Goal: Transaction & Acquisition: Purchase product/service

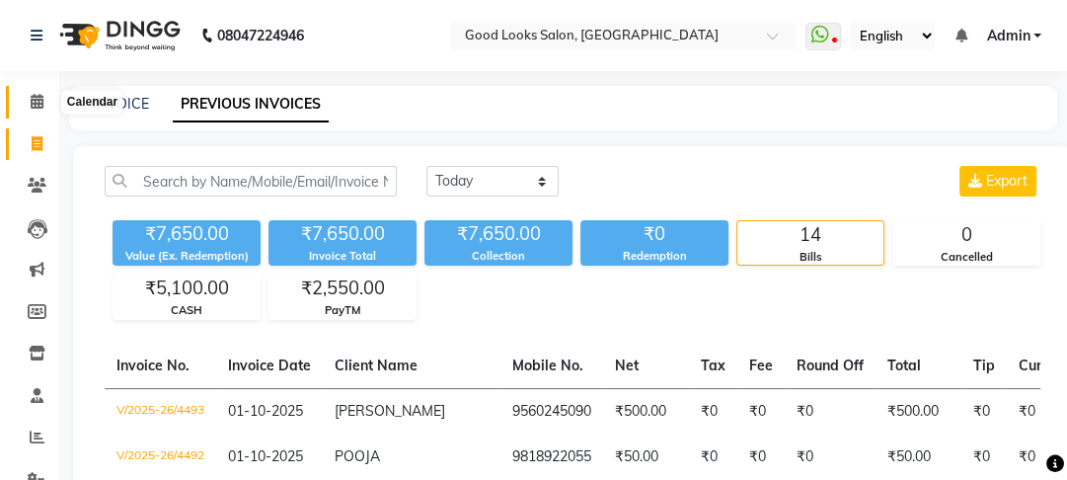
click at [50, 99] on span at bounding box center [37, 102] width 35 height 23
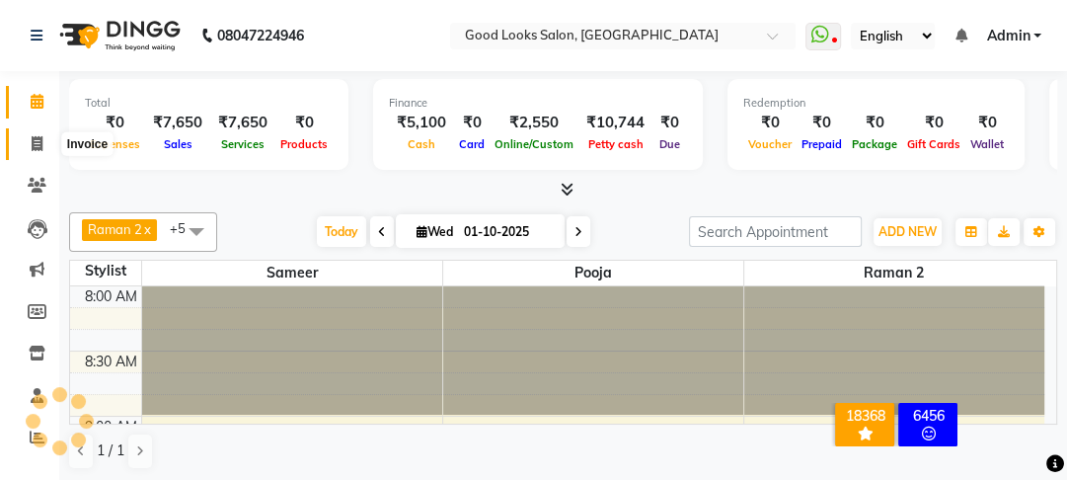
click at [45, 144] on span at bounding box center [37, 144] width 35 height 23
select select "service"
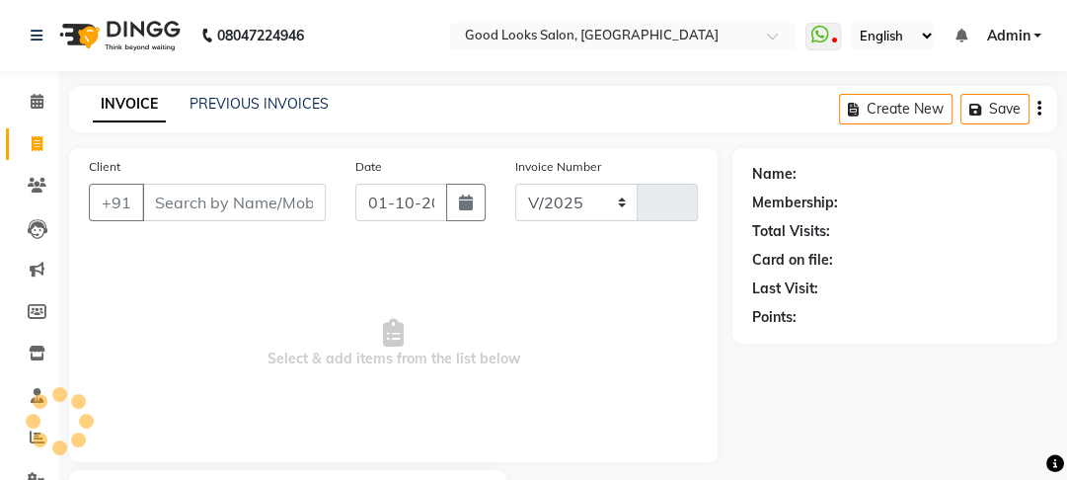
select select "4230"
type input "4494"
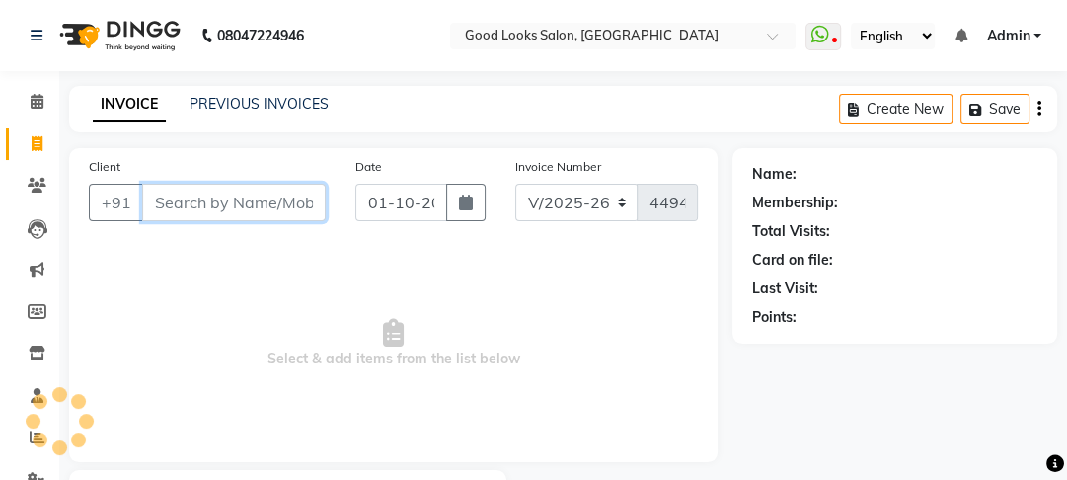
click at [205, 195] on input "Client" at bounding box center [234, 203] width 184 height 38
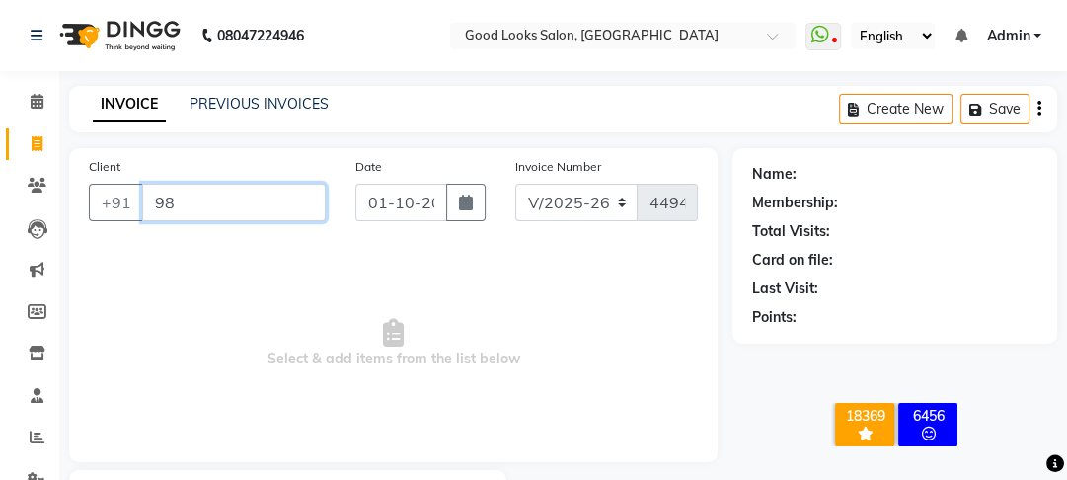
click at [205, 187] on input "98" at bounding box center [234, 203] width 184 height 38
type input "9"
click at [178, 190] on input "9897092115" at bounding box center [183, 203] width 83 height 38
click at [189, 204] on input "9897092115" at bounding box center [183, 203] width 83 height 38
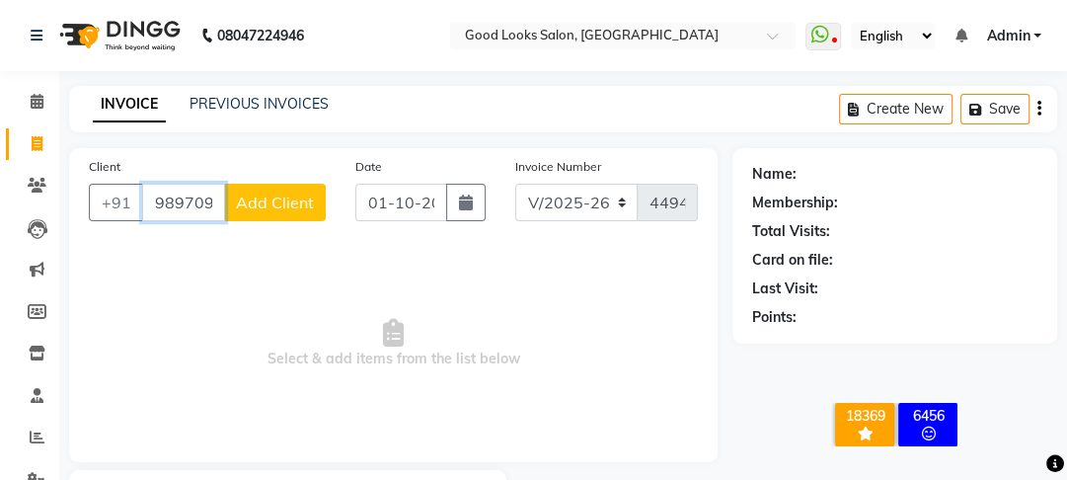
click at [189, 204] on input "9897092115" at bounding box center [183, 203] width 83 height 38
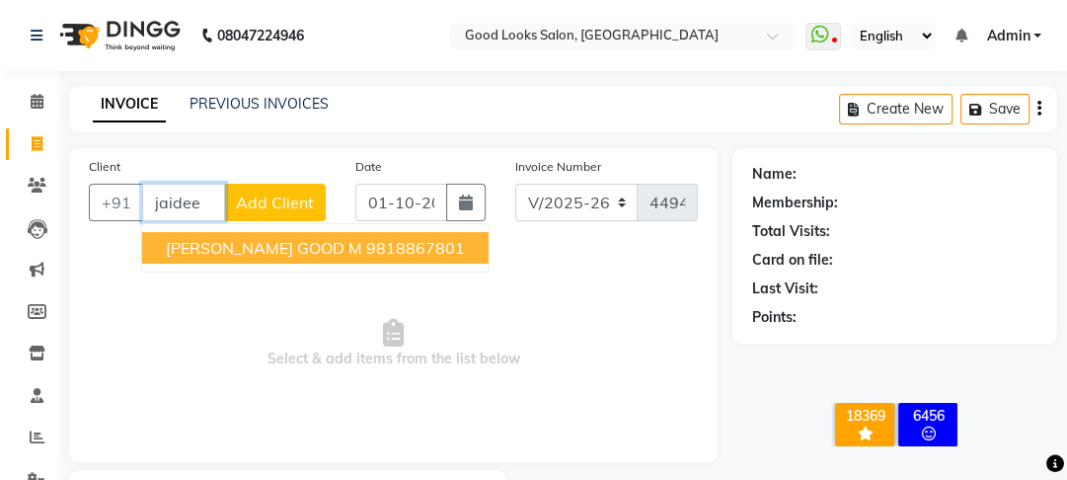
click at [368, 238] on ngb-highlight "9818867801" at bounding box center [415, 248] width 99 height 20
type input "9818867801"
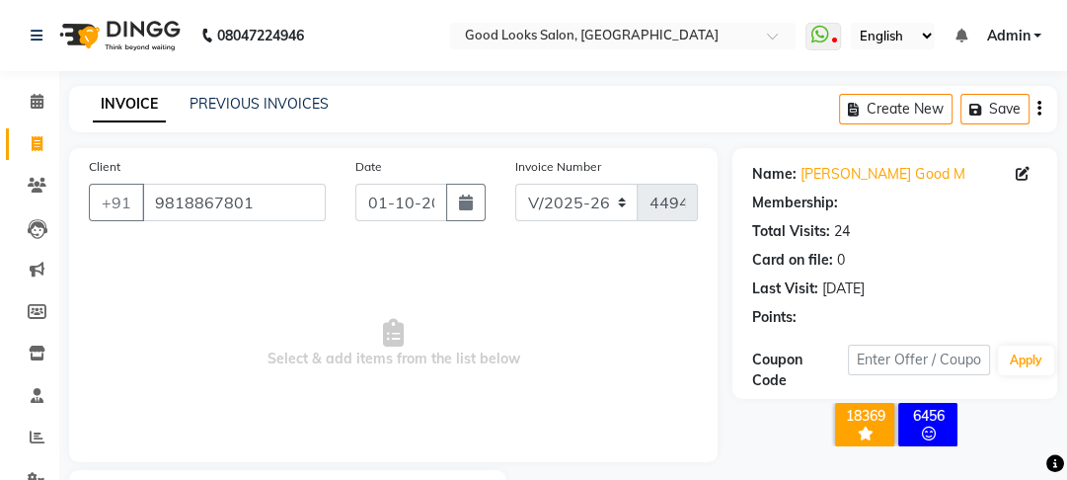
select select "1: Object"
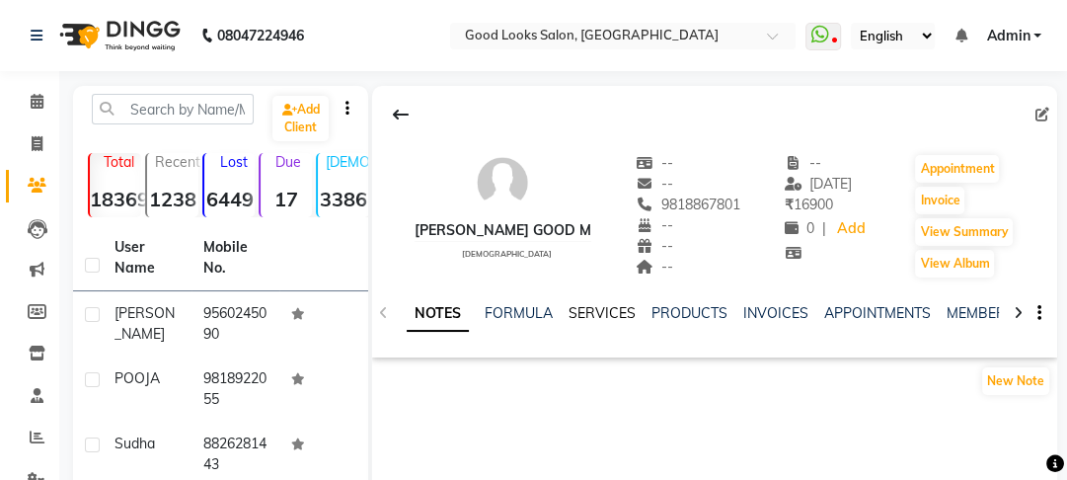
click at [604, 317] on link "SERVICES" at bounding box center [602, 313] width 67 height 18
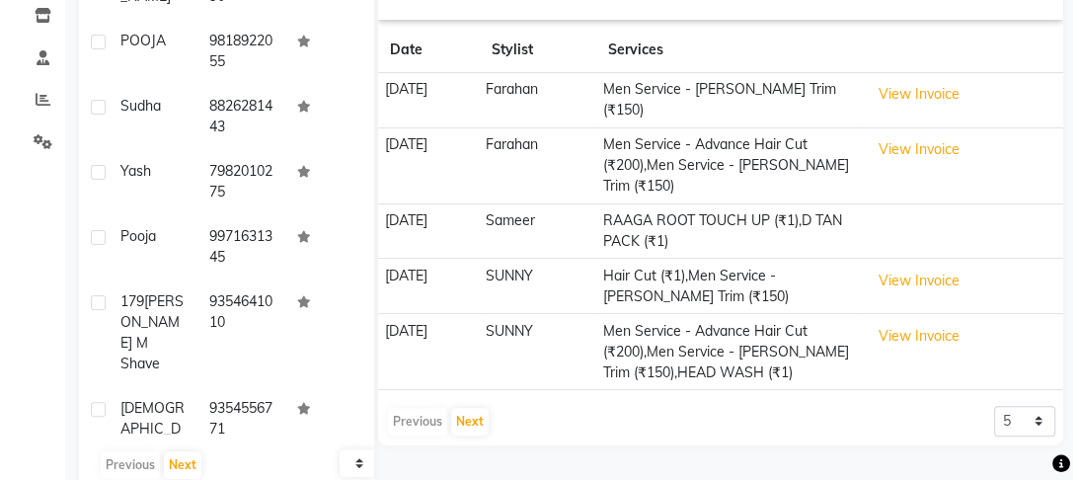
scroll to position [375, 0]
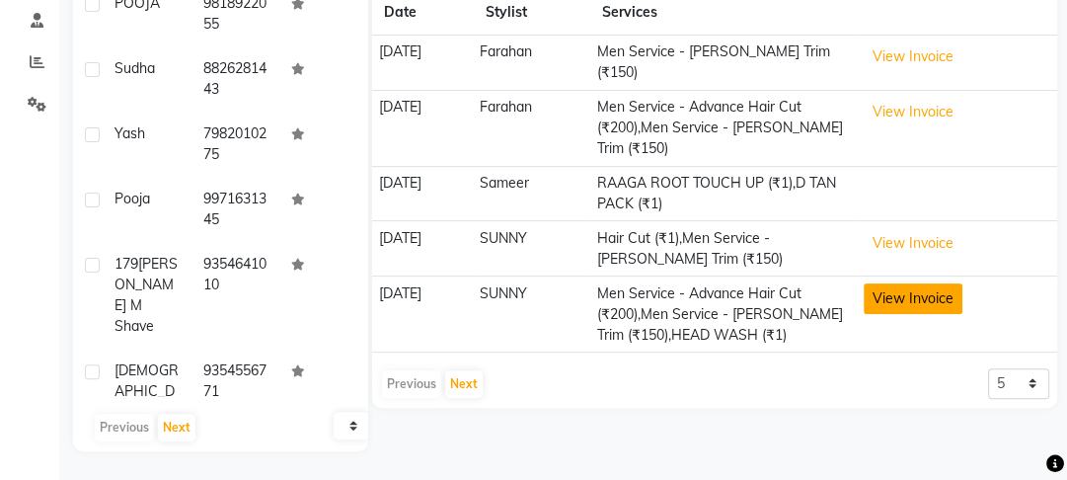
click at [924, 295] on button "View Invoice" at bounding box center [913, 298] width 99 height 31
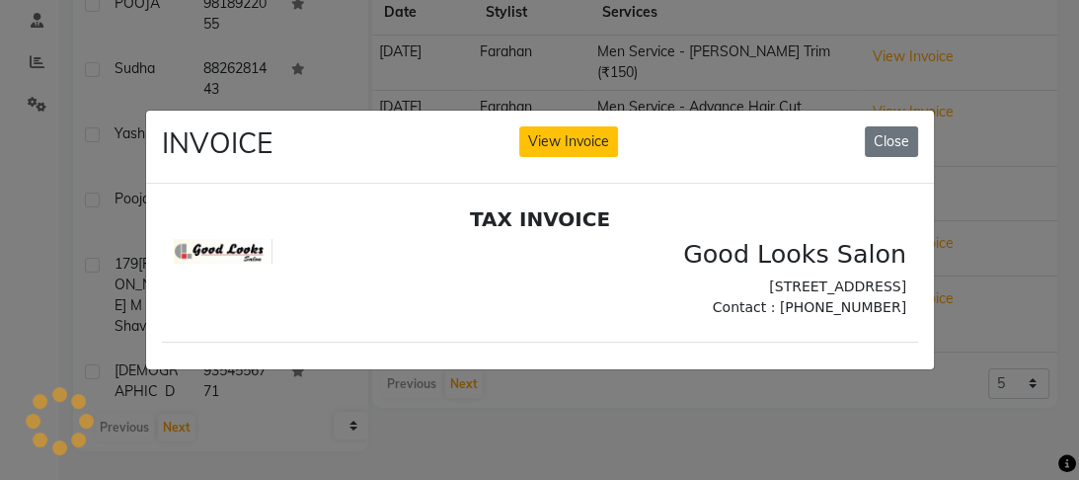
scroll to position [0, 0]
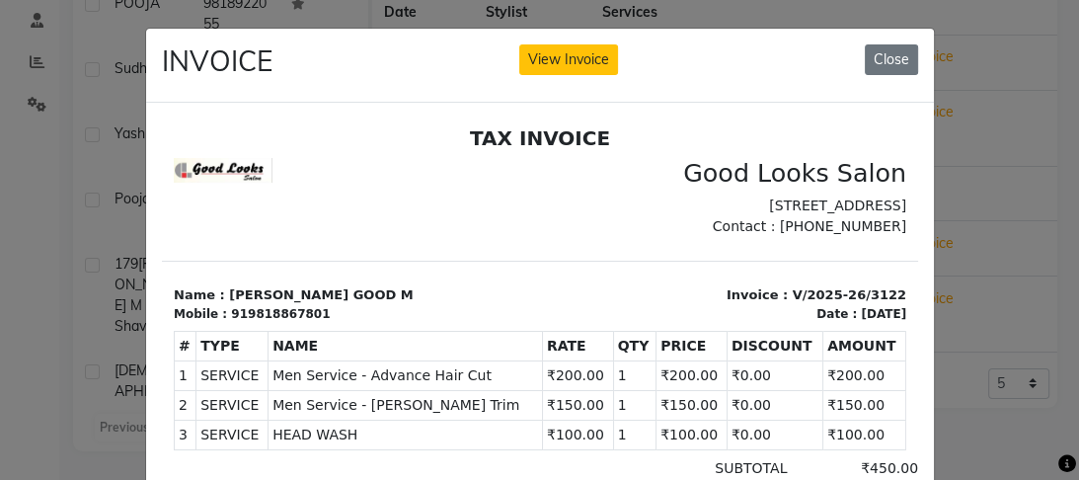
click at [989, 221] on ngb-modal-window "INVOICE View Invoice Close" at bounding box center [539, 240] width 1079 height 480
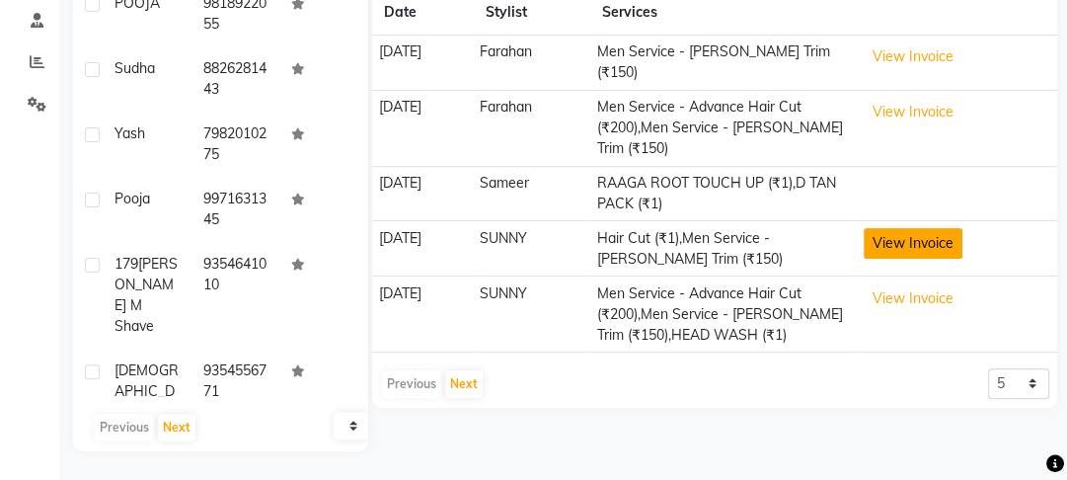
click at [920, 228] on button "View Invoice" at bounding box center [913, 243] width 99 height 31
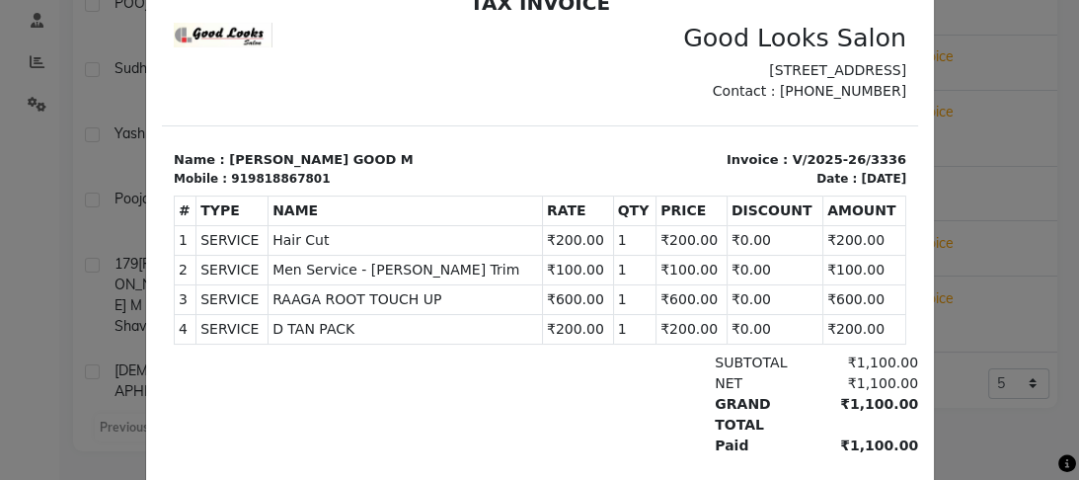
scroll to position [230, 0]
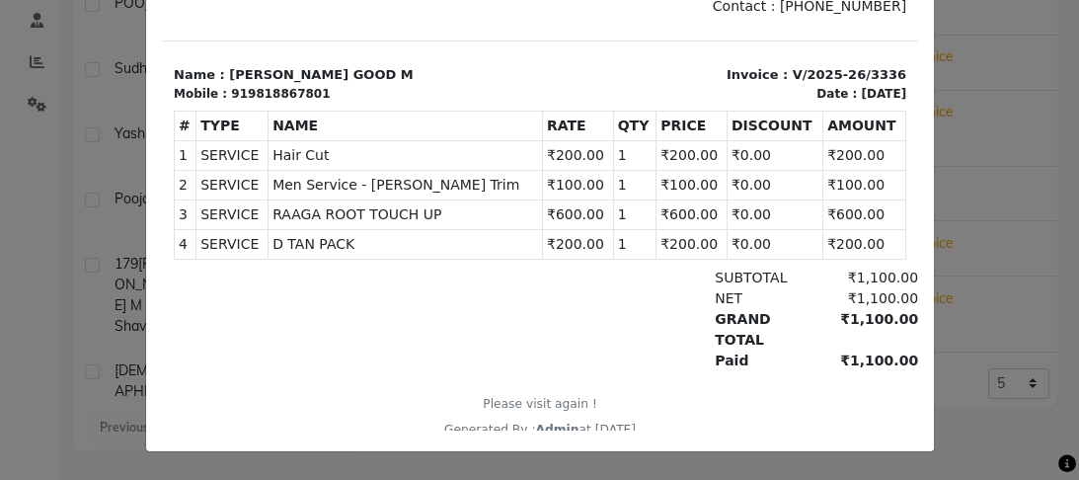
click at [950, 164] on ngb-modal-window "INVOICE View Invoice Close" at bounding box center [539, 240] width 1079 height 480
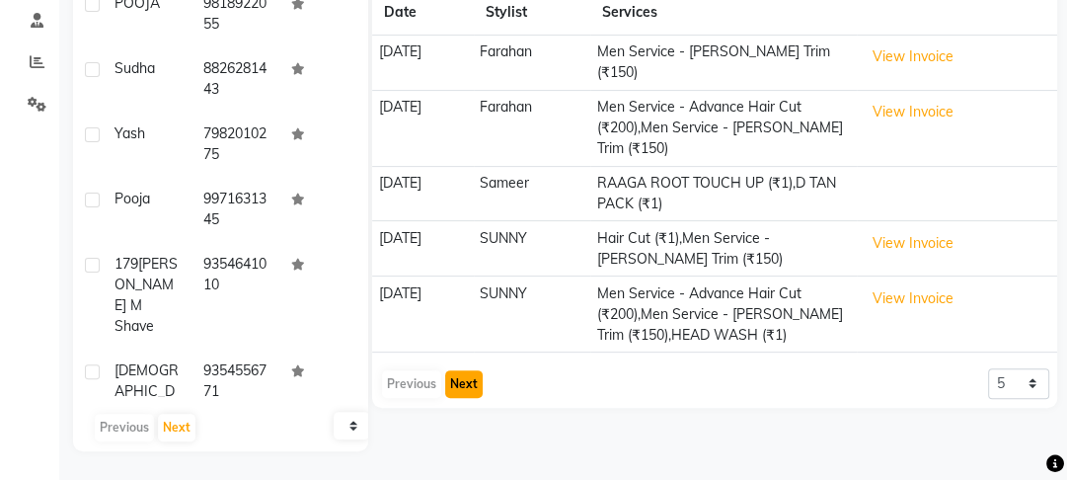
click at [466, 377] on button "Next" at bounding box center [464, 384] width 38 height 28
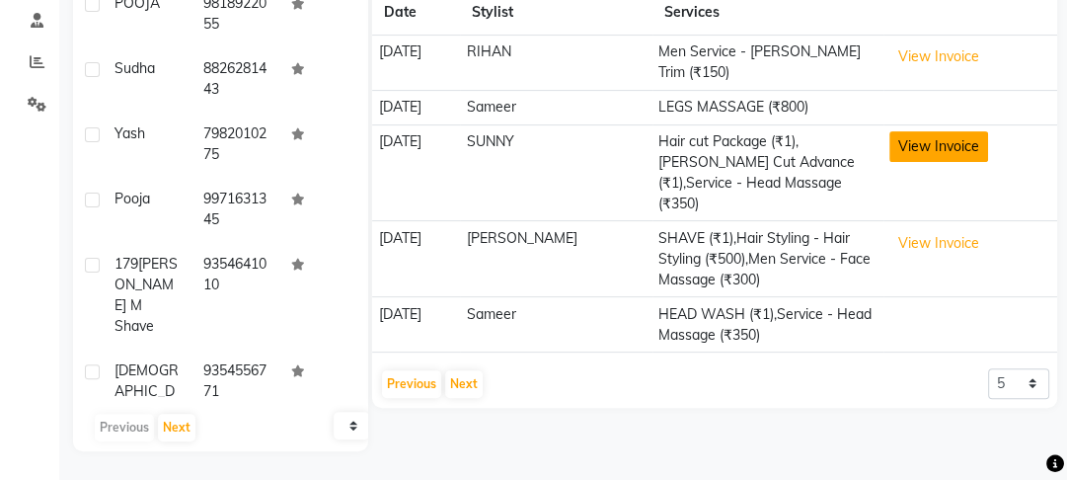
click at [929, 140] on button "View Invoice" at bounding box center [938, 146] width 99 height 31
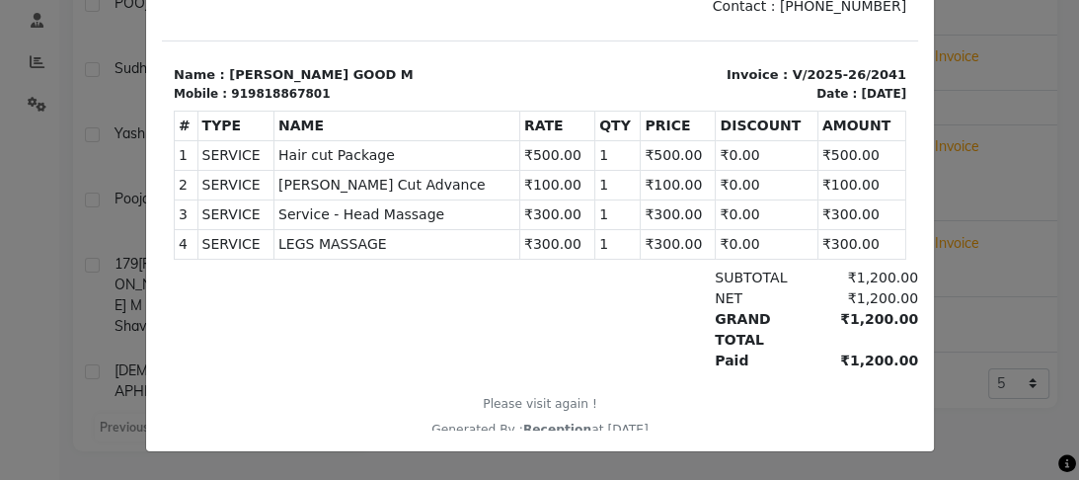
click at [1028, 142] on ngb-modal-window "INVOICE View Invoice Close" at bounding box center [539, 240] width 1079 height 480
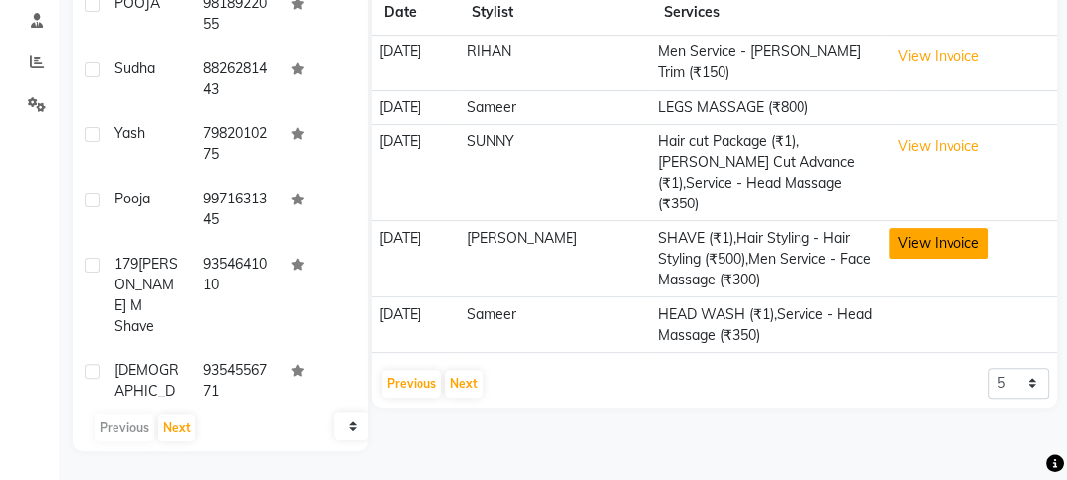
click at [963, 228] on button "View Invoice" at bounding box center [938, 243] width 99 height 31
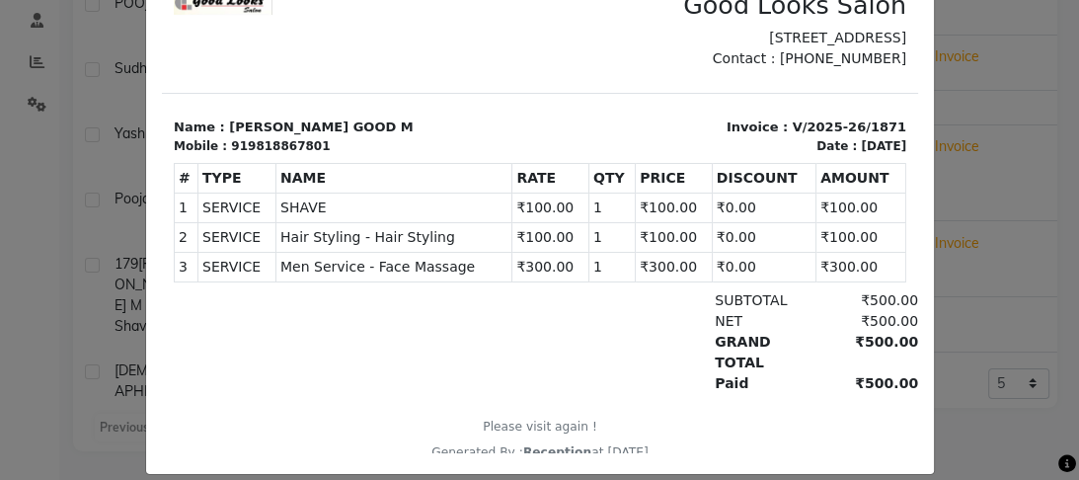
scroll to position [200, 0]
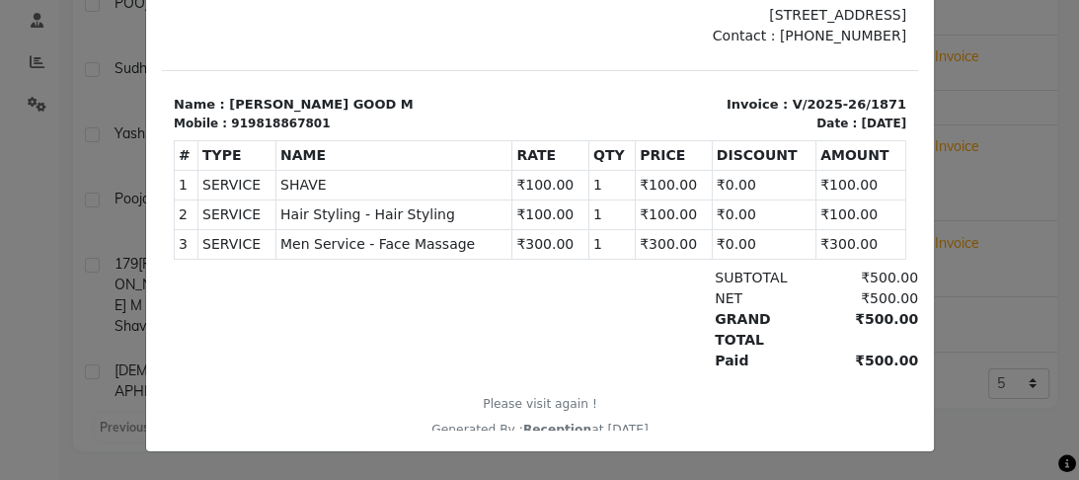
click at [997, 157] on ngb-modal-window "INVOICE View Invoice Close" at bounding box center [539, 240] width 1079 height 480
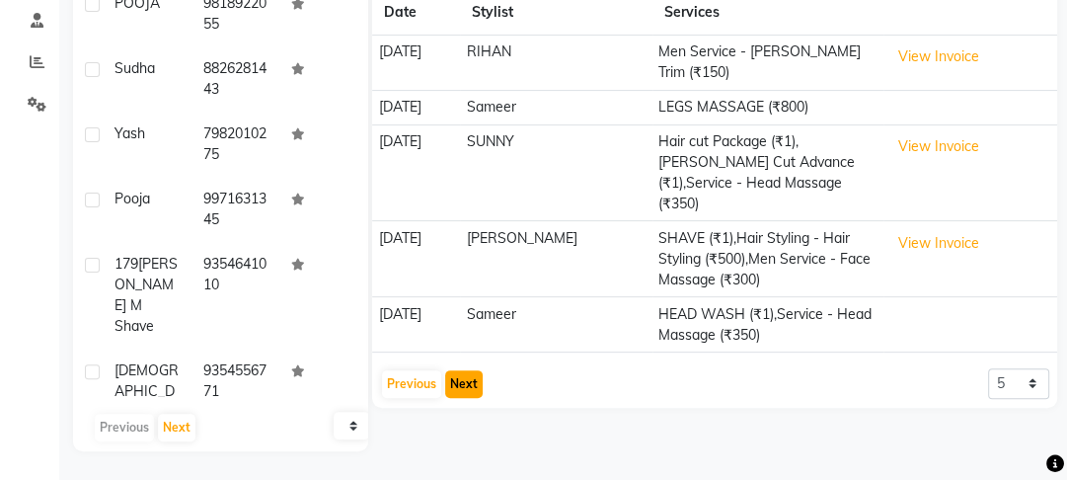
click at [460, 370] on button "Next" at bounding box center [464, 384] width 38 height 28
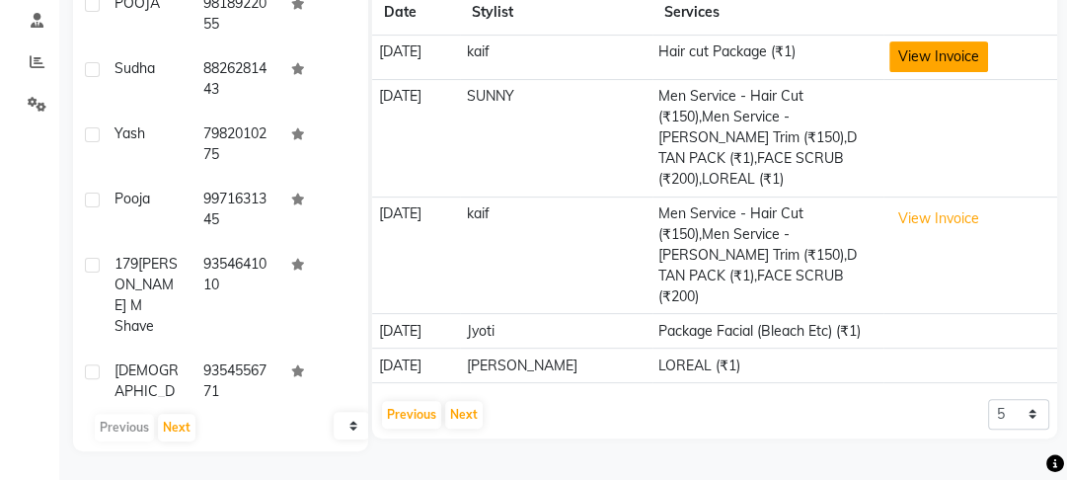
click at [900, 41] on button "View Invoice" at bounding box center [938, 56] width 99 height 31
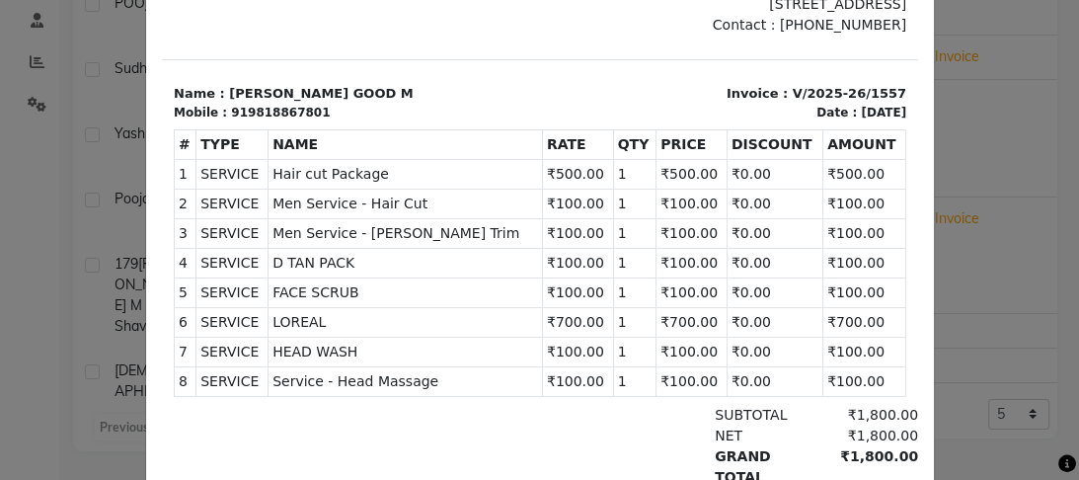
scroll to position [347, 0]
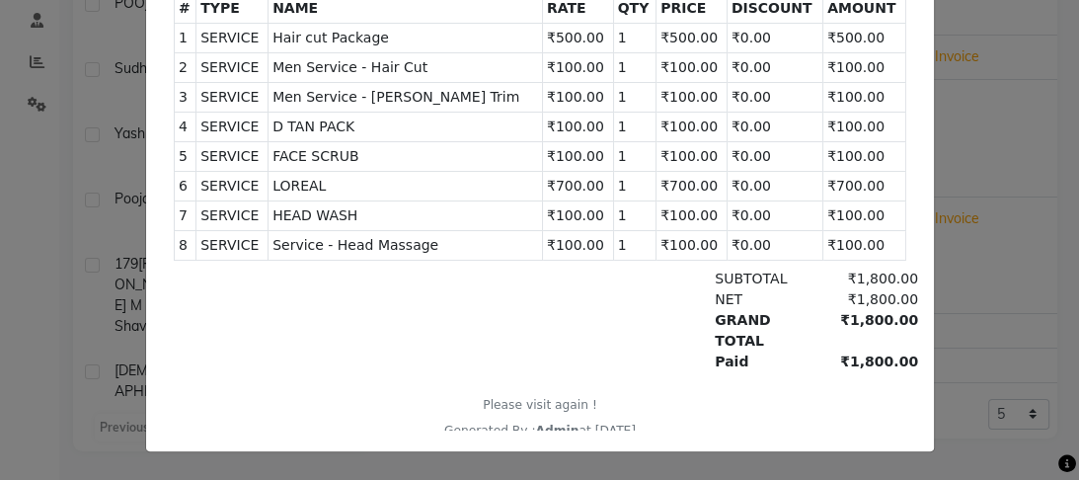
click at [987, 144] on ngb-modal-window "INVOICE View Invoice Close" at bounding box center [539, 240] width 1079 height 480
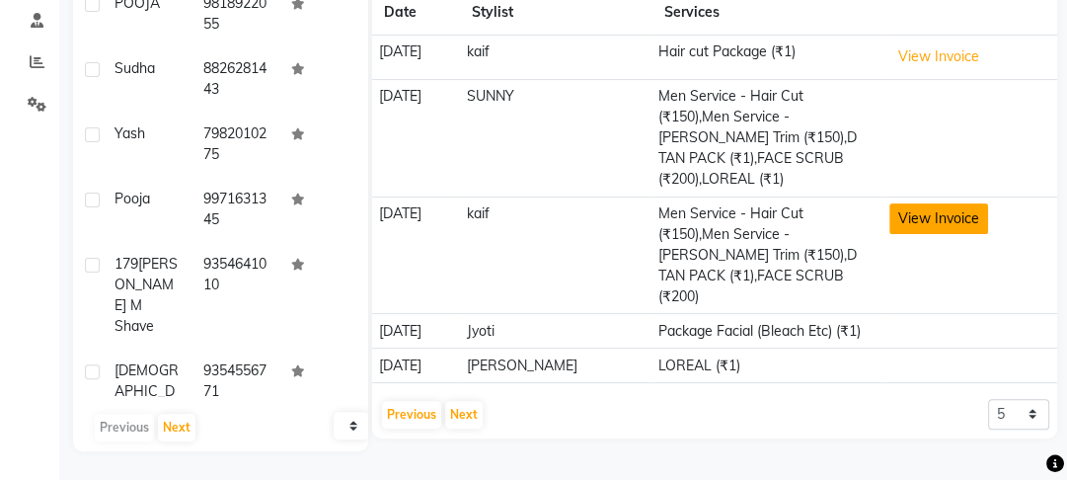
click at [957, 203] on button "View Invoice" at bounding box center [938, 218] width 99 height 31
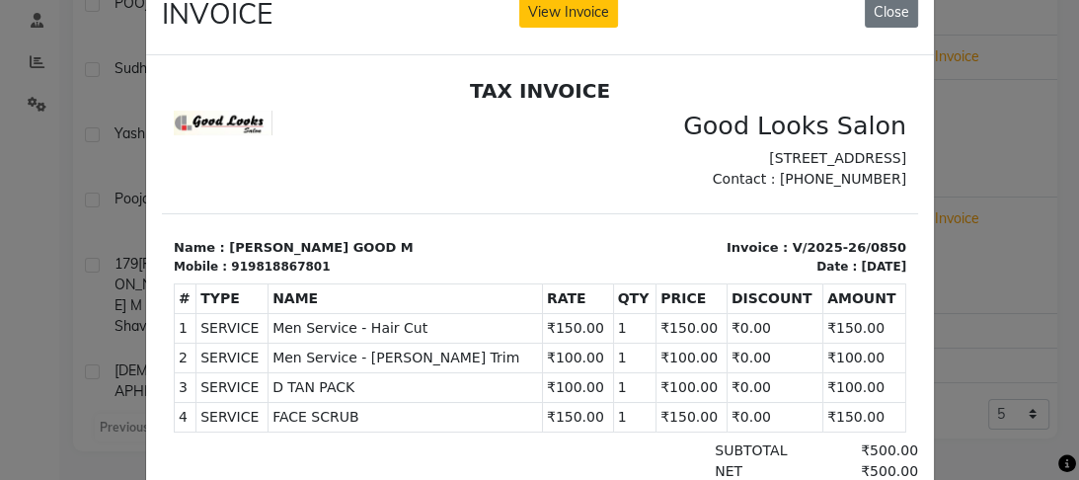
scroll to position [0, 0]
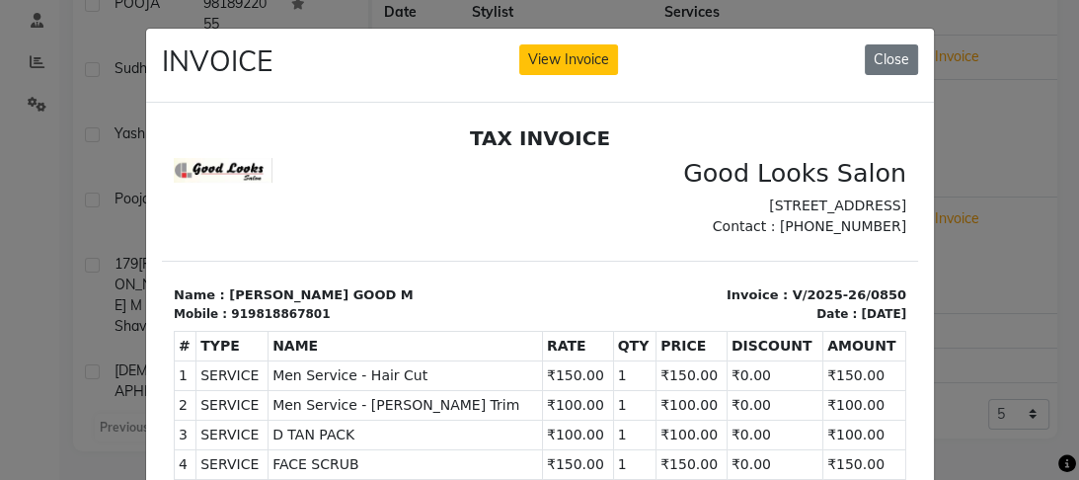
click at [1037, 122] on ngb-modal-window "INVOICE View Invoice Close" at bounding box center [539, 240] width 1079 height 480
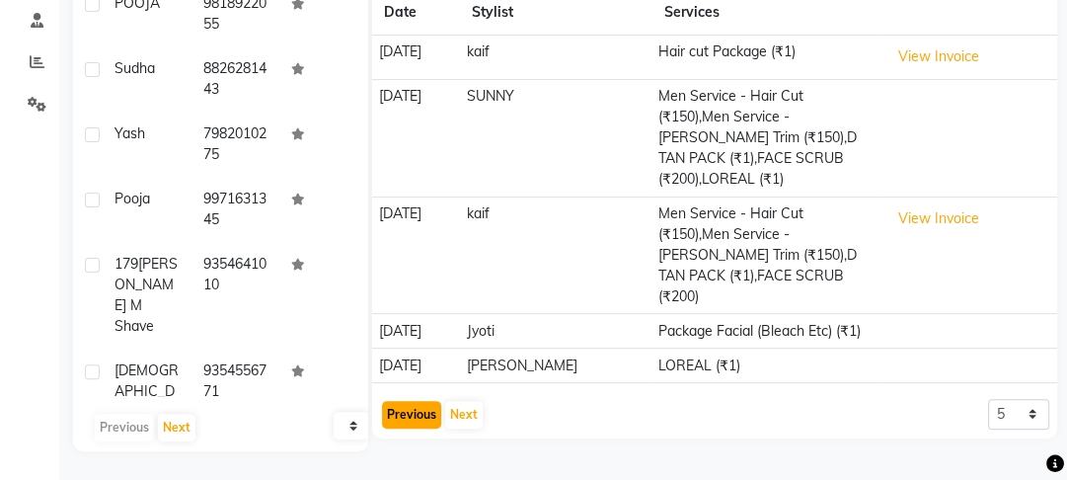
click at [411, 401] on button "Previous" at bounding box center [411, 415] width 59 height 28
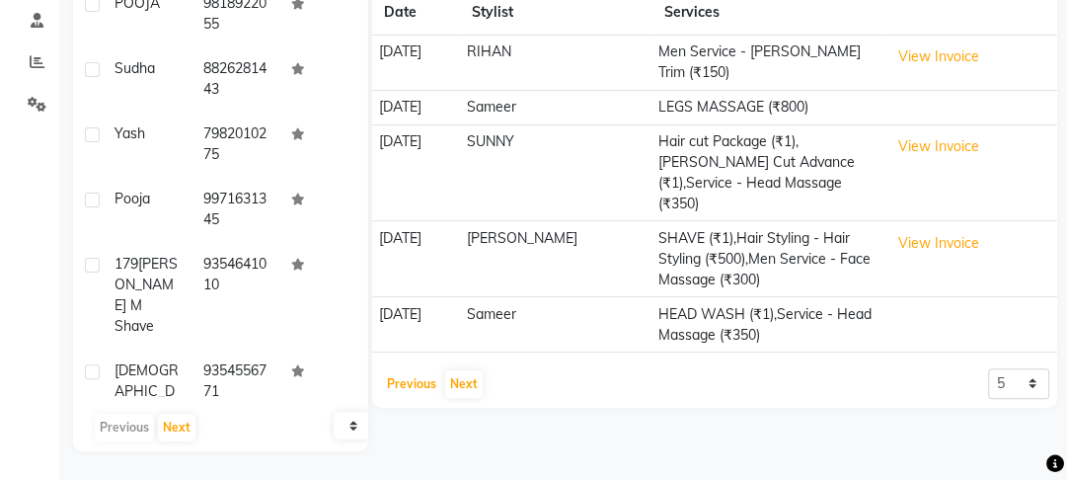
click at [412, 370] on button "Previous" at bounding box center [411, 384] width 59 height 28
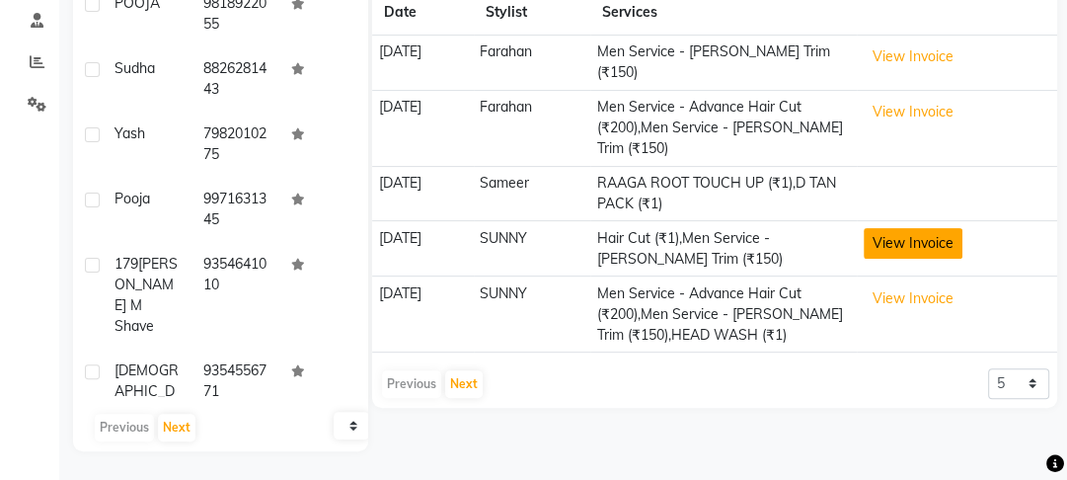
click at [907, 233] on button "View Invoice" at bounding box center [913, 243] width 99 height 31
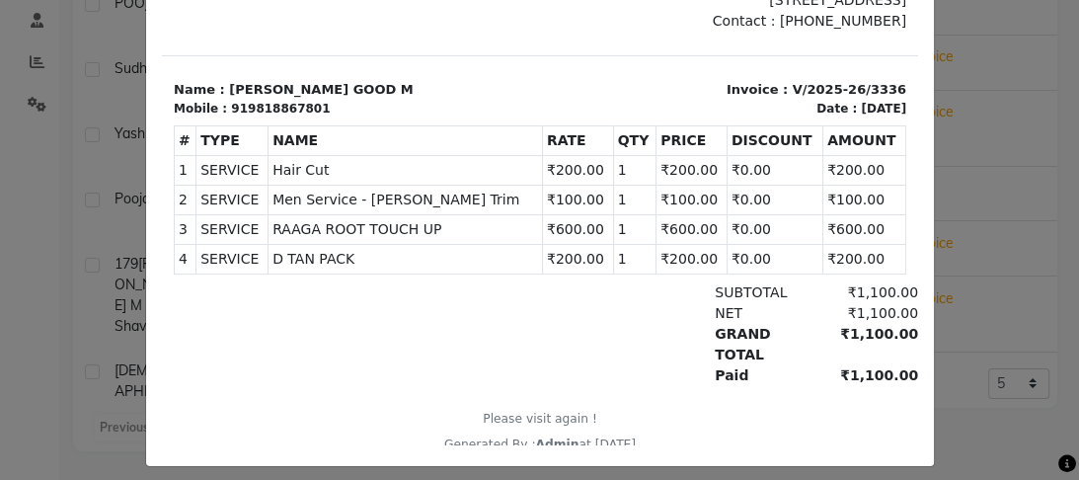
scroll to position [230, 0]
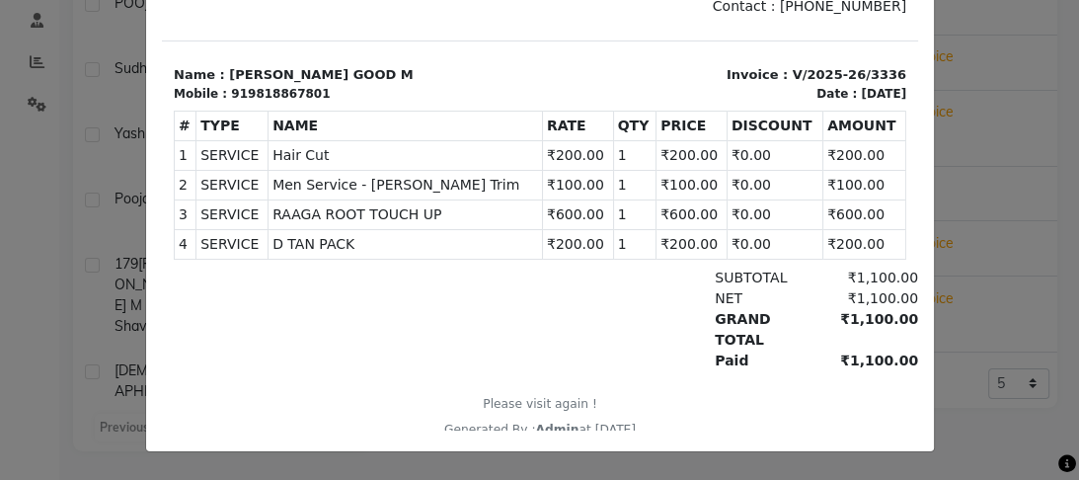
click at [957, 167] on ngb-modal-window "INVOICE View Invoice Close" at bounding box center [539, 240] width 1079 height 480
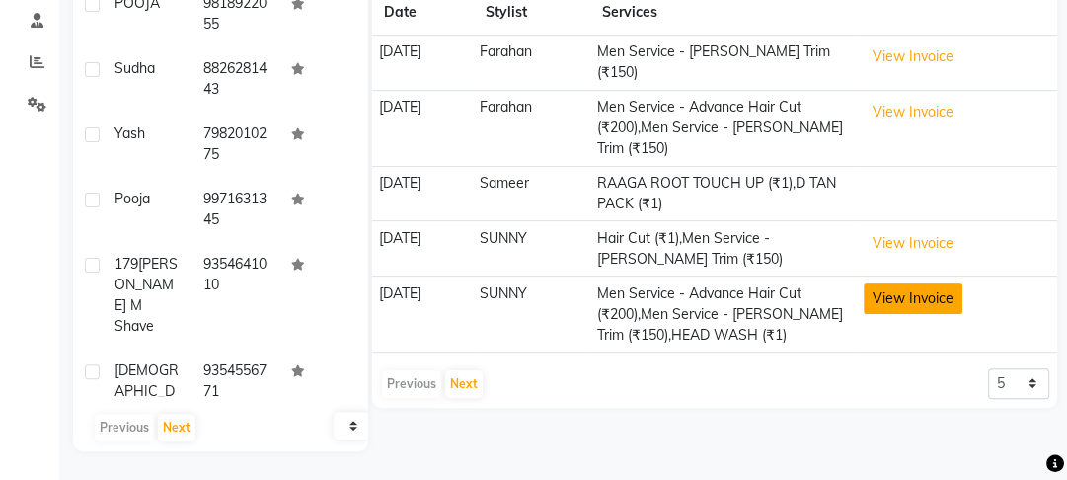
click at [940, 291] on button "View Invoice" at bounding box center [913, 298] width 99 height 31
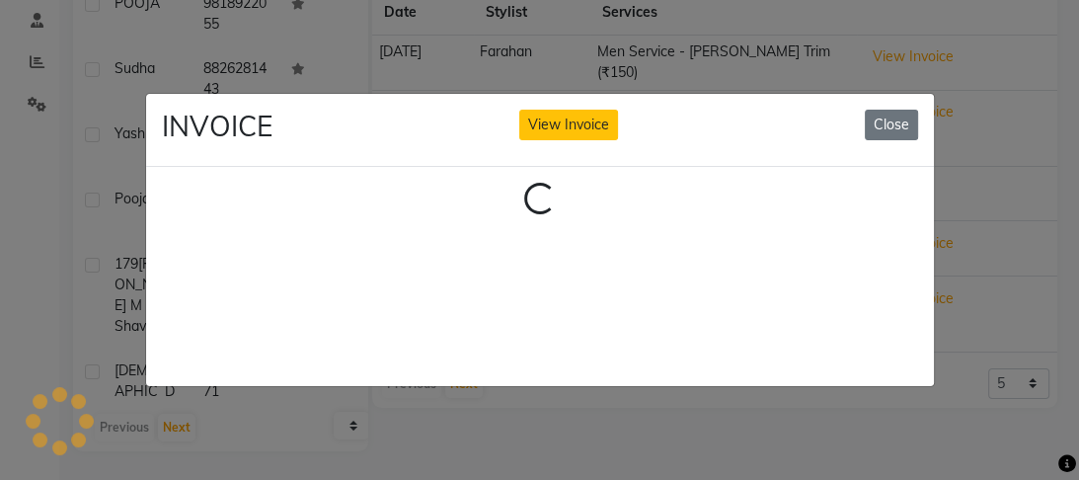
click at [899, 140] on div "INVOICE View Invoice Close" at bounding box center [540, 131] width 788 height 74
click at [899, 131] on button "Close" at bounding box center [891, 125] width 53 height 31
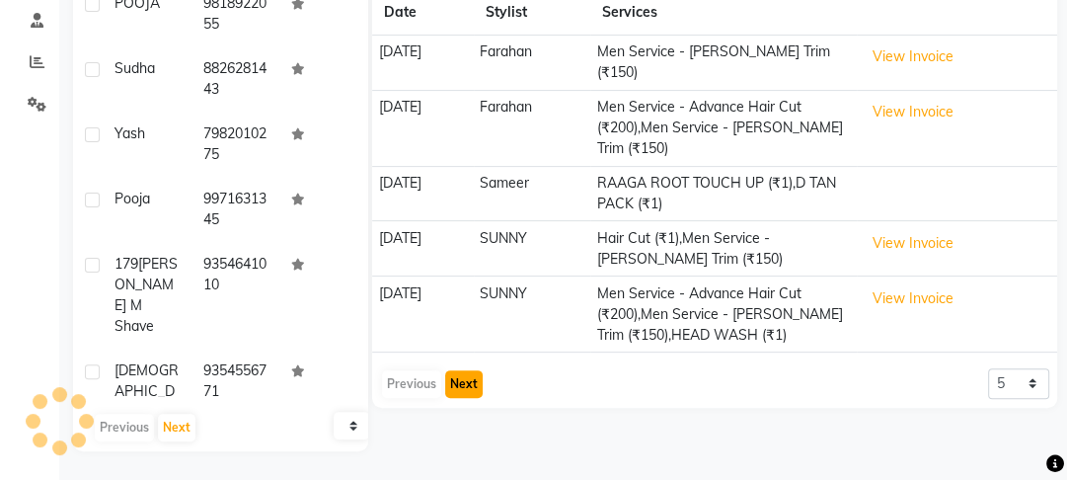
click at [475, 370] on button "Next" at bounding box center [464, 384] width 38 height 28
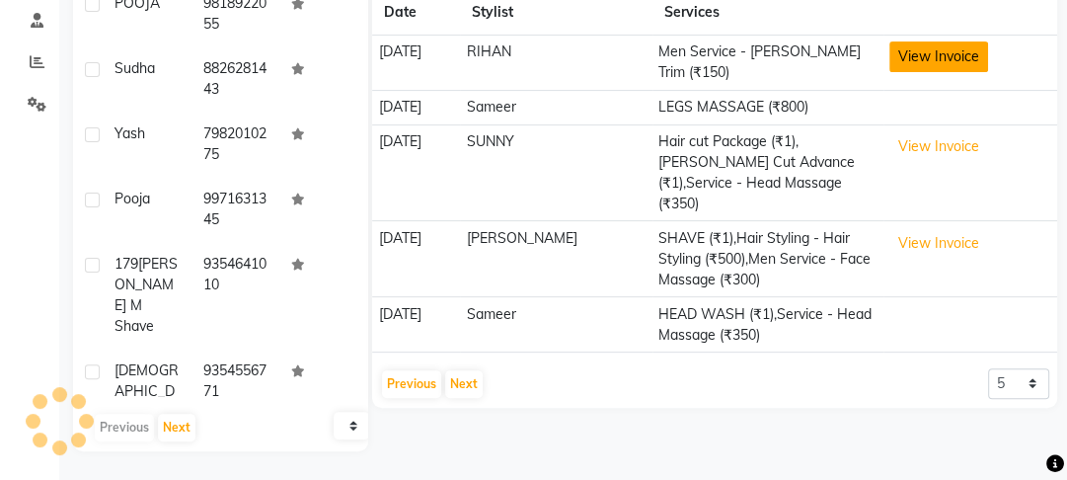
click at [945, 63] on button "View Invoice" at bounding box center [938, 56] width 99 height 31
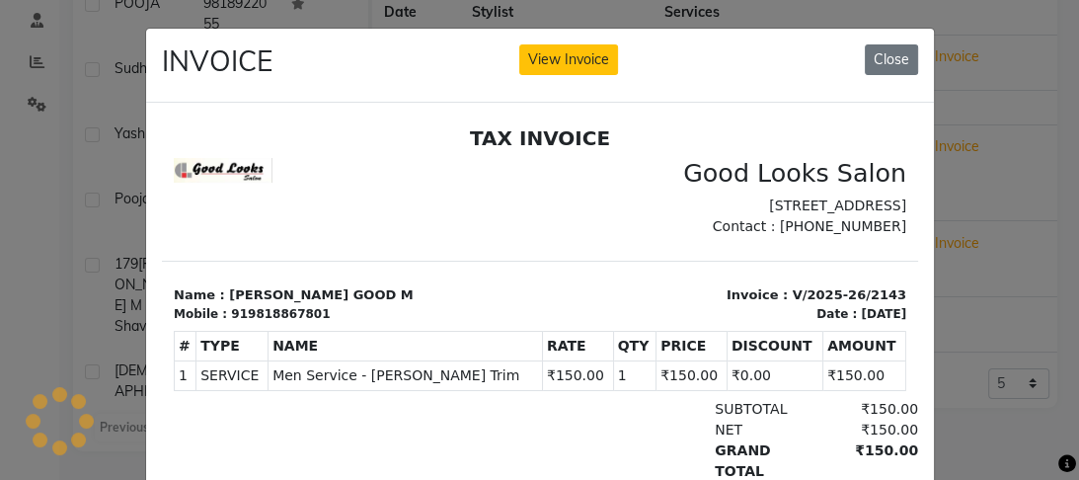
scroll to position [2, 0]
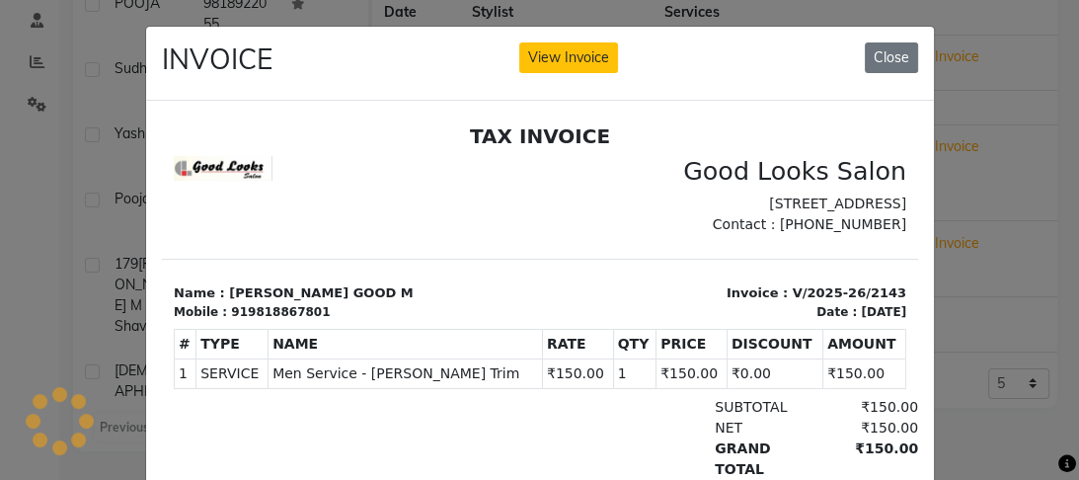
click at [970, 241] on ngb-modal-window "INVOICE View Invoice Close" at bounding box center [539, 240] width 1079 height 480
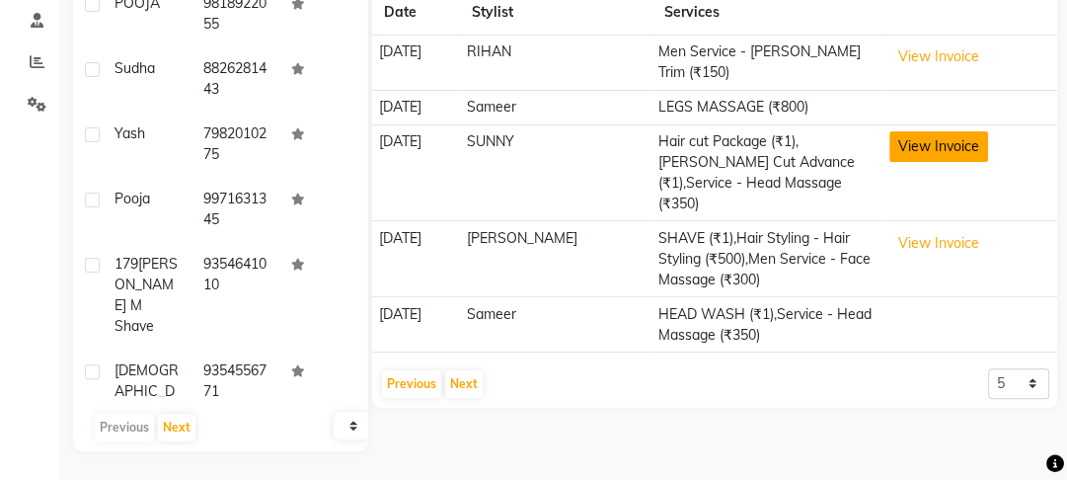
click at [934, 133] on button "View Invoice" at bounding box center [938, 146] width 99 height 31
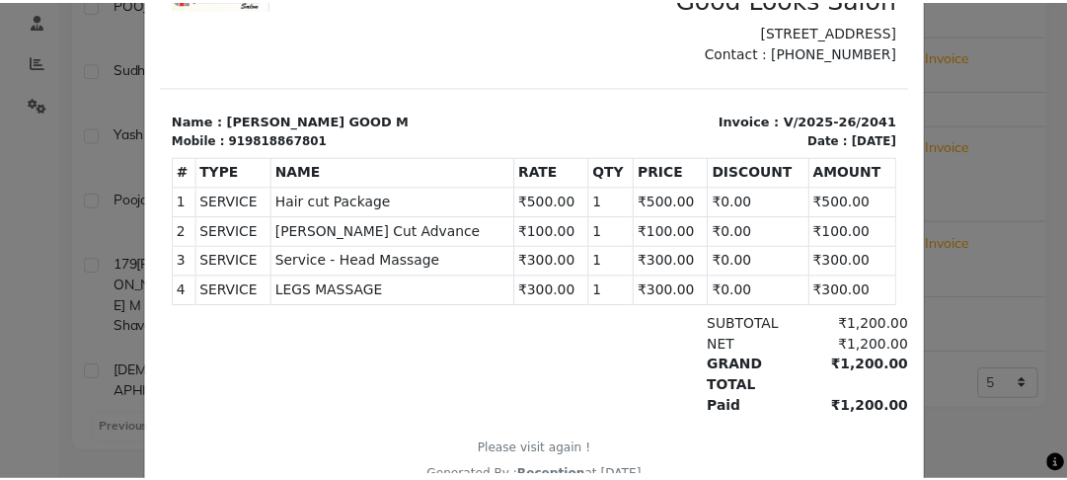
scroll to position [230, 0]
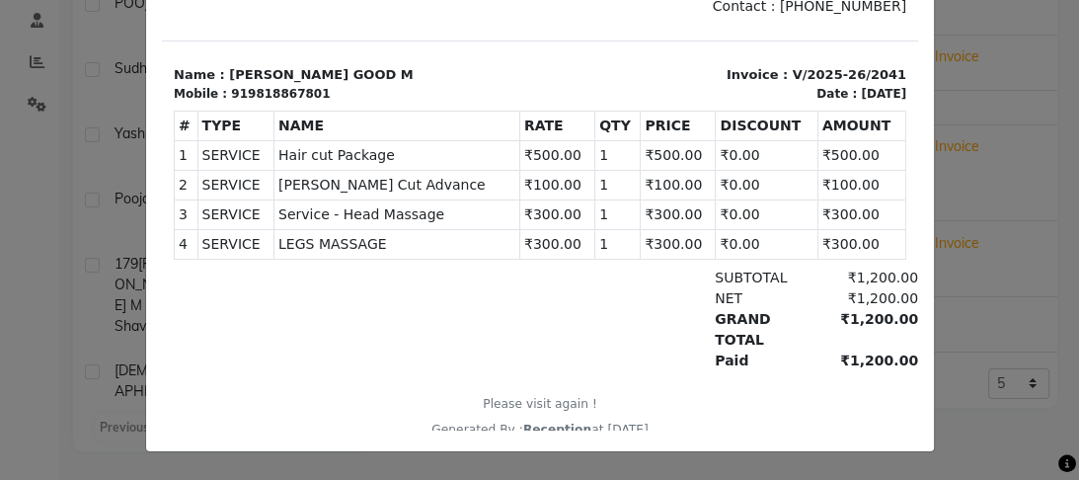
click at [1004, 115] on ngb-modal-window "INVOICE View Invoice Close" at bounding box center [539, 240] width 1079 height 480
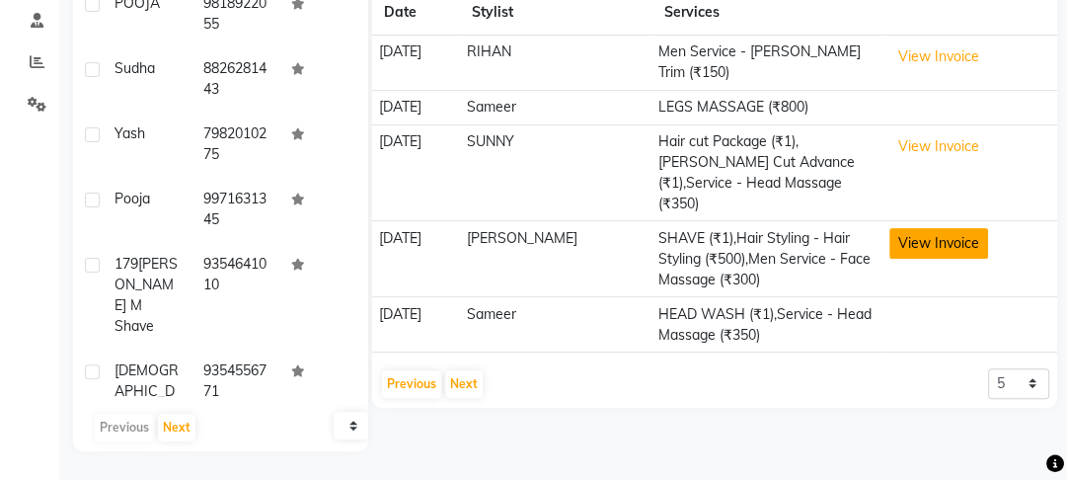
click at [953, 228] on button "View Invoice" at bounding box center [938, 243] width 99 height 31
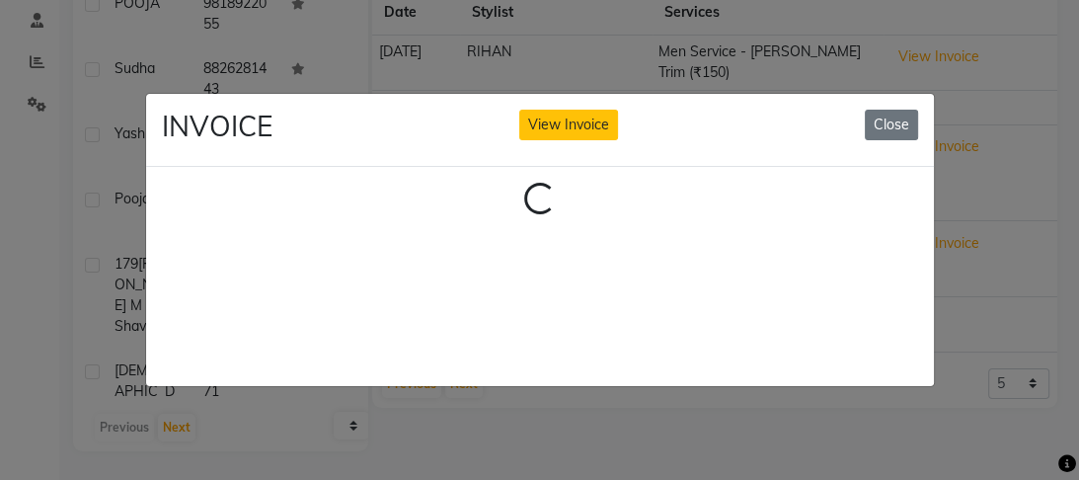
click at [0, 332] on ngb-modal-window "INVOICE View Invoice Close Loading..." at bounding box center [539, 240] width 1079 height 480
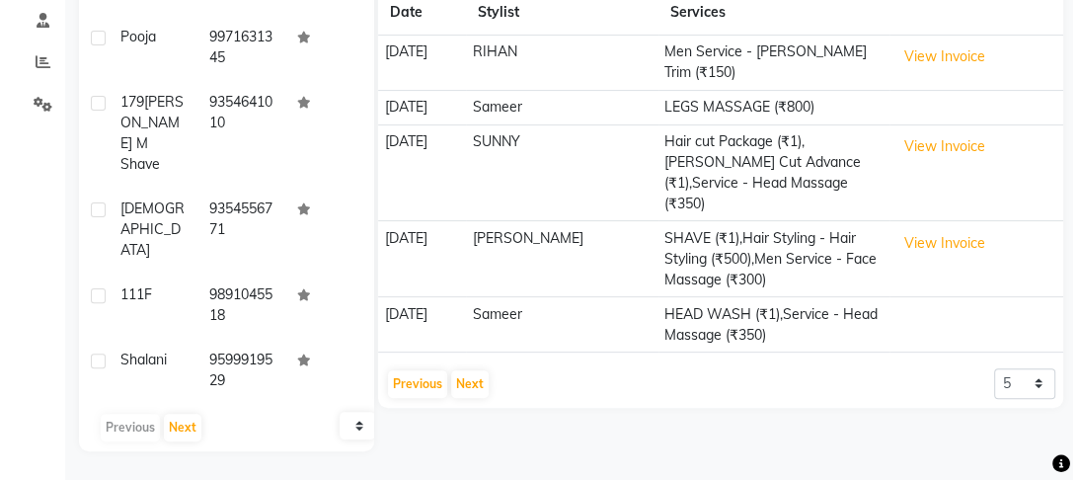
scroll to position [192, 0]
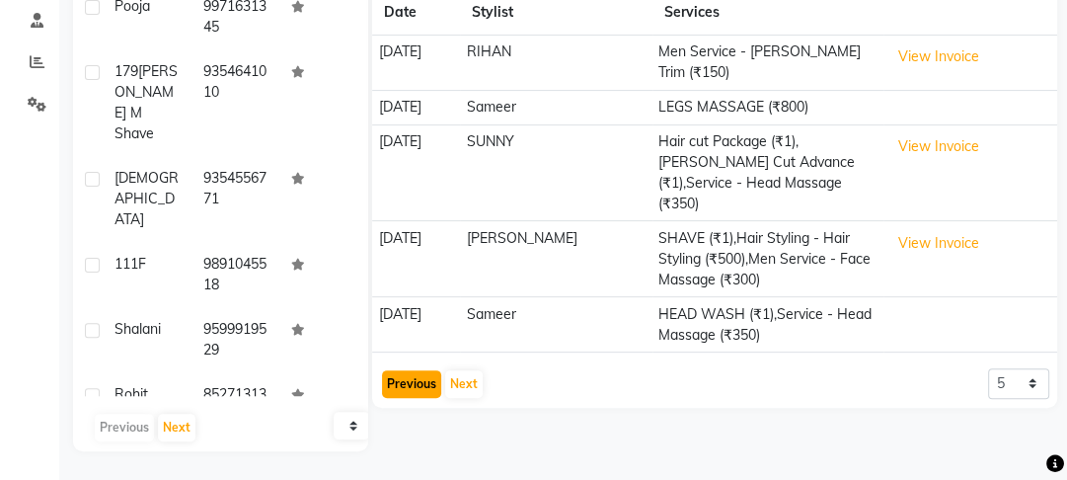
click at [409, 370] on button "Previous" at bounding box center [411, 384] width 59 height 28
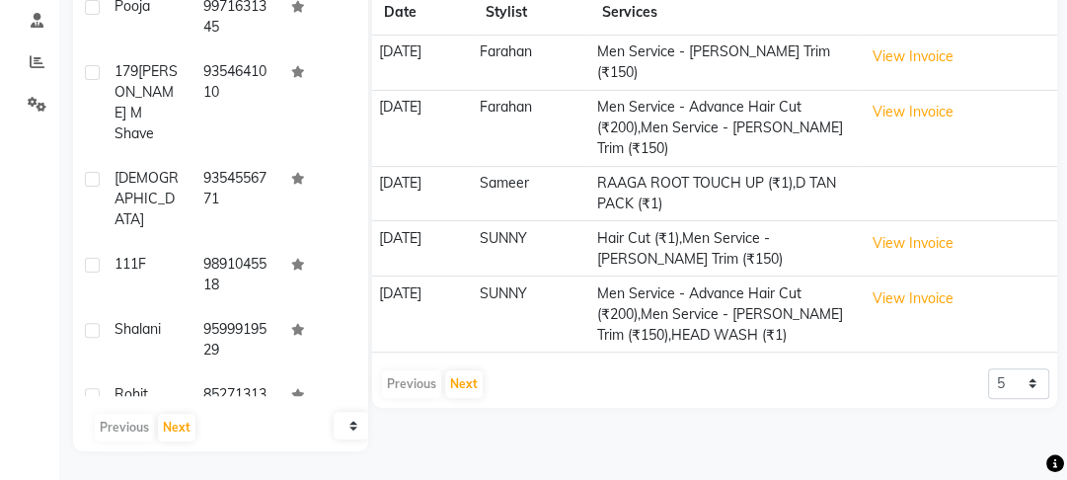
click at [934, 123] on td "View Invoice" at bounding box center [957, 128] width 200 height 76
click at [936, 115] on td "View Invoice" at bounding box center [957, 128] width 200 height 76
click at [945, 234] on button "View Invoice" at bounding box center [913, 243] width 99 height 31
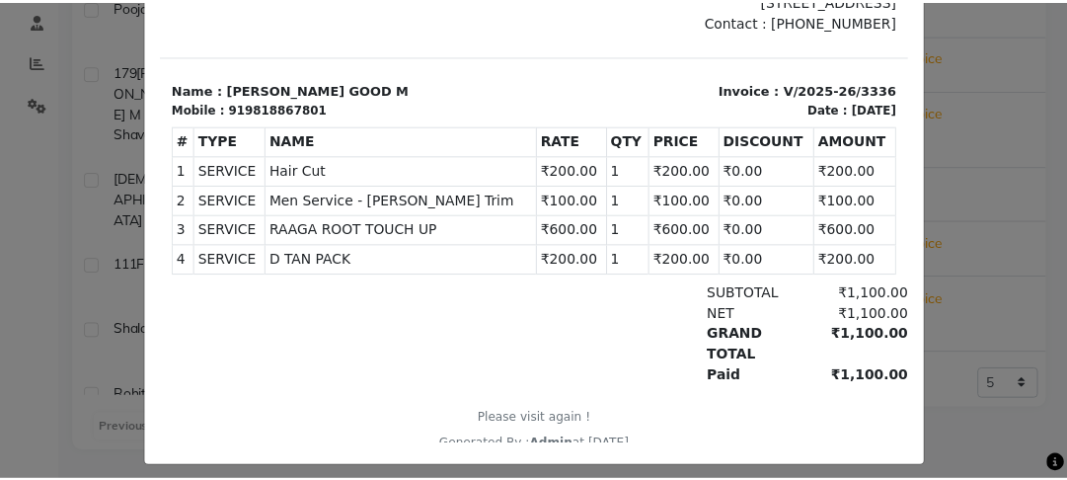
scroll to position [230, 0]
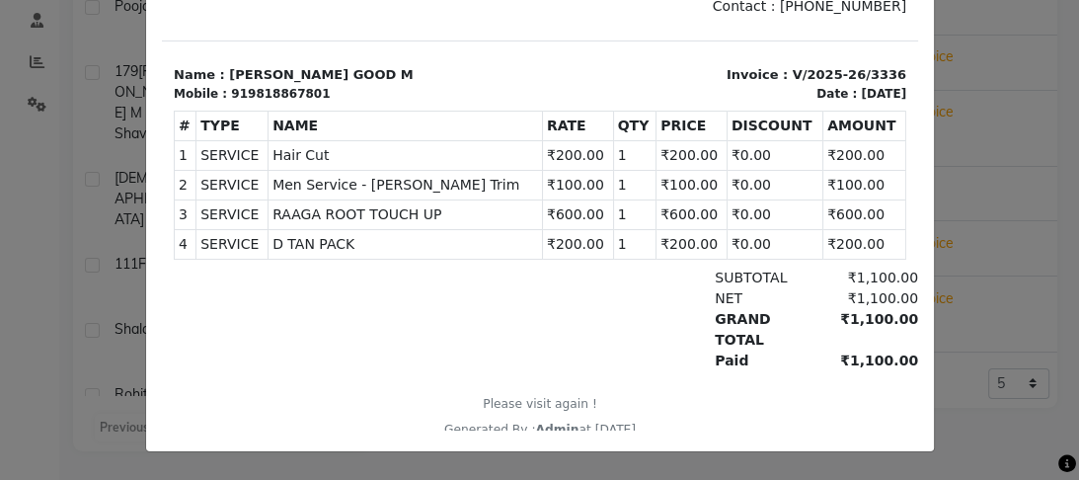
click at [51, 260] on ngb-modal-window "INVOICE View Invoice Close" at bounding box center [539, 240] width 1079 height 480
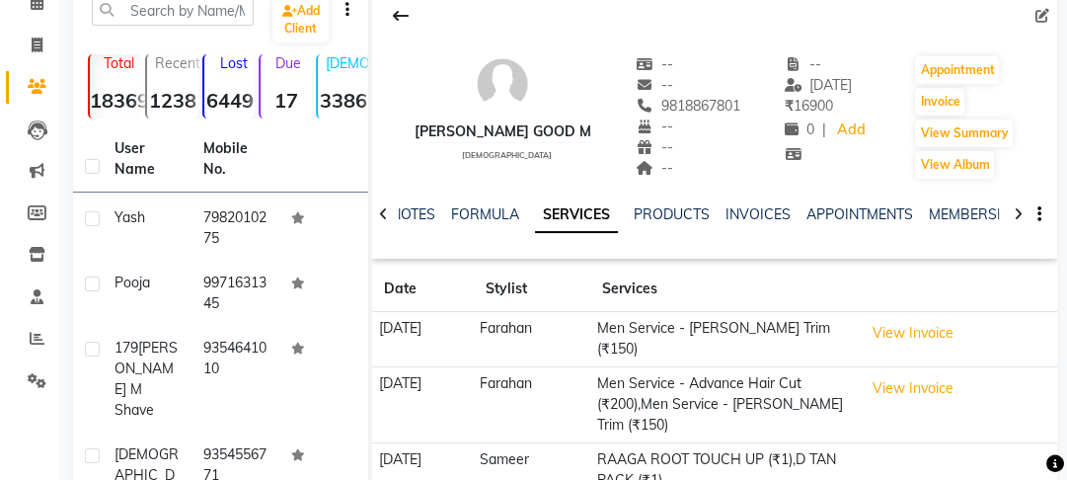
scroll to position [0, 0]
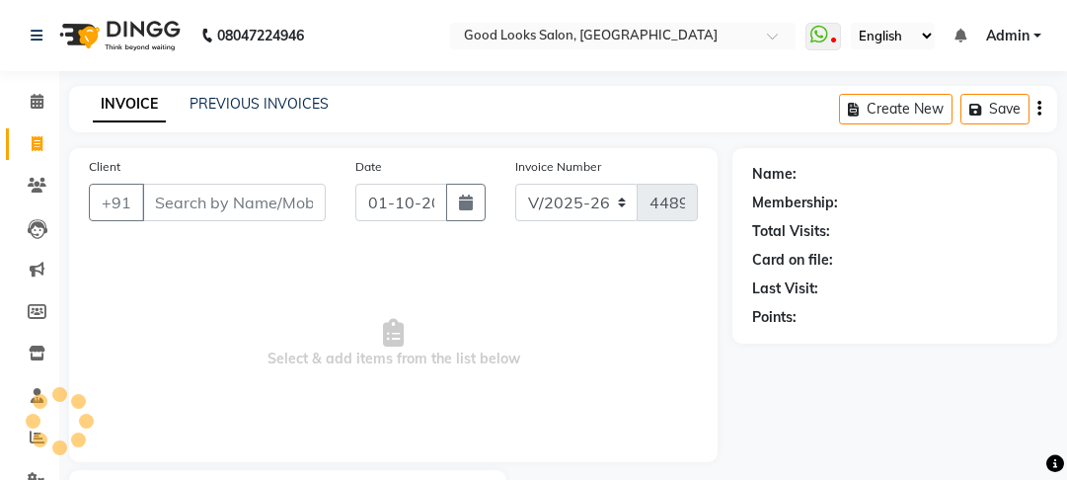
select select "4230"
select select "service"
select select "4230"
select select "service"
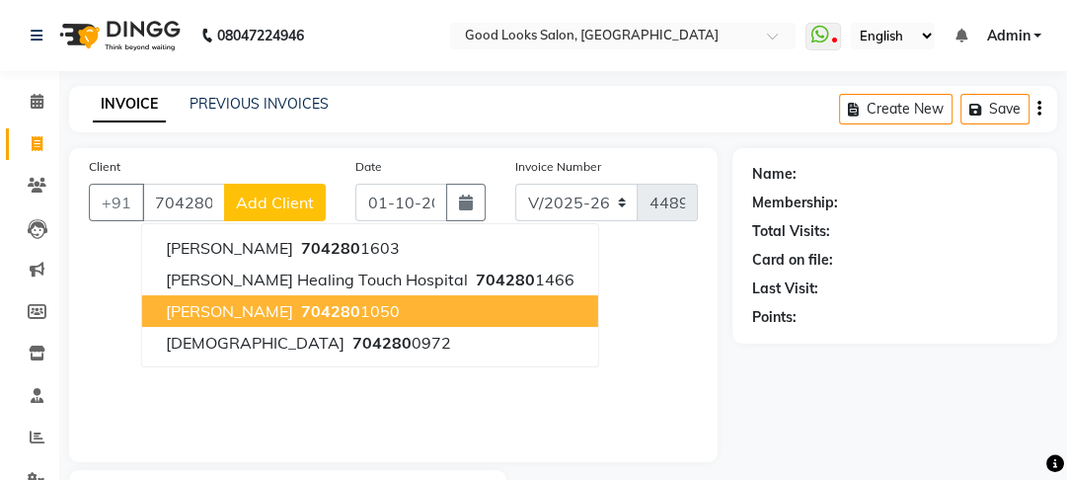
click at [305, 314] on ngb-highlight "704280 1050" at bounding box center [348, 311] width 103 height 20
type input "7042801050"
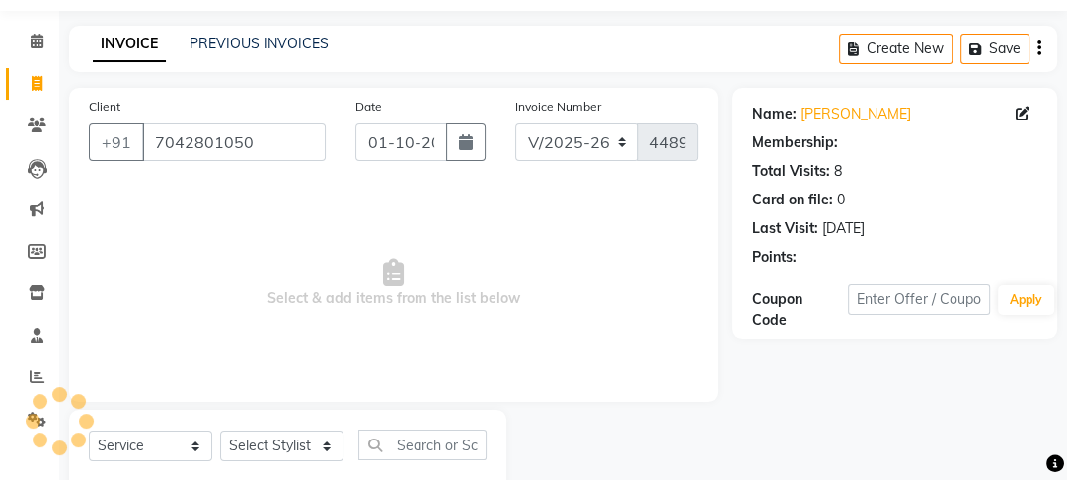
scroll to position [115, 0]
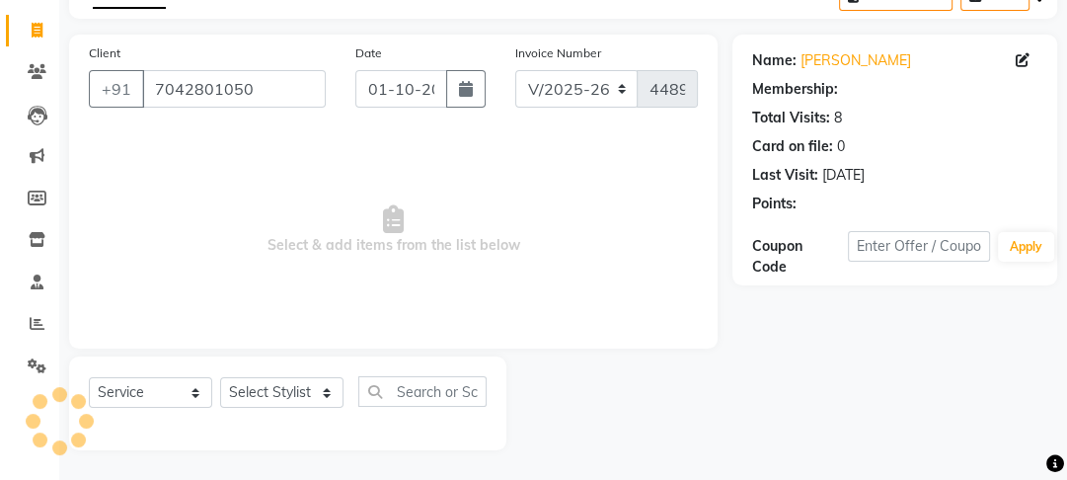
select select "1: Object"
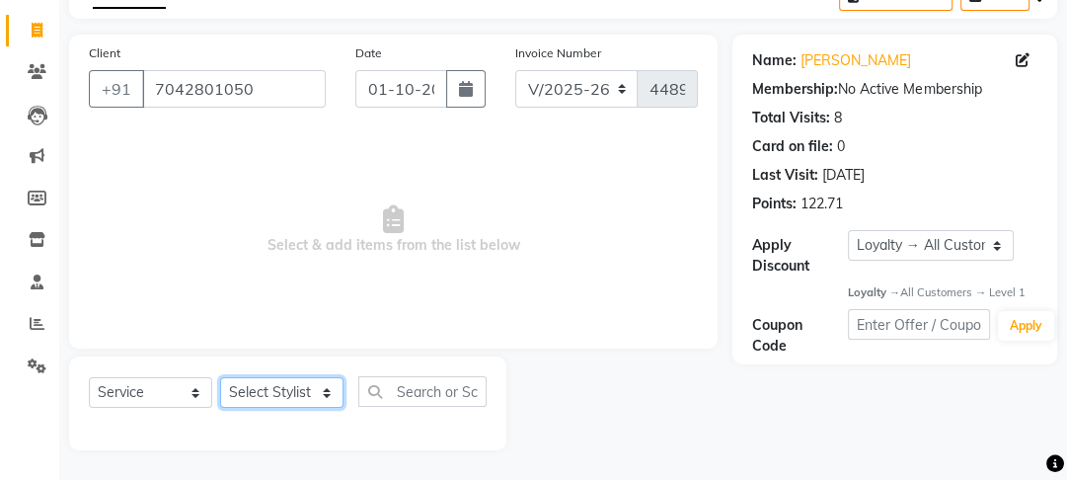
click at [287, 399] on select "Select Stylist Farahan Jyoti Manager Nihal Pooja Prachi Raman Raman 2 Reception…" at bounding box center [281, 392] width 123 height 31
select select "79136"
click at [220, 377] on select "Select Stylist Farahan Jyoti Manager Nihal Pooja Prachi Raman Raman 2 Reception…" at bounding box center [281, 392] width 123 height 31
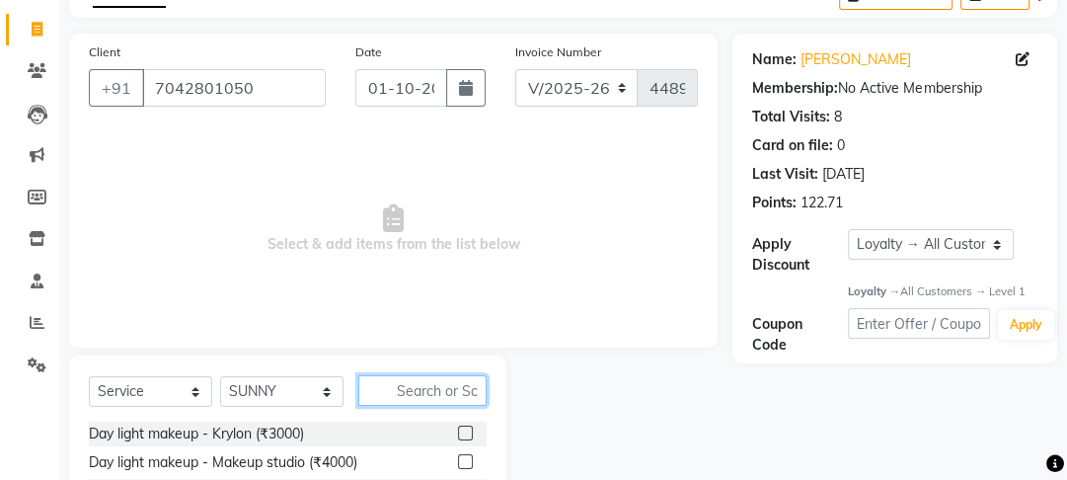
click at [420, 391] on input "text" at bounding box center [422, 390] width 128 height 31
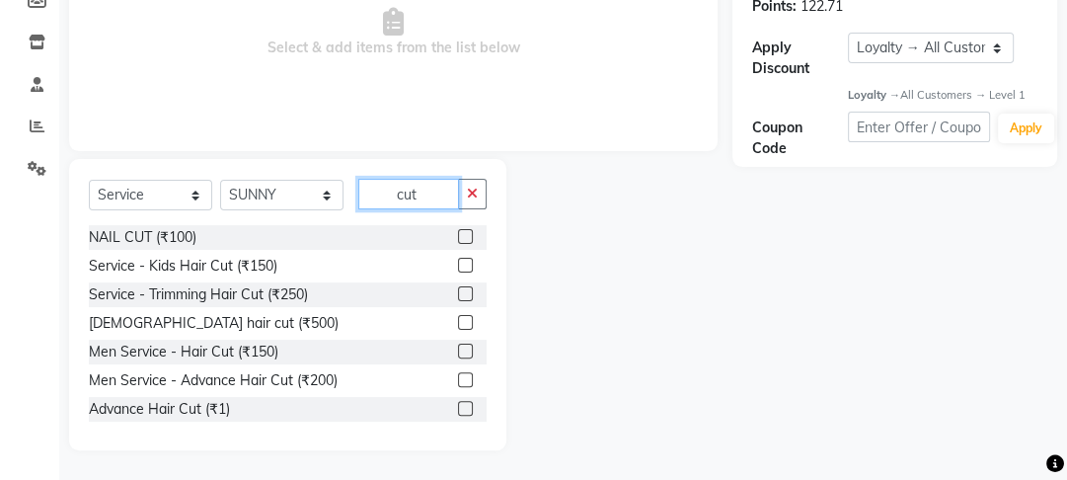
type input "cut"
click at [458, 384] on label at bounding box center [465, 379] width 15 height 15
click at [458, 384] on input "checkbox" at bounding box center [464, 380] width 13 height 13
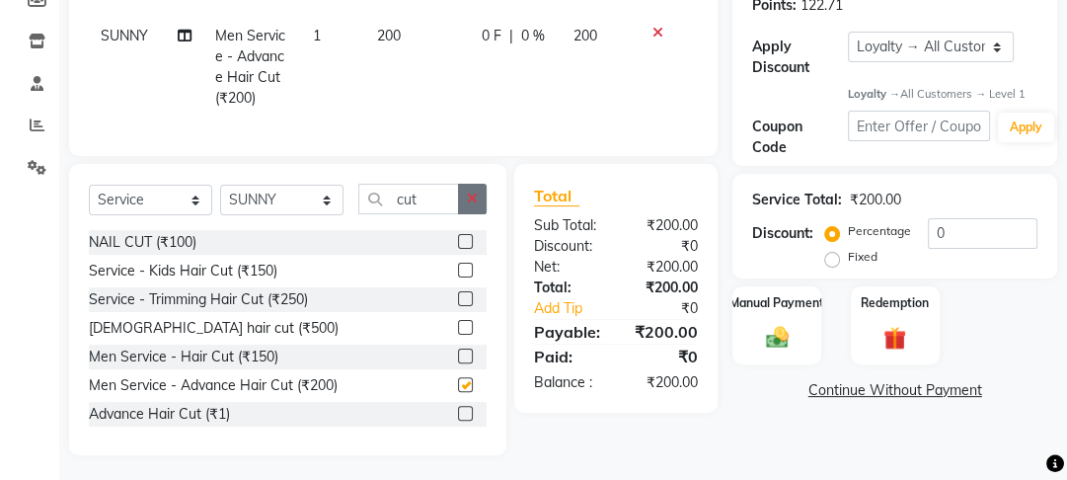
checkbox input "false"
click at [470, 205] on icon "button" at bounding box center [472, 198] width 11 height 14
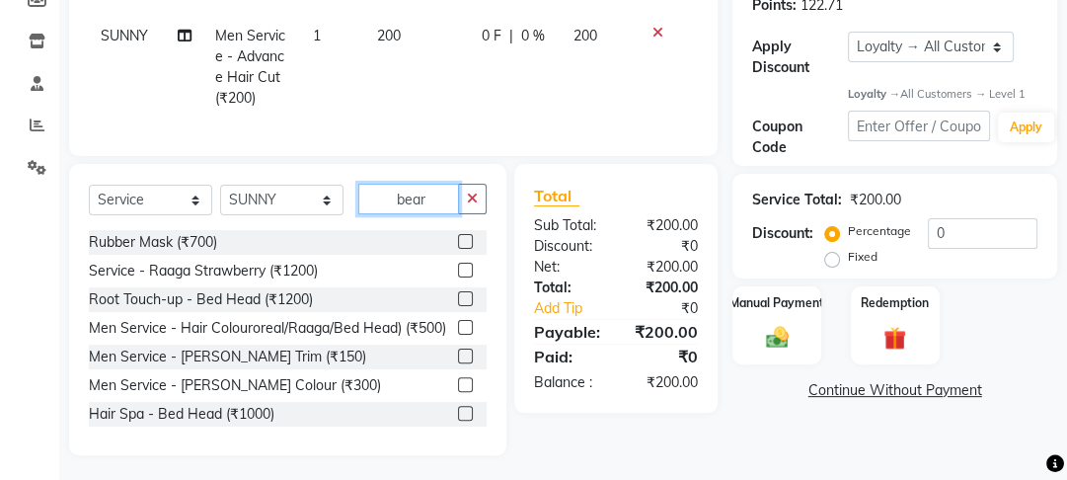
scroll to position [287, 0]
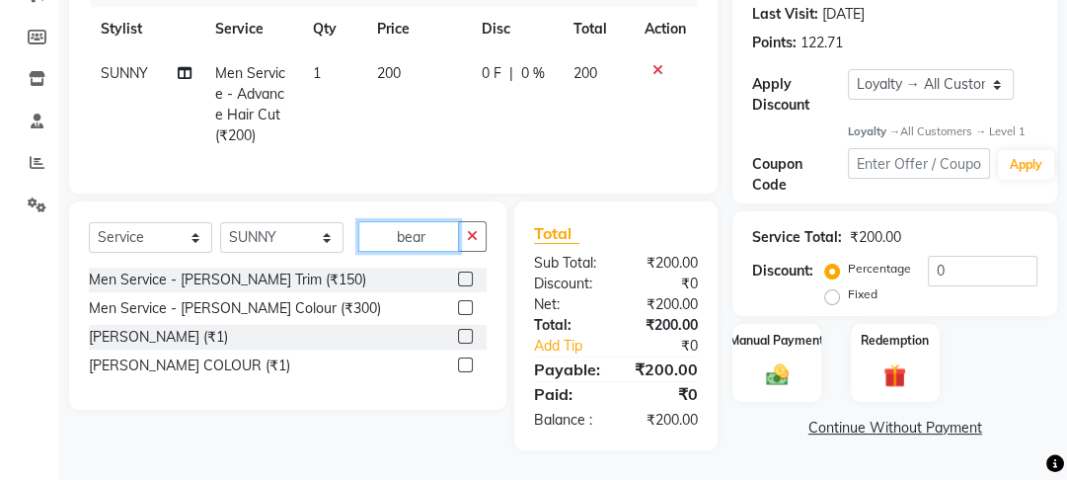
type input "bear"
click at [459, 276] on label at bounding box center [465, 278] width 15 height 15
click at [459, 276] on input "checkbox" at bounding box center [464, 279] width 13 height 13
checkbox input "true"
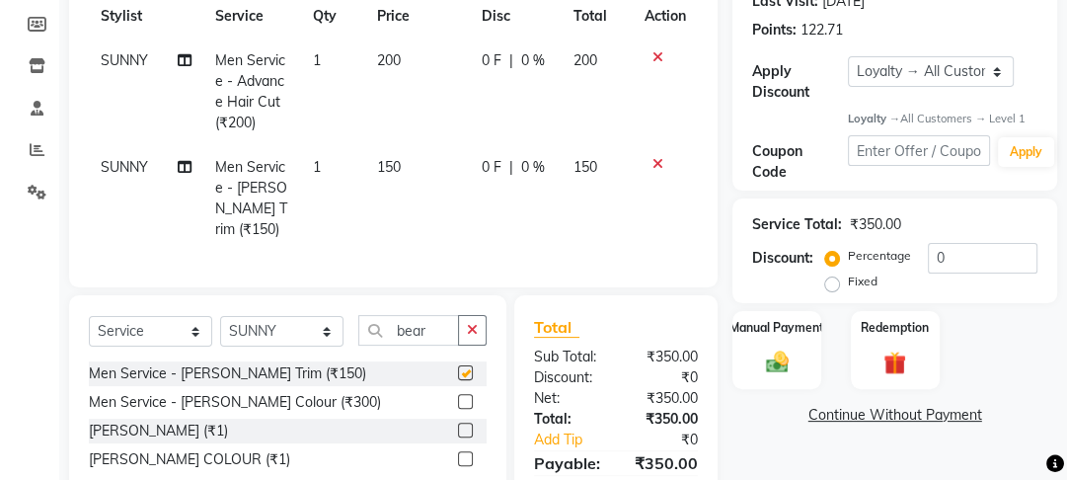
click at [465, 154] on td "150" at bounding box center [417, 198] width 105 height 107
select select "79136"
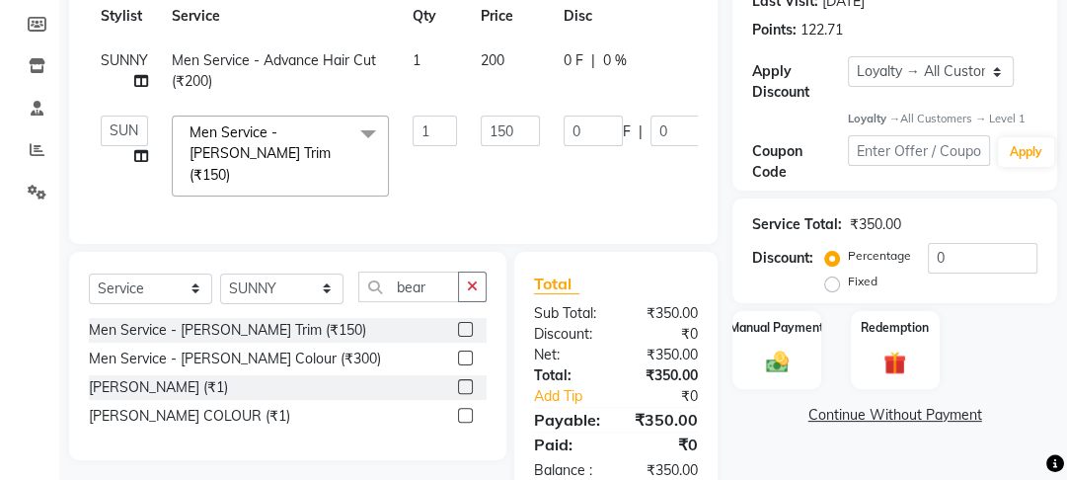
checkbox input "false"
click at [512, 127] on input "150" at bounding box center [510, 130] width 59 height 31
type input "1500"
click at [592, 160] on tr "Farahan Jyoti Manager Nihal Pooja Prachi Raman Raman 2 Reception Sameer SUNNY y…" at bounding box center [472, 156] width 767 height 105
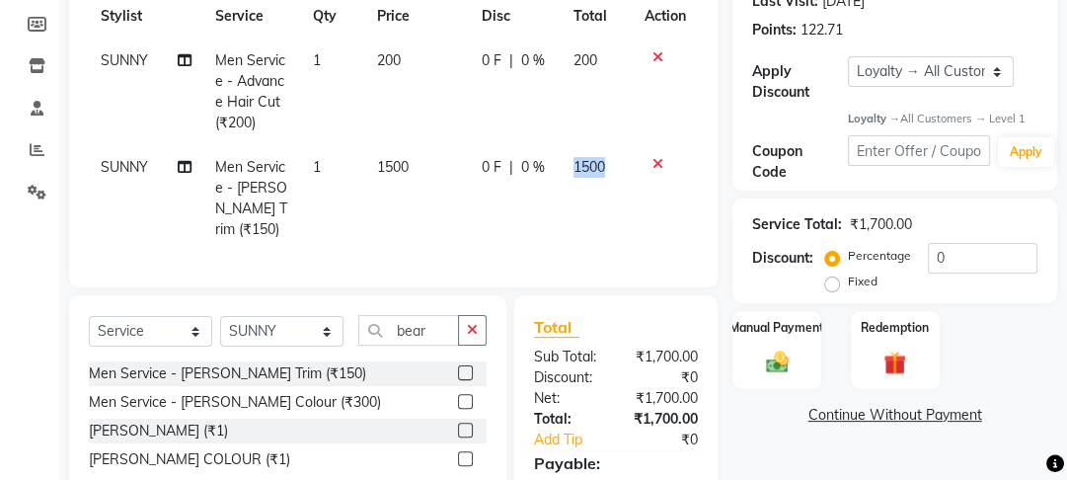
click at [592, 160] on span "1500" at bounding box center [589, 167] width 32 height 18
select select "79136"
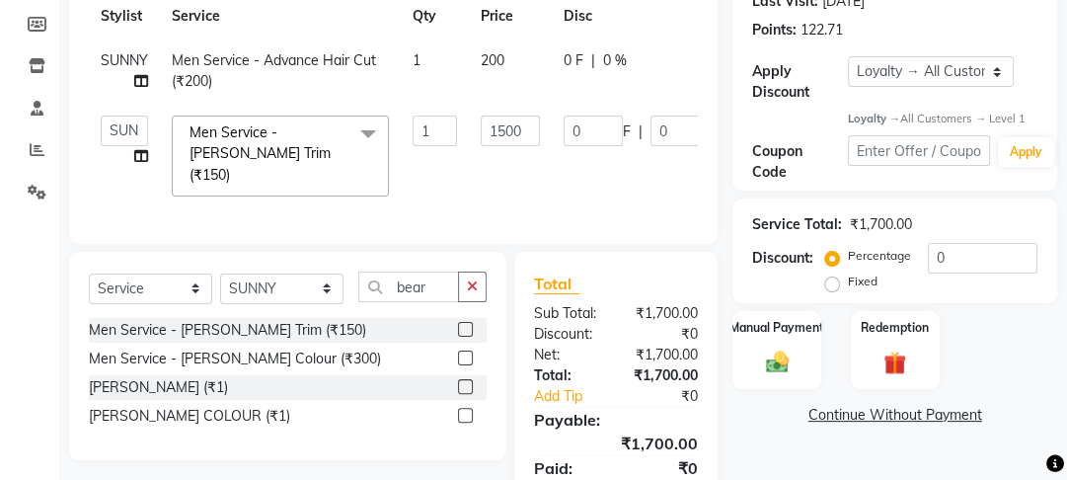
click at [592, 160] on td "0 F | 0 %" at bounding box center [643, 156] width 182 height 105
click at [501, 126] on input "1500" at bounding box center [510, 130] width 59 height 31
type input "100"
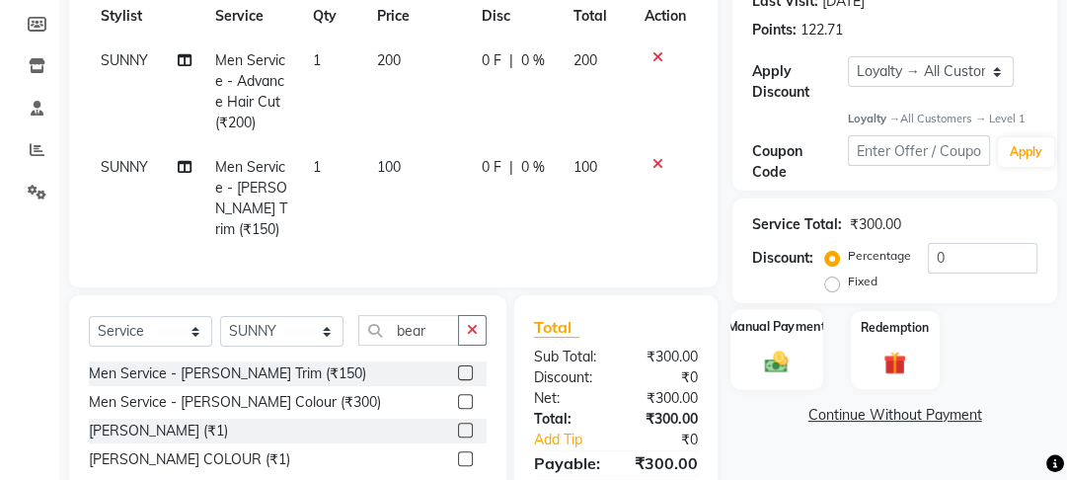
drag, startPoint x: 713, startPoint y: 217, endPoint x: 767, endPoint y: 316, distance: 112.7
click at [713, 218] on div "Client +91 7042801050 Date 01-10-2025 Invoice Number V/2025 V/2025-26 4489 Serv…" at bounding box center [393, 74] width 649 height 426
click at [813, 368] on div "Manual Payment" at bounding box center [777, 350] width 92 height 81
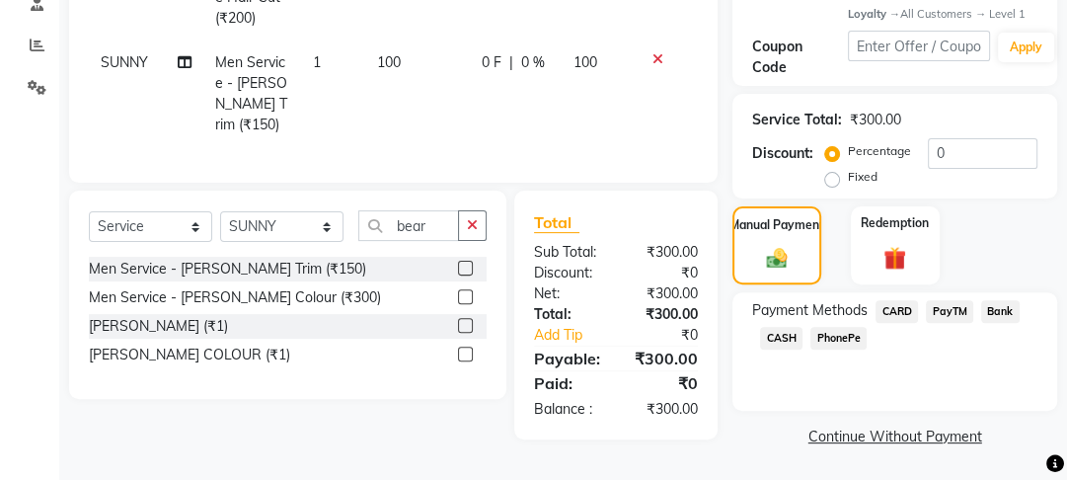
click at [955, 302] on span "PayTM" at bounding box center [949, 311] width 47 height 23
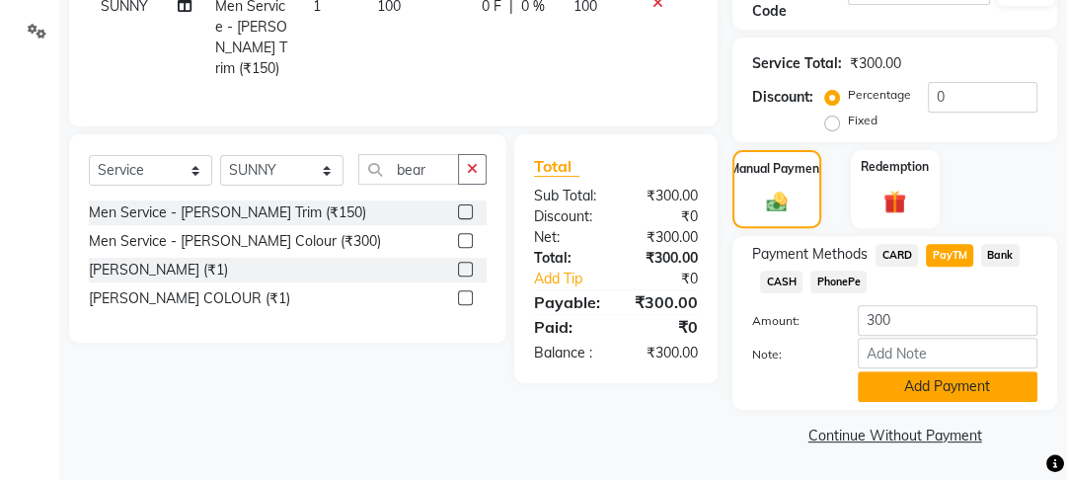
click at [927, 380] on button "Add Payment" at bounding box center [948, 386] width 180 height 31
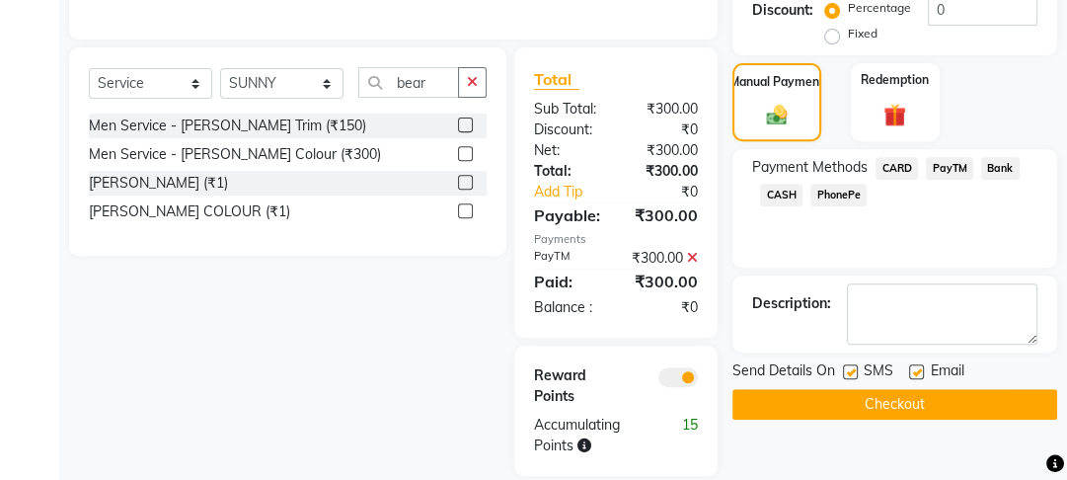
scroll to position [573, 0]
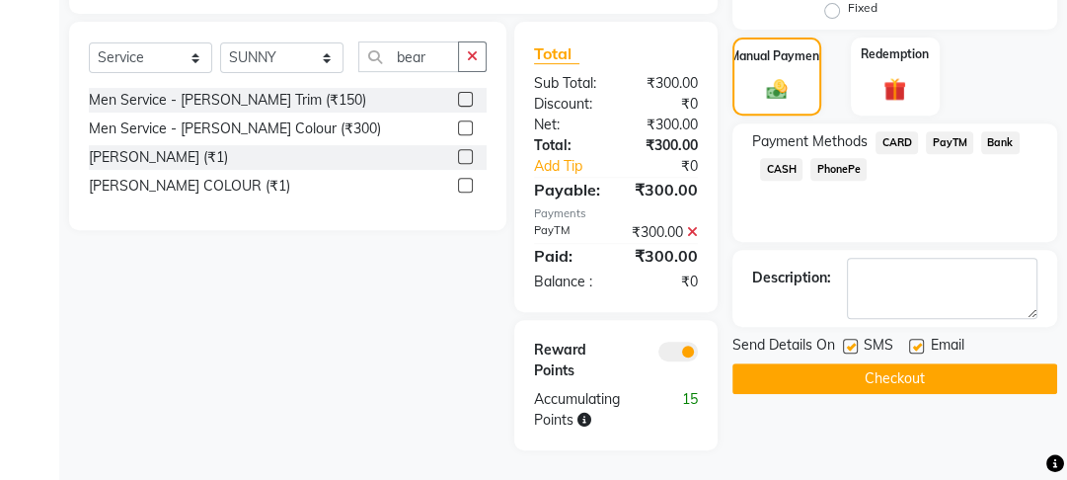
click at [916, 339] on label at bounding box center [916, 346] width 15 height 15
click at [916, 341] on input "checkbox" at bounding box center [915, 347] width 13 height 13
checkbox input "false"
click at [852, 339] on label at bounding box center [850, 346] width 15 height 15
click at [852, 341] on input "checkbox" at bounding box center [849, 347] width 13 height 13
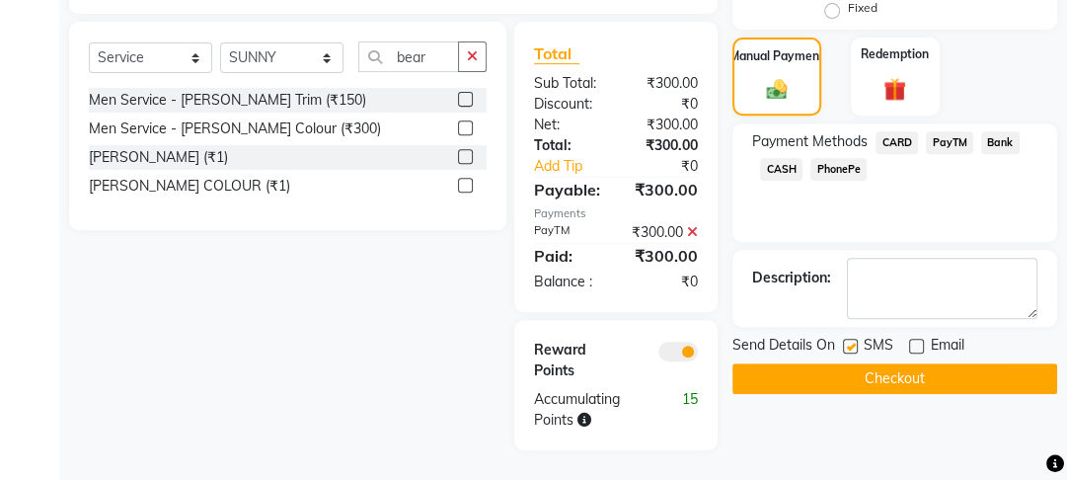
checkbox input "false"
click at [849, 363] on button "Checkout" at bounding box center [894, 378] width 325 height 31
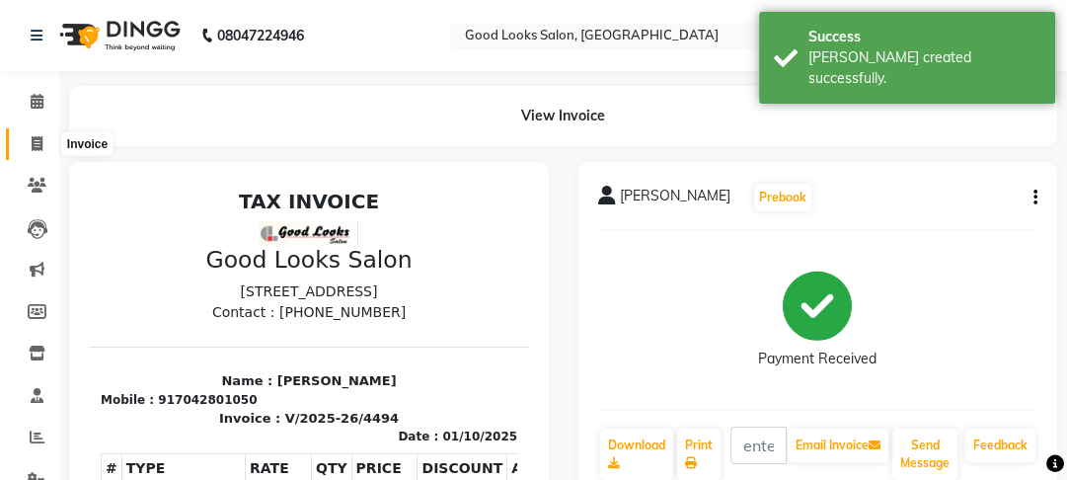
click at [34, 144] on icon at bounding box center [37, 143] width 11 height 15
select select "4230"
select select "service"
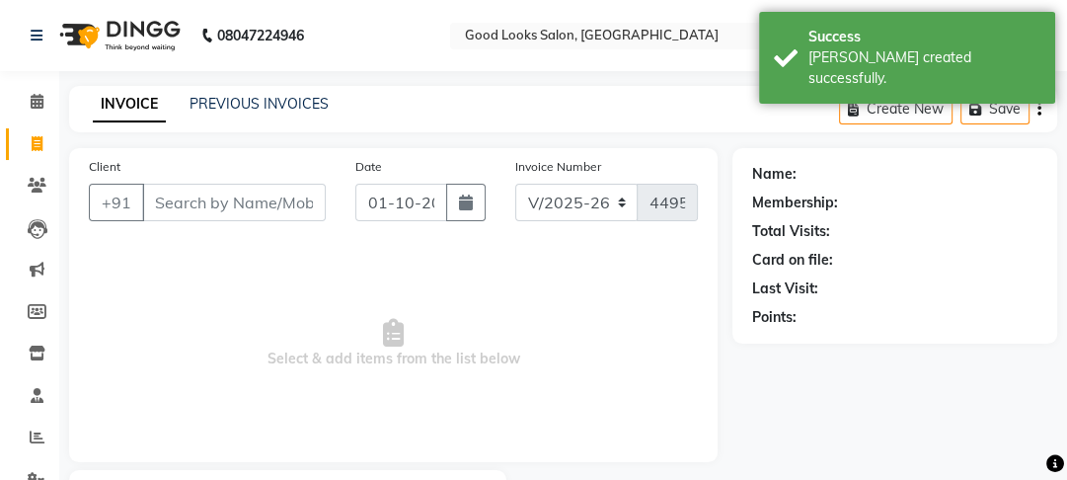
scroll to position [115, 0]
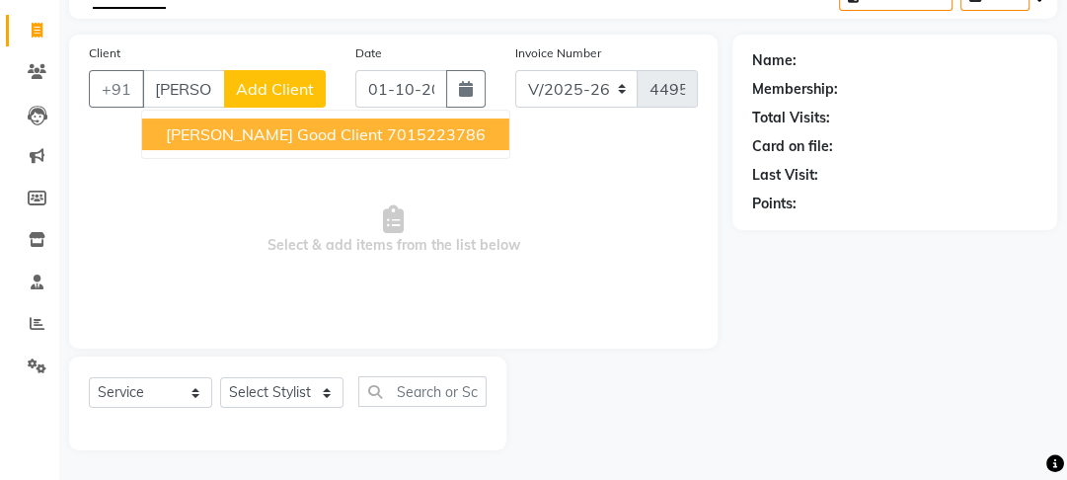
click at [257, 135] on span "mehul good client" at bounding box center [274, 134] width 217 height 20
type input "7015223786"
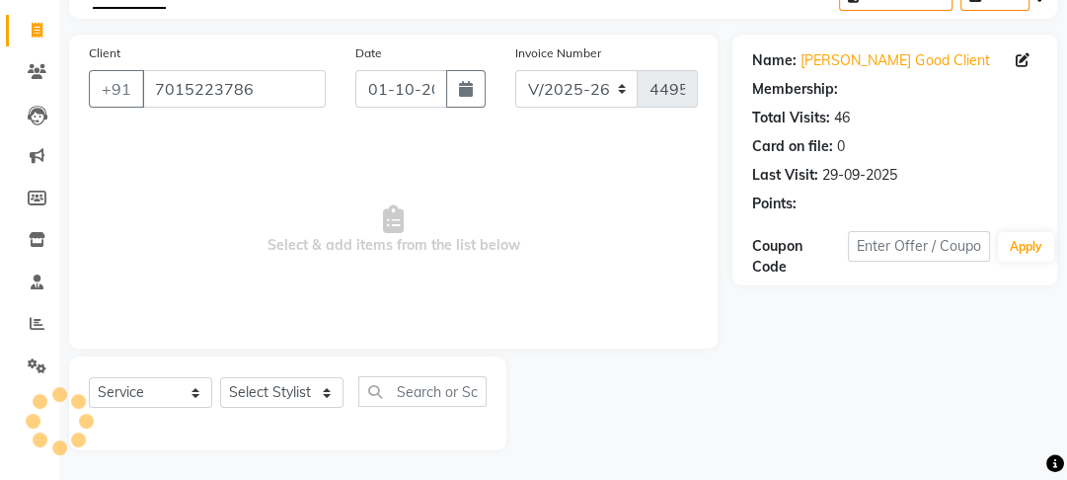
select select "1: Object"
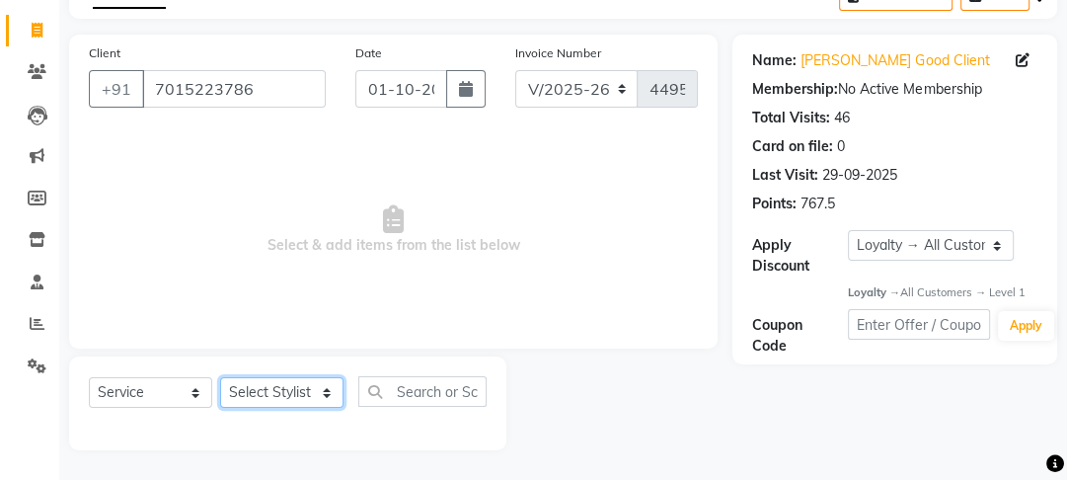
click at [283, 383] on select "Select Stylist Farahan Jyoti Manager Nihal Pooja Prachi Raman Raman 2 Reception…" at bounding box center [281, 392] width 123 height 31
select select "89434"
click at [220, 377] on select "Select Stylist Farahan Jyoti Manager Nihal Pooja Prachi Raman Raman 2 Reception…" at bounding box center [281, 392] width 123 height 31
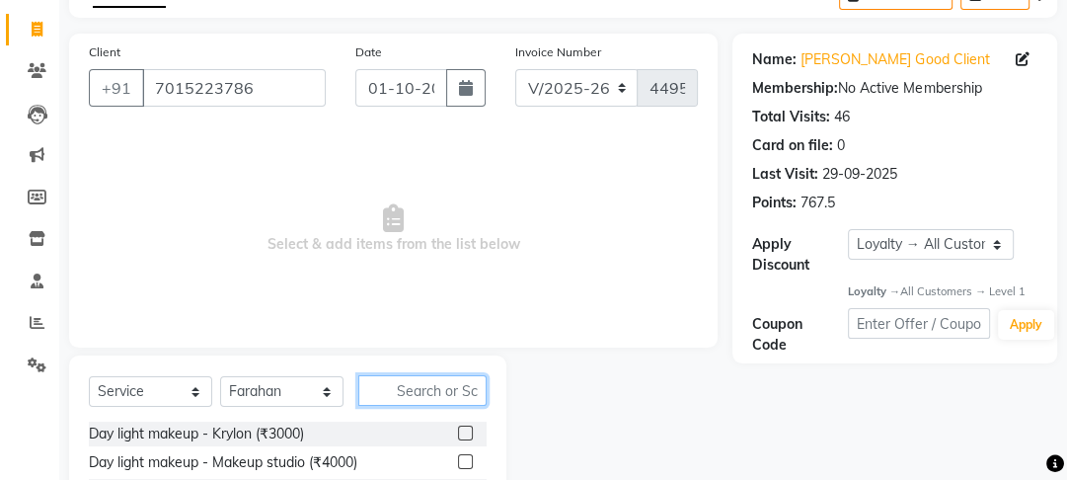
click at [404, 378] on input "text" at bounding box center [422, 390] width 128 height 31
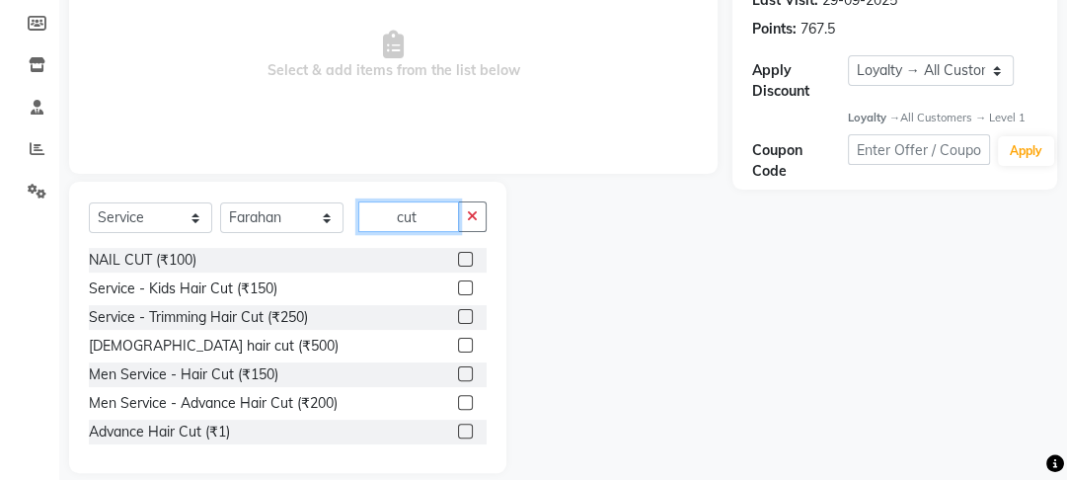
scroll to position [312, 0]
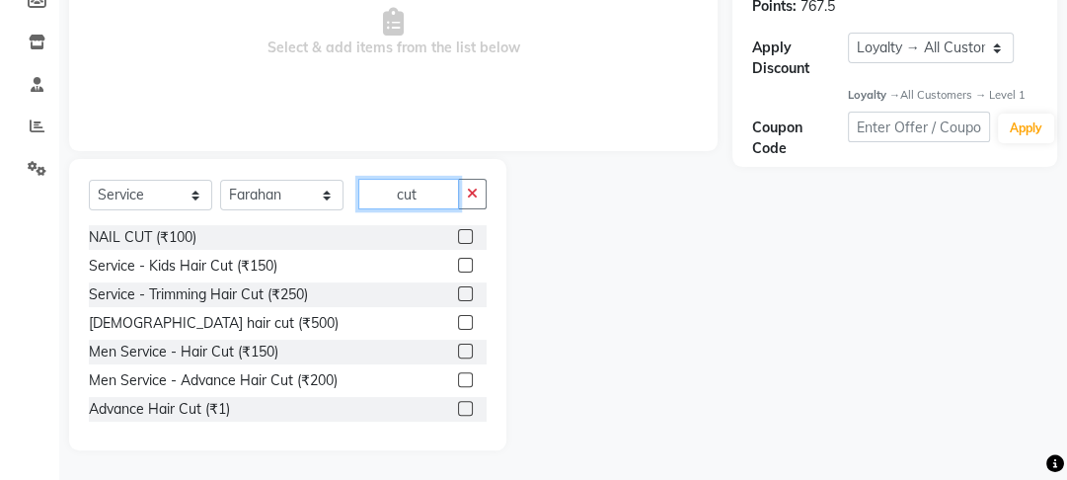
type input "cut"
click at [458, 375] on label at bounding box center [465, 379] width 15 height 15
click at [458, 375] on input "checkbox" at bounding box center [464, 380] width 13 height 13
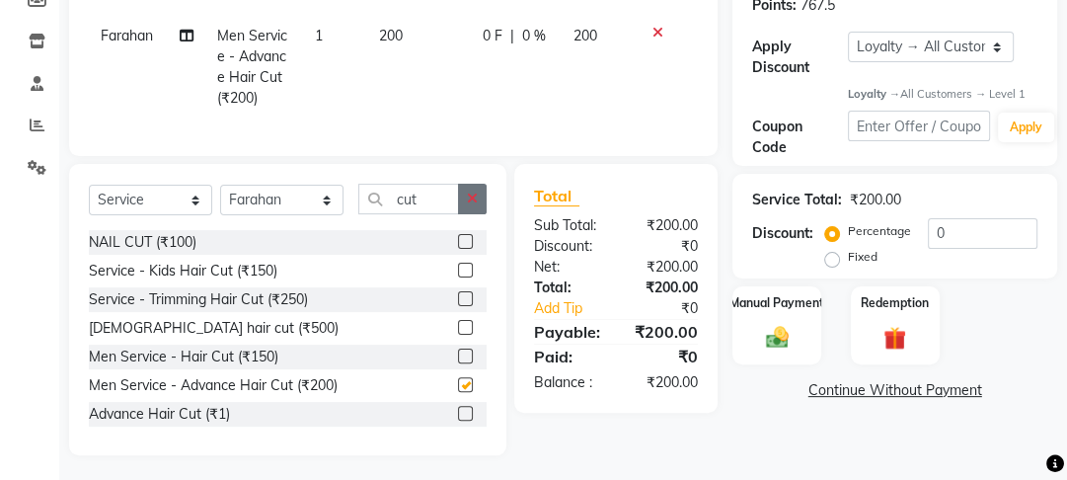
checkbox input "false"
click at [474, 214] on button "button" at bounding box center [472, 199] width 29 height 31
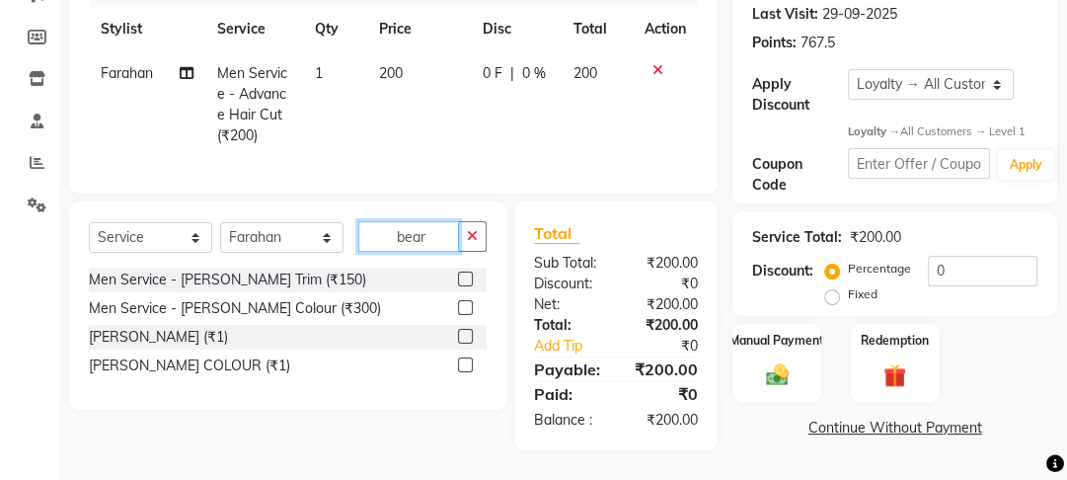
scroll to position [287, 0]
type input "beard"
click at [467, 284] on label at bounding box center [465, 278] width 15 height 15
click at [467, 284] on input "checkbox" at bounding box center [464, 279] width 13 height 13
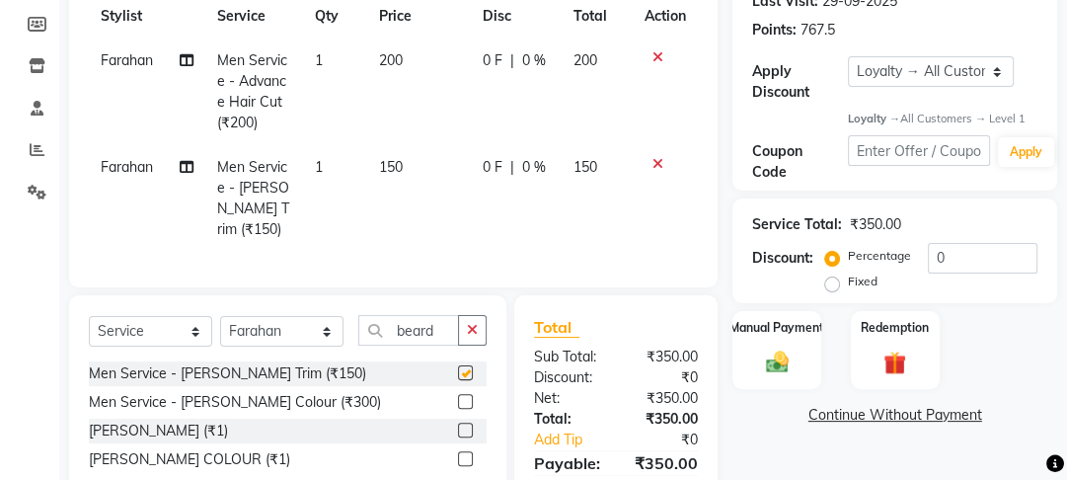
click at [451, 174] on td "150" at bounding box center [419, 198] width 104 height 107
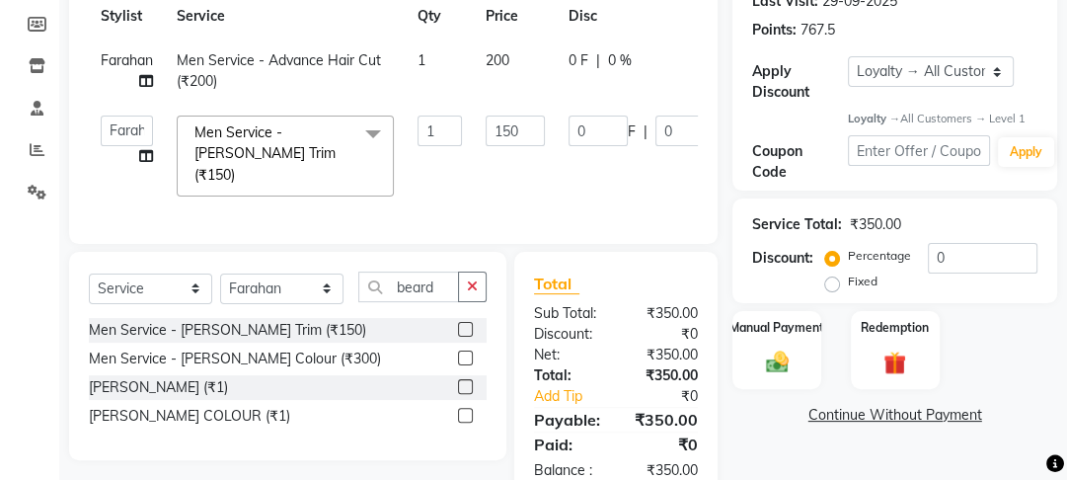
checkbox input "false"
click at [515, 132] on input "150" at bounding box center [515, 130] width 59 height 31
type input "100"
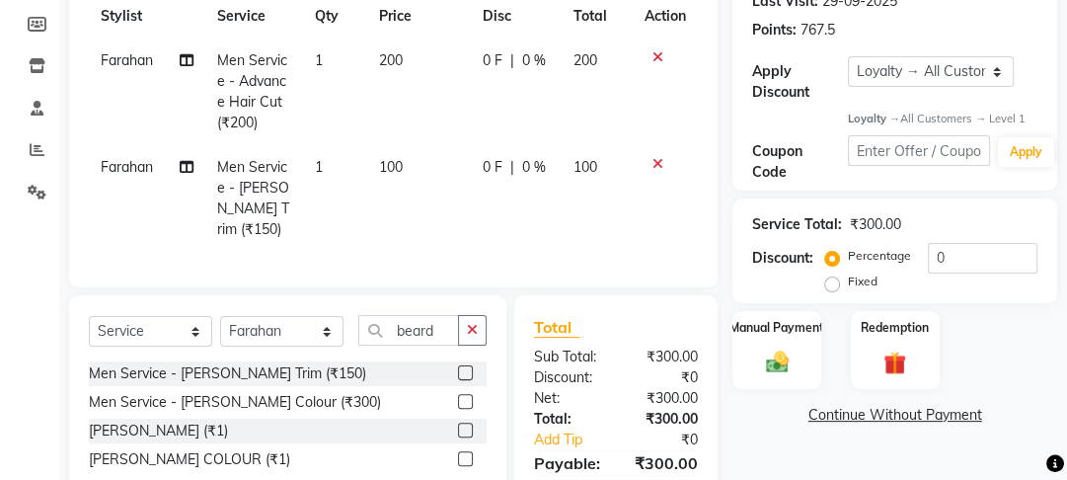
click at [657, 237] on div "Client +91 7015223786 Date 01-10-2025 Invoice Number V/2025 V/2025-26 4495 Serv…" at bounding box center [393, 202] width 678 height 683
click at [466, 320] on button "button" at bounding box center [472, 330] width 29 height 31
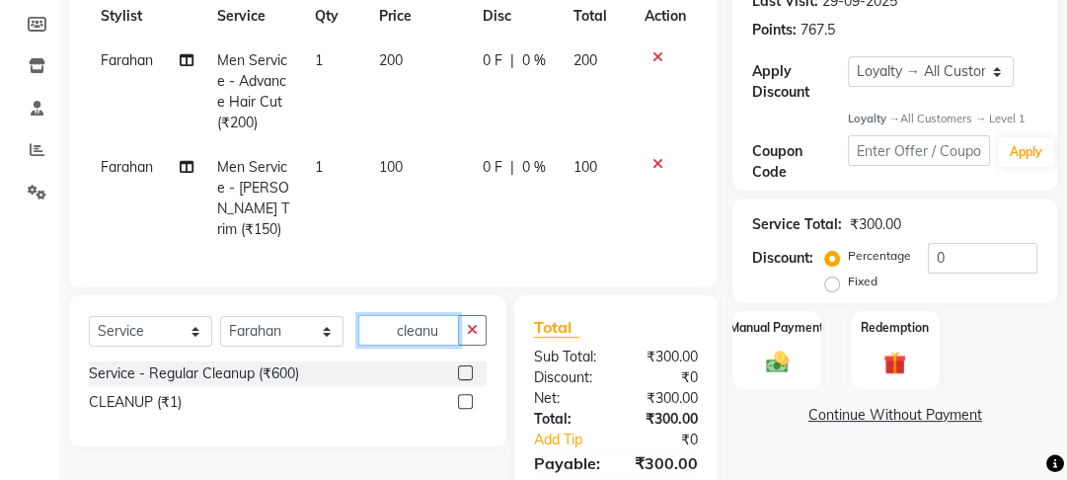
type input "cleanu"
click at [467, 394] on label at bounding box center [465, 401] width 15 height 15
click at [467, 396] on input "checkbox" at bounding box center [464, 402] width 13 height 13
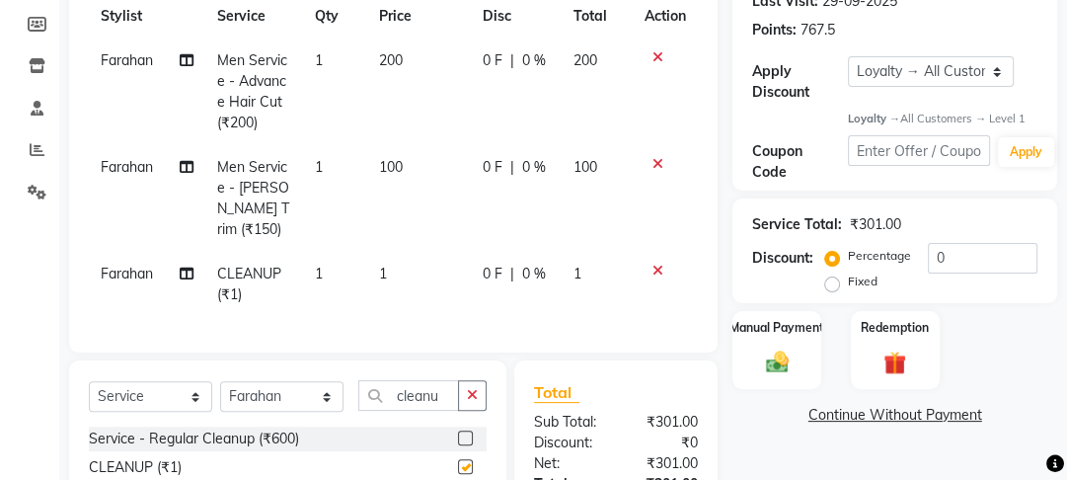
click at [466, 252] on td "1" at bounding box center [419, 284] width 104 height 65
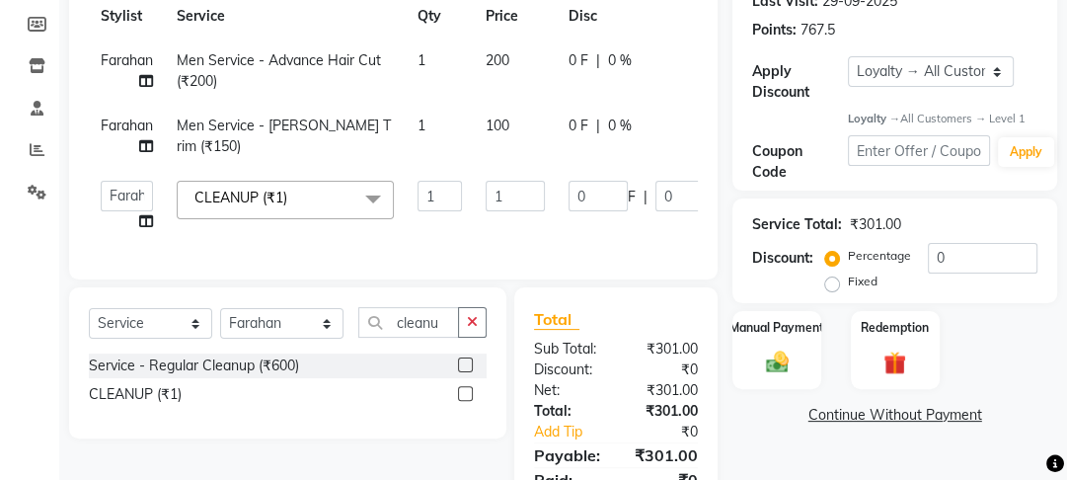
checkbox input "false"
click at [517, 213] on td "1" at bounding box center [515, 206] width 83 height 75
drag, startPoint x: 518, startPoint y: 201, endPoint x: 476, endPoint y: 201, distance: 42.4
click at [476, 201] on td "1" at bounding box center [515, 206] width 83 height 75
type input "700"
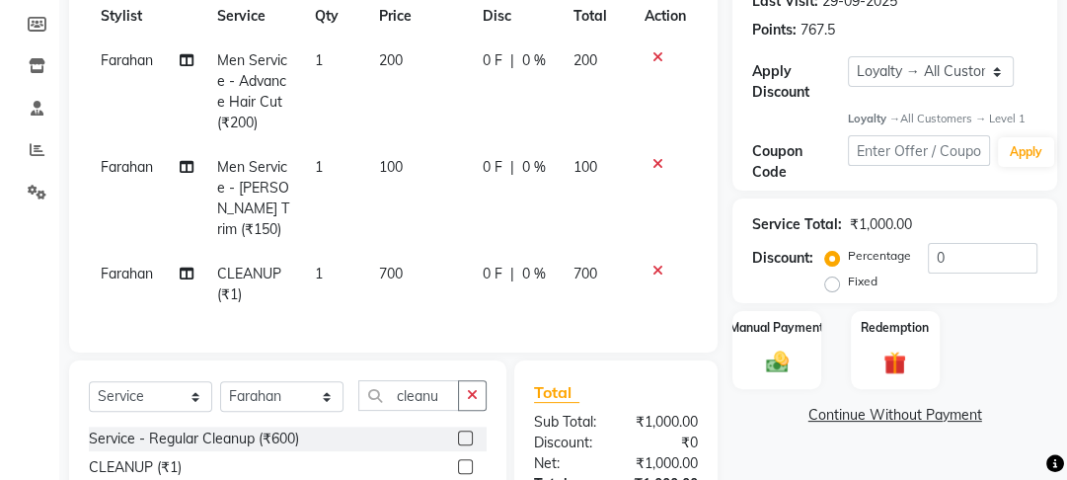
click at [476, 251] on div "Services Stylist Service Qty Price Disc Total Action Farahan Men Service - Adva…" at bounding box center [393, 145] width 609 height 375
click at [462, 384] on button "button" at bounding box center [472, 395] width 29 height 31
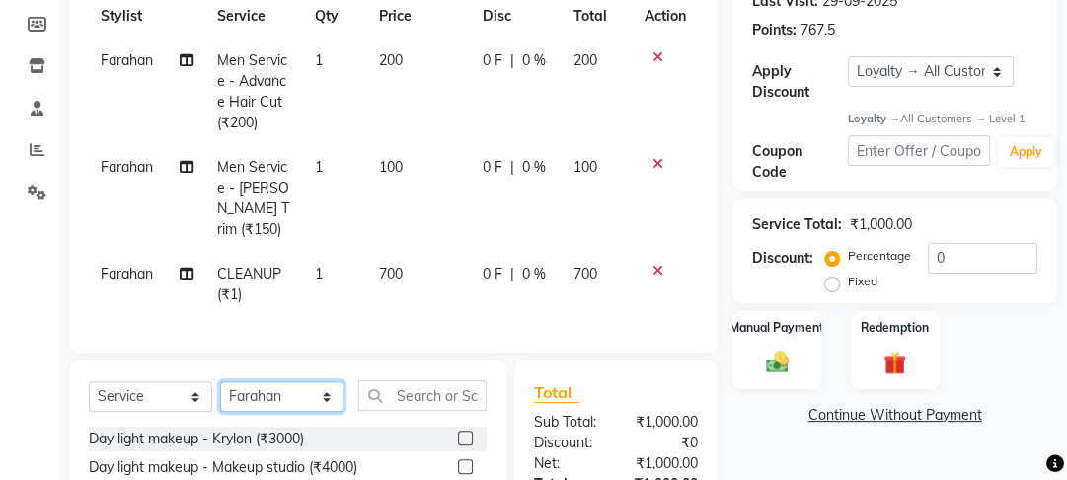
drag, startPoint x: 255, startPoint y: 390, endPoint x: 245, endPoint y: 375, distance: 17.8
click at [253, 389] on select "Select Stylist Farahan Jyoti Manager Nihal Pooja Prachi Raman Raman 2 Reception…" at bounding box center [281, 396] width 123 height 31
drag, startPoint x: 72, startPoint y: 213, endPoint x: 86, endPoint y: 298, distance: 86.0
click at [74, 249] on div "Client +91 7015223786 Date 01-10-2025 Invoice Number V/2025 V/2025-26 4495 Serv…" at bounding box center [393, 107] width 649 height 492
click at [103, 265] on span "Farahan" at bounding box center [127, 274] width 52 height 18
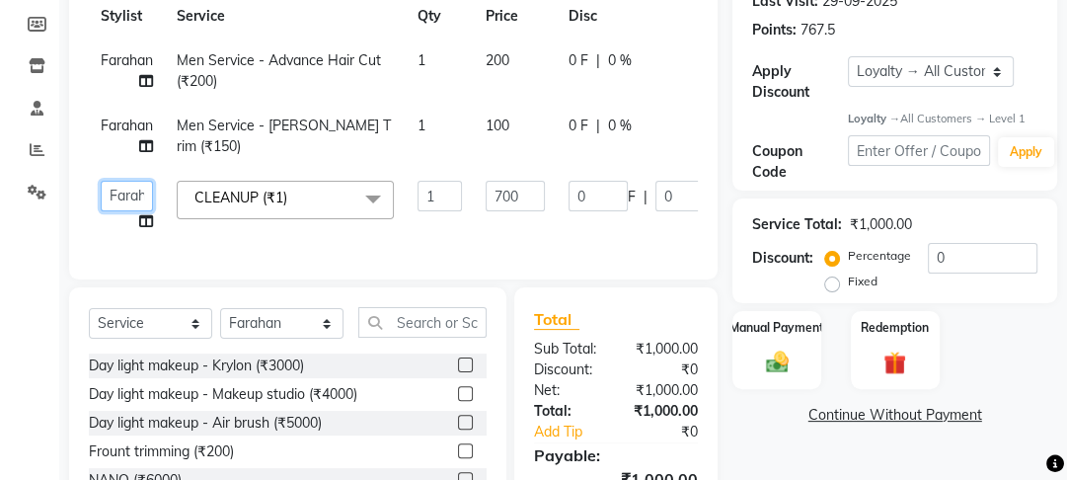
click at [133, 202] on select "Farahan Jyoti Manager Nihal Pooja Prachi Raman Raman 2 Reception Sameer SUNNY y…" at bounding box center [127, 196] width 52 height 31
select select "70835"
click at [260, 332] on select "Select Stylist Farahan Jyoti Manager Nihal Pooja Prachi Raman Raman 2 Reception…" at bounding box center [281, 323] width 123 height 31
select select "22725"
click at [220, 321] on select "Select Stylist Farahan Jyoti Manager Nihal Pooja Prachi Raman Raman 2 Reception…" at bounding box center [281, 323] width 123 height 31
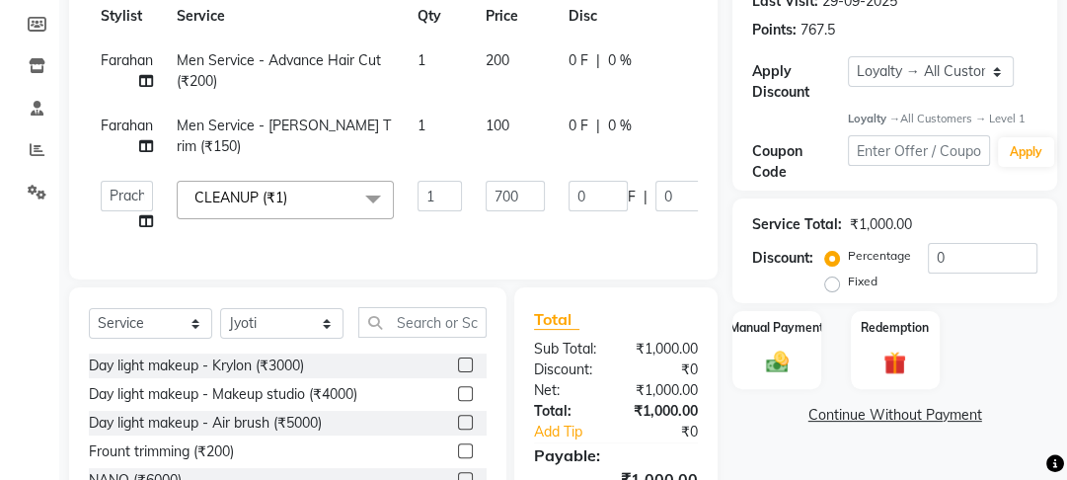
click at [430, 353] on div "Select Service Product Membership Package Voucher Prepaid Gift Card Select Styl…" at bounding box center [288, 330] width 398 height 46
click at [430, 335] on input "text" at bounding box center [422, 322] width 128 height 31
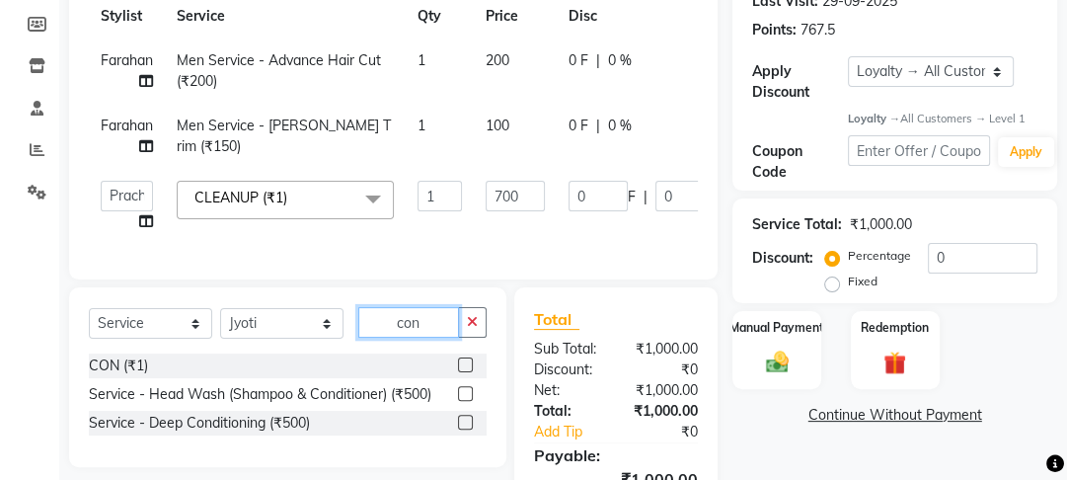
type input "con"
click at [469, 371] on label at bounding box center [465, 364] width 15 height 15
click at [469, 371] on input "checkbox" at bounding box center [464, 365] width 13 height 13
checkbox input "true"
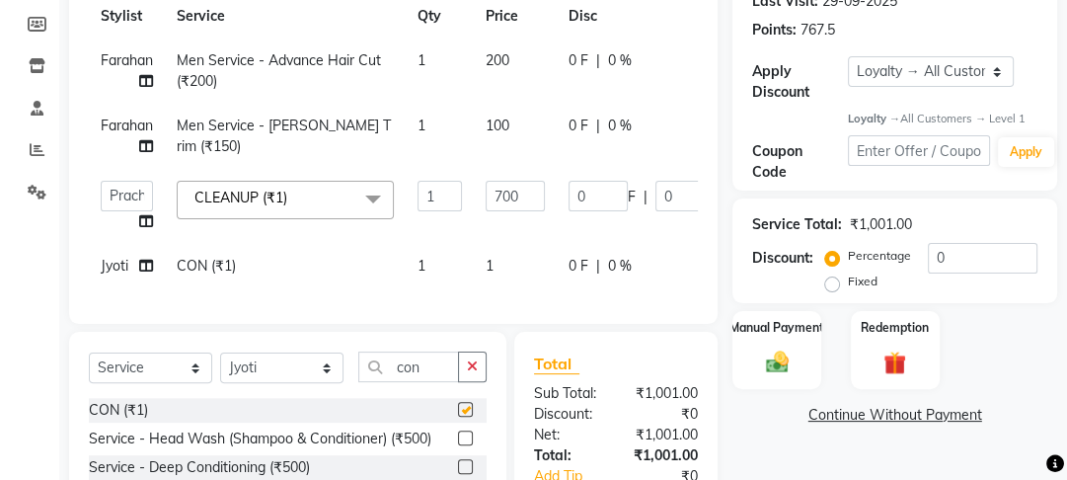
click at [467, 274] on td "1" at bounding box center [440, 266] width 68 height 44
select select "22725"
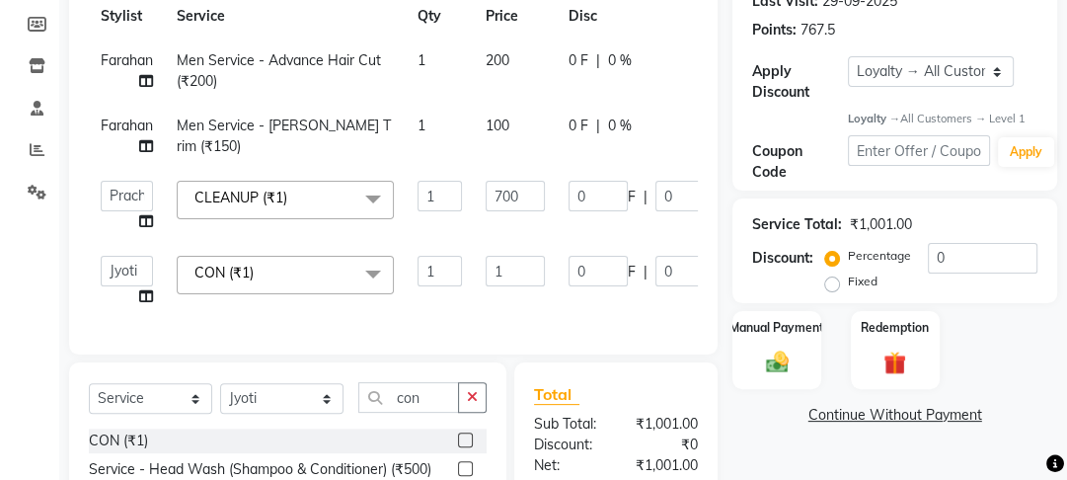
checkbox input "false"
click at [517, 274] on td "1" at bounding box center [515, 281] width 83 height 75
click at [476, 267] on td "1" at bounding box center [515, 281] width 83 height 75
type input "300"
click at [468, 281] on td "1" at bounding box center [440, 281] width 68 height 75
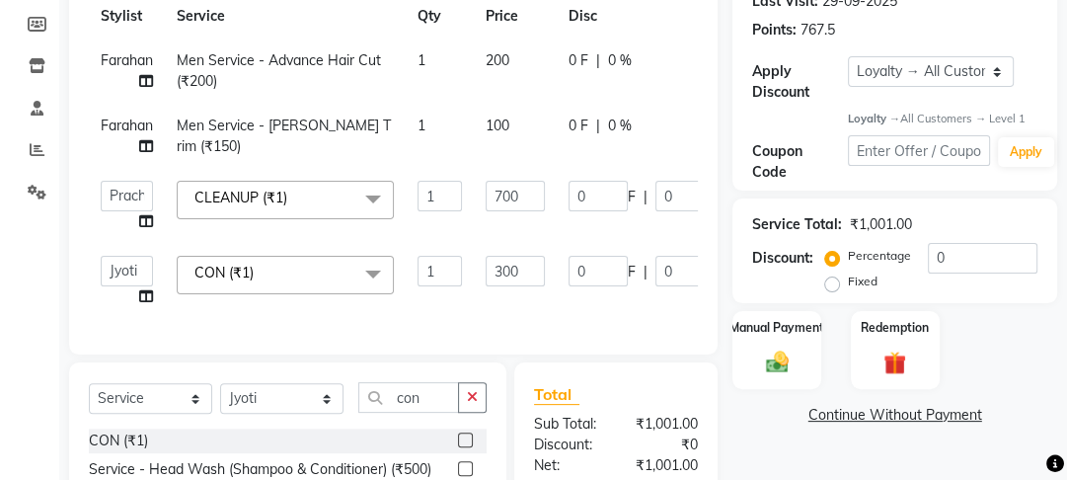
select select "22725"
click at [780, 346] on div "Manual Payment" at bounding box center [777, 350] width 92 height 81
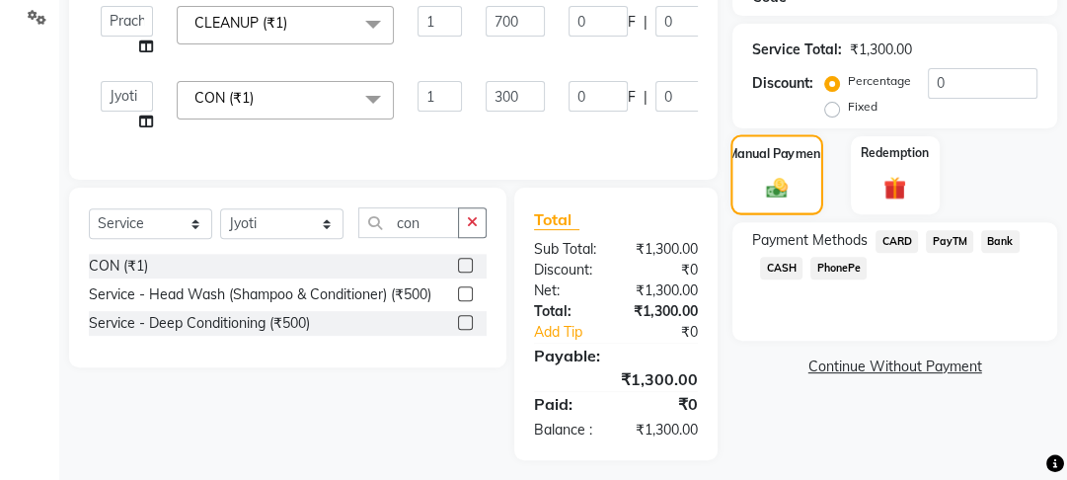
scroll to position [485, 0]
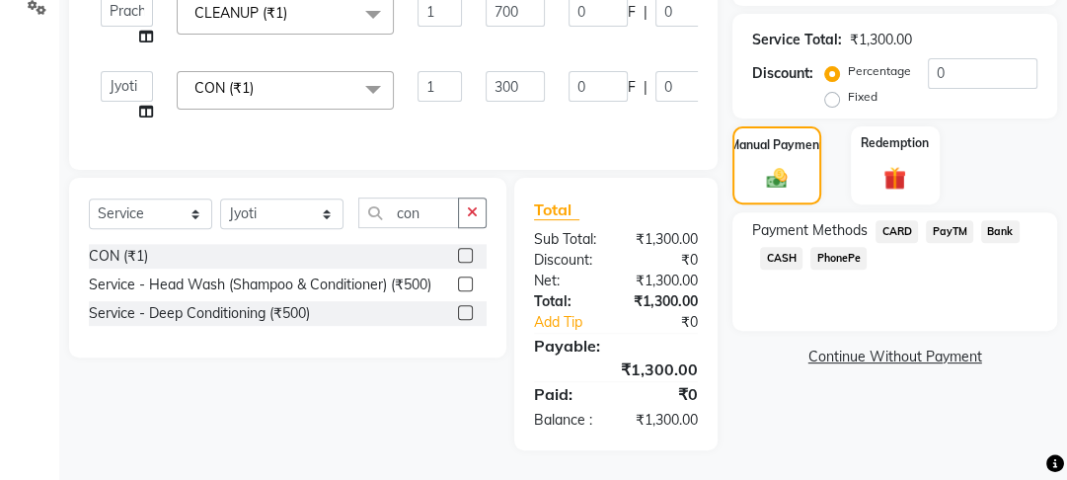
click at [778, 230] on div "Payment Methods CARD PayTM Bank CASH PhonePe" at bounding box center [894, 246] width 285 height 53
click at [790, 258] on div "CASH" at bounding box center [777, 260] width 50 height 27
click at [786, 247] on span "CASH" at bounding box center [781, 258] width 42 height 23
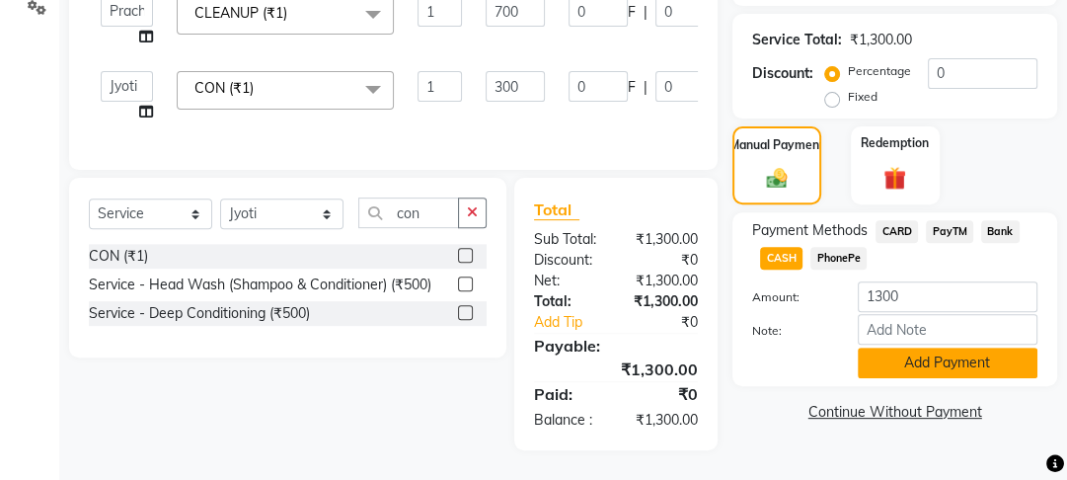
click at [904, 347] on button "Add Payment" at bounding box center [948, 362] width 180 height 31
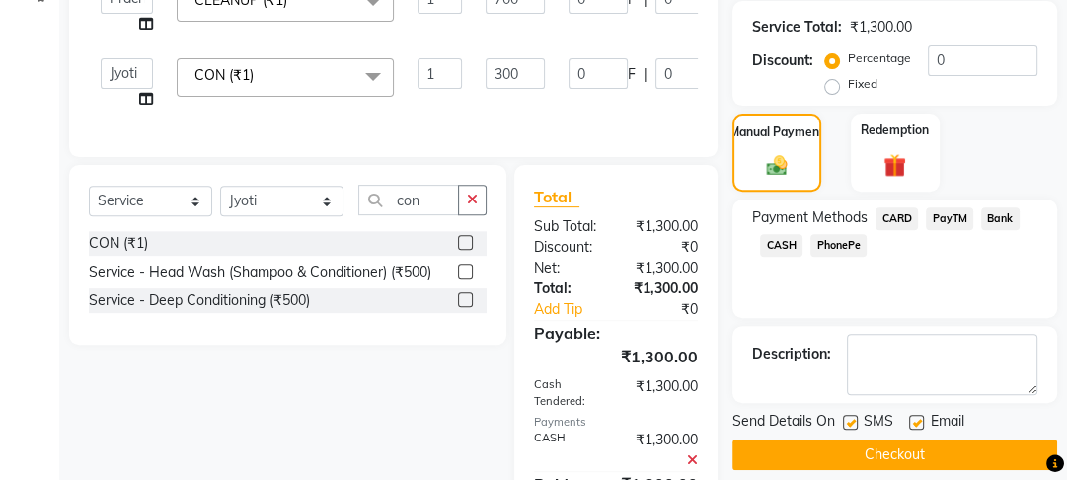
click at [921, 423] on label at bounding box center [916, 422] width 15 height 15
click at [921, 423] on input "checkbox" at bounding box center [915, 423] width 13 height 13
checkbox input "false"
click at [857, 420] on label at bounding box center [850, 422] width 15 height 15
click at [856, 420] on input "checkbox" at bounding box center [849, 423] width 13 height 13
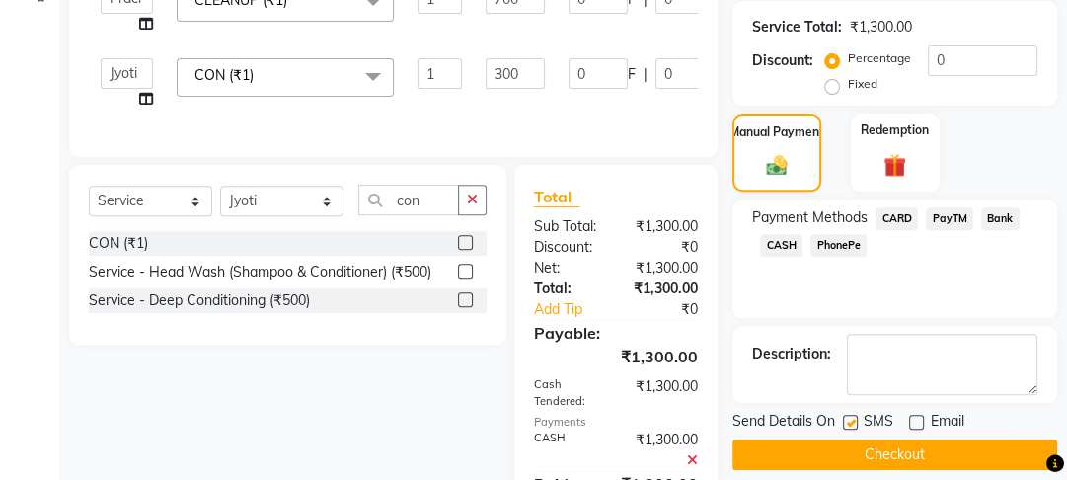
checkbox input "false"
click at [860, 442] on button "Checkout" at bounding box center [894, 454] width 325 height 31
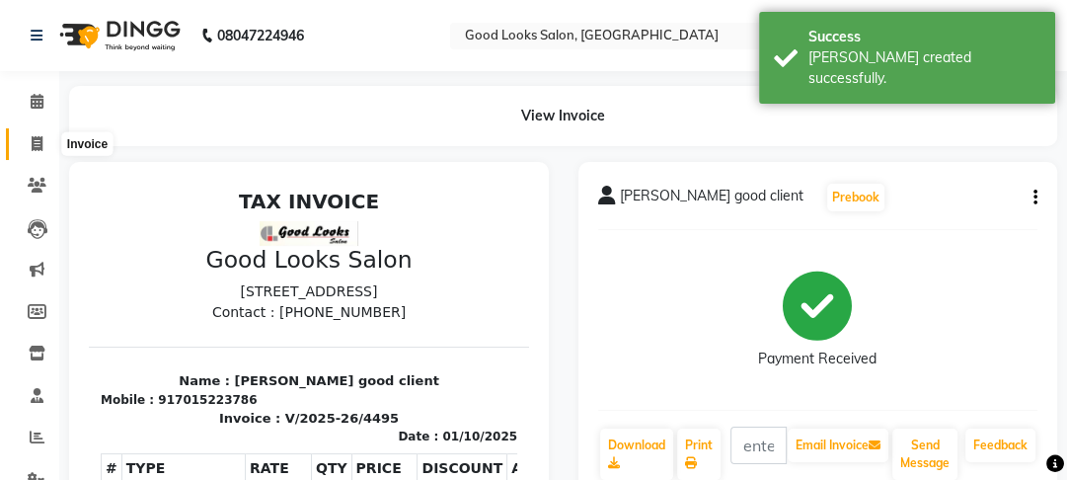
click at [34, 142] on icon at bounding box center [37, 143] width 11 height 15
select select "4230"
select select "service"
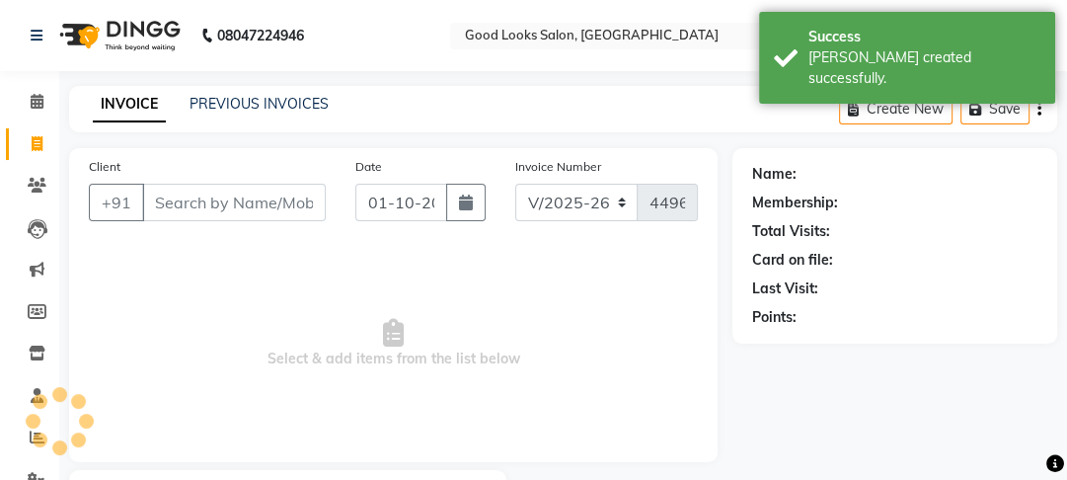
scroll to position [115, 0]
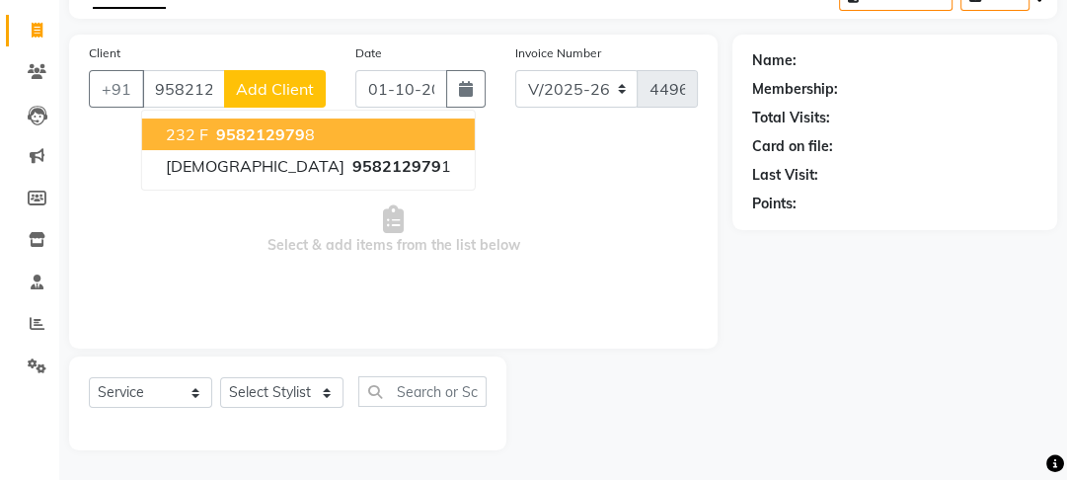
click at [253, 115] on ngb-typeahead-window "232 F 958212979 8 female 958212979 1" at bounding box center [308, 150] width 335 height 81
click at [258, 127] on span "958212979" at bounding box center [260, 134] width 89 height 20
type input "9582129798"
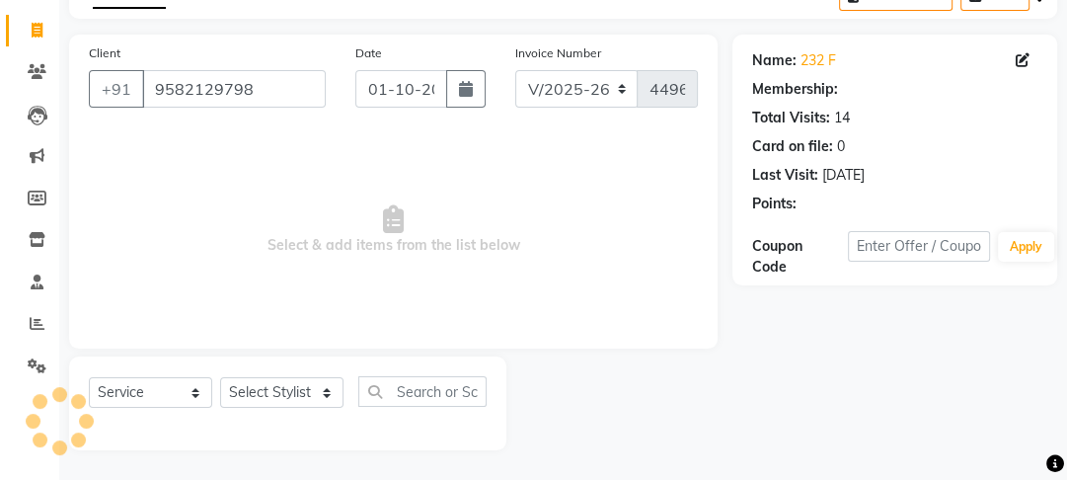
select select "1: Object"
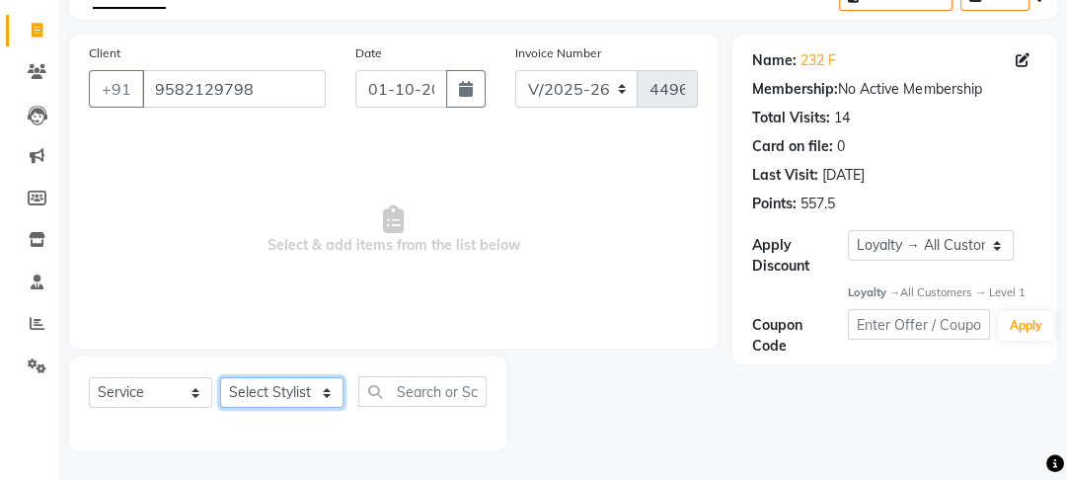
click at [272, 406] on select "Select Stylist Farahan Jyoti Manager Nihal Pooja Prachi Raman Raman 2 Reception…" at bounding box center [281, 392] width 123 height 31
select select "43944"
click at [220, 377] on select "Select Stylist Farahan Jyoti Manager Nihal Pooja Prachi Raman Raman 2 Reception…" at bounding box center [281, 392] width 123 height 31
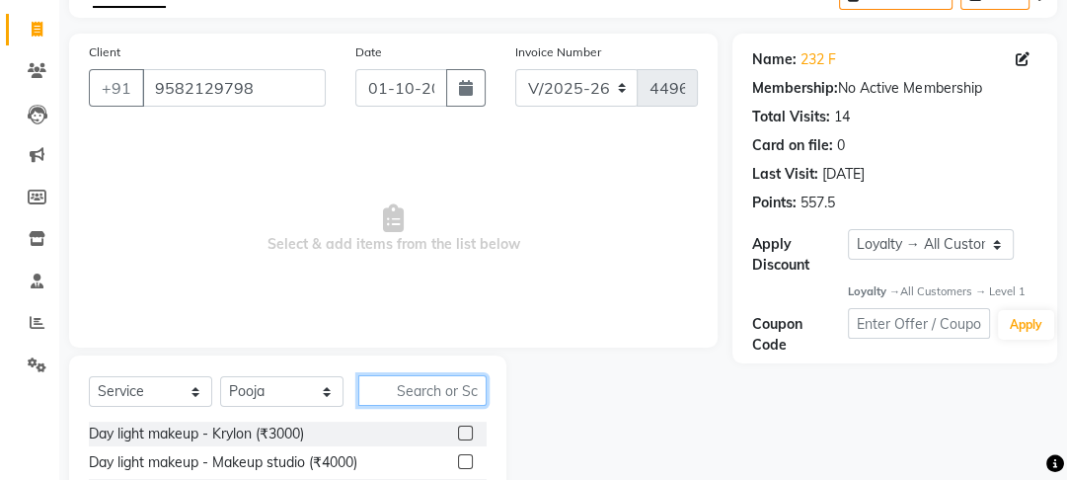
click at [399, 385] on input "text" at bounding box center [422, 390] width 128 height 31
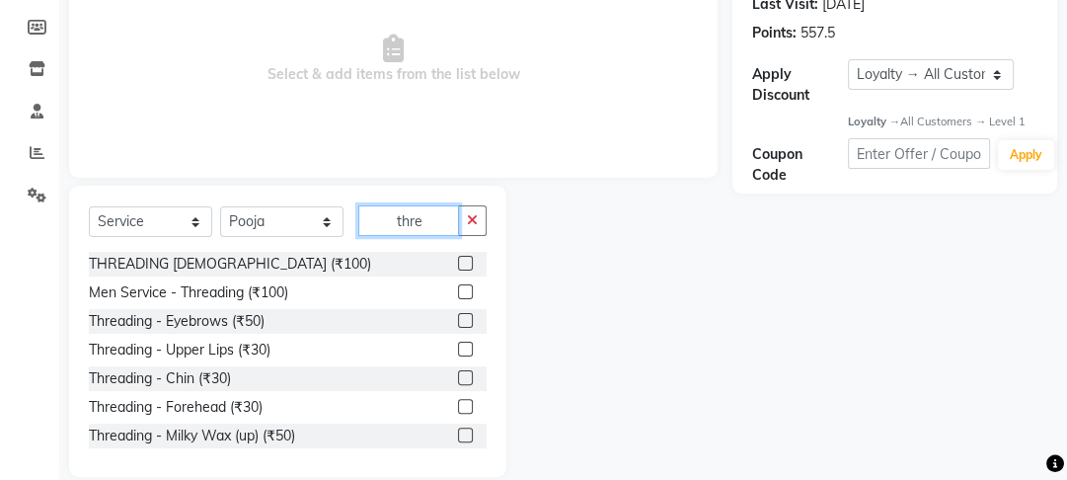
scroll to position [312, 0]
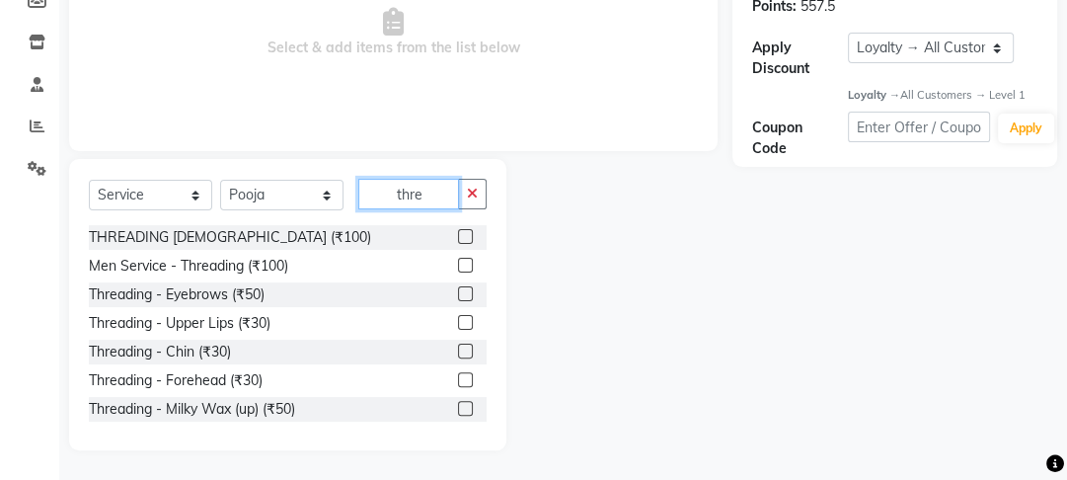
type input "thre"
click at [458, 290] on label at bounding box center [465, 293] width 15 height 15
click at [458, 290] on input "checkbox" at bounding box center [464, 294] width 13 height 13
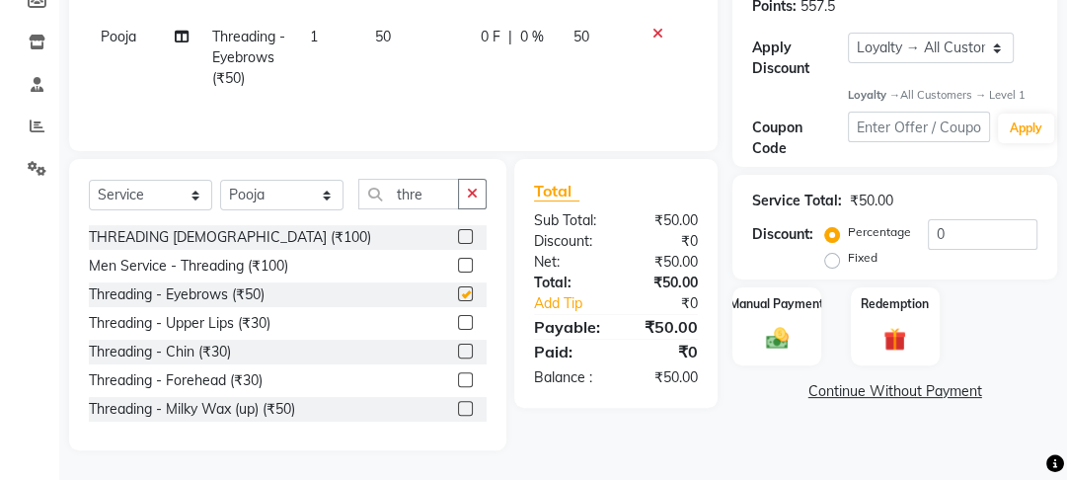
checkbox input "false"
click at [471, 189] on icon "button" at bounding box center [472, 194] width 11 height 14
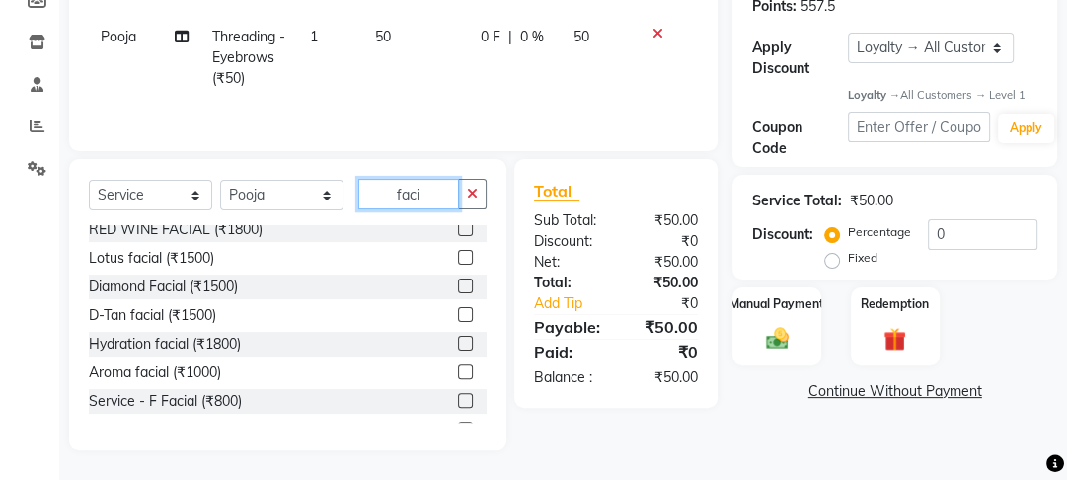
scroll to position [102, 0]
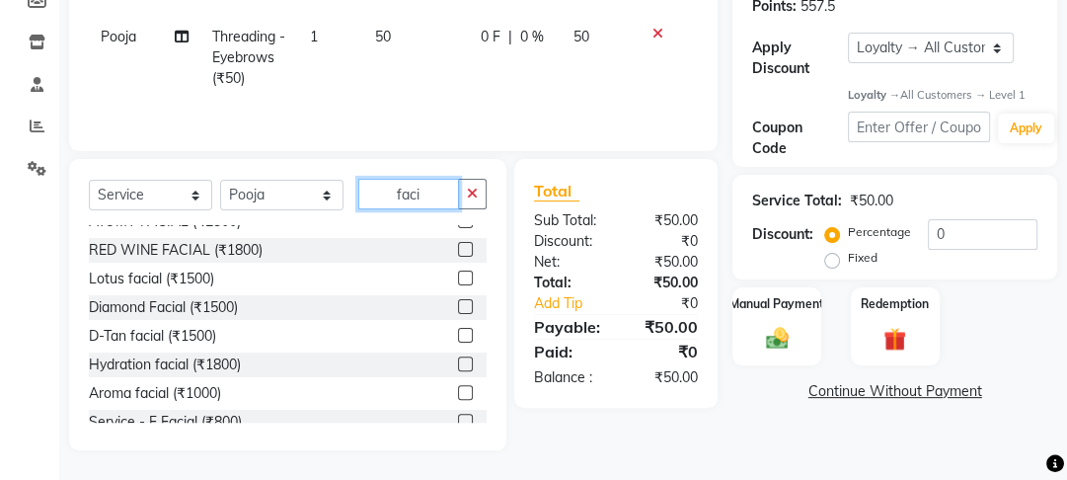
type input "faci"
click at [458, 394] on label at bounding box center [465, 392] width 15 height 15
click at [458, 394] on input "checkbox" at bounding box center [464, 393] width 13 height 13
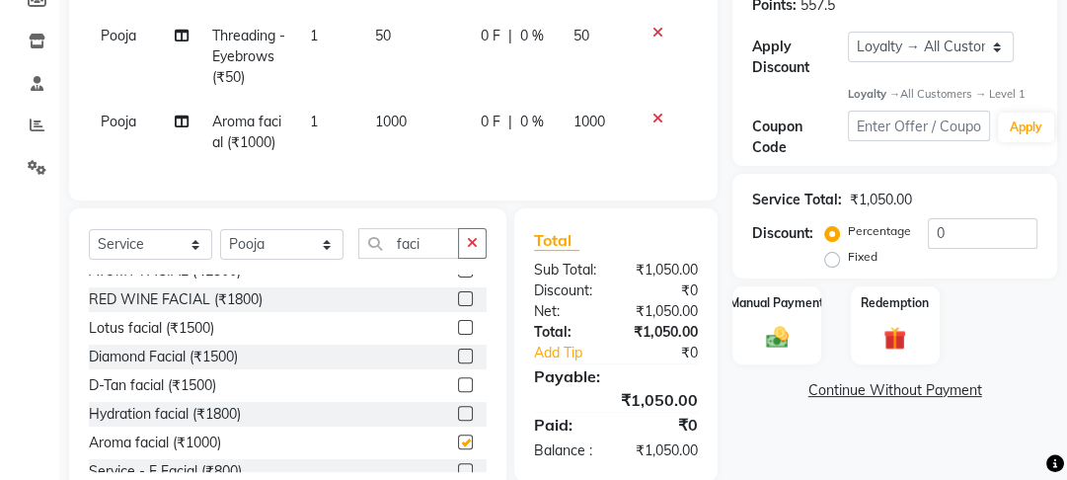
checkbox input "false"
click at [313, 258] on select "Select Stylist Farahan Jyoti Manager Nihal Pooja Prachi Raman Raman 2 Reception…" at bounding box center [281, 244] width 123 height 31
drag, startPoint x: 433, startPoint y: 249, endPoint x: 354, endPoint y: 255, distance: 79.2
click at [354, 255] on div "Select Service Product Membership Package Voucher Prepaid Gift Card Select Styl…" at bounding box center [288, 251] width 398 height 46
click at [290, 258] on select "Select Stylist Farahan Jyoti Manager Nihal Pooja Prachi Raman Raman 2 Reception…" at bounding box center [281, 244] width 123 height 31
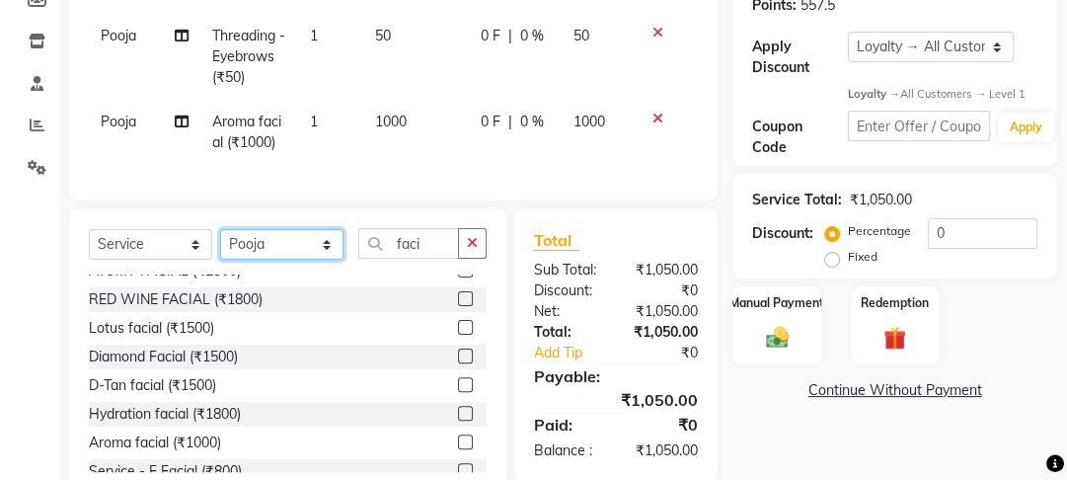
select select "22725"
click at [220, 242] on select "Select Stylist Farahan Jyoti Manager Nihal Pooja Prachi Raman Raman 2 Reception…" at bounding box center [281, 244] width 123 height 31
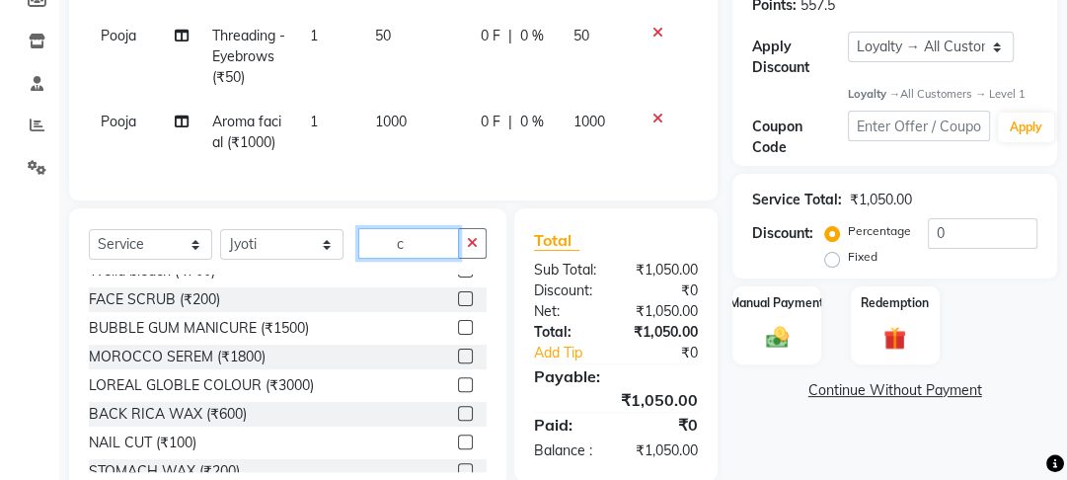
scroll to position [0, 0]
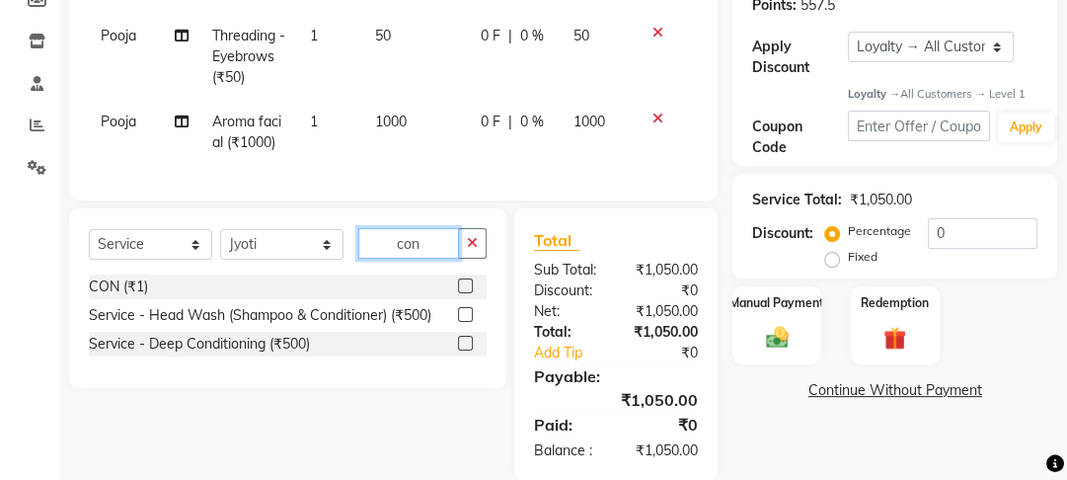
type input "con"
click at [470, 293] on label at bounding box center [465, 285] width 15 height 15
click at [470, 293] on input "checkbox" at bounding box center [464, 286] width 13 height 13
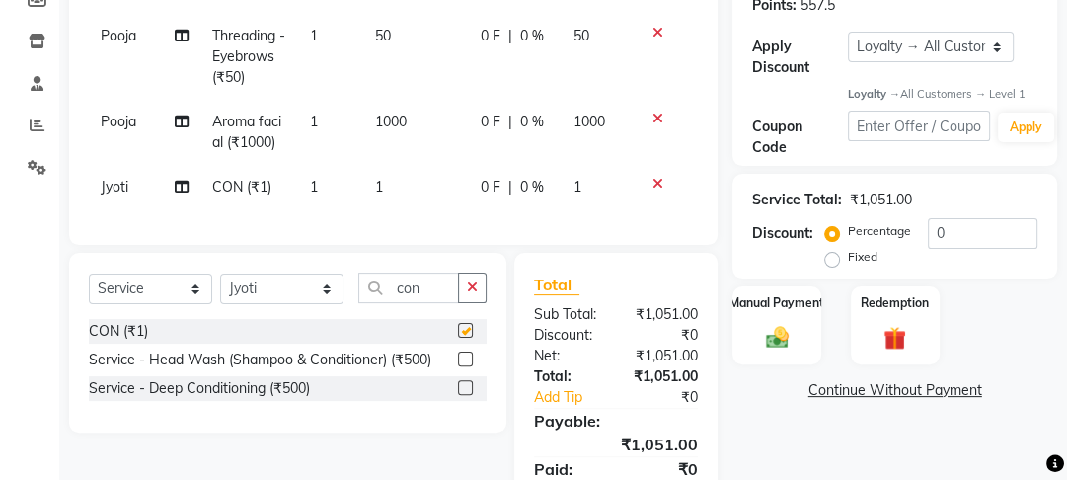
click at [467, 212] on div "Services Stylist Service Qty Price Disc Total Action Pooja Threading - Eyebrows…" at bounding box center [393, 79] width 609 height 292
checkbox input "false"
click at [466, 192] on td "1" at bounding box center [416, 187] width 106 height 44
select select "22725"
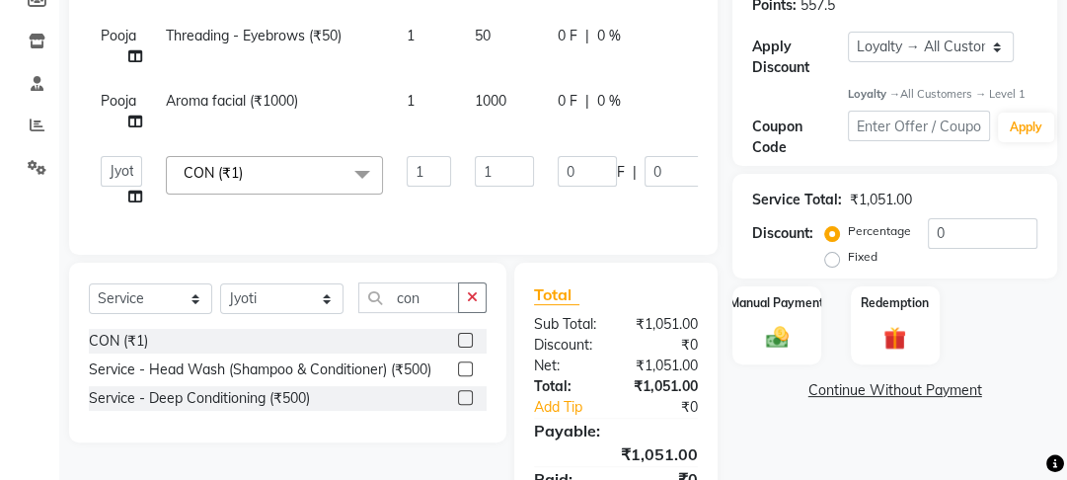
click at [466, 192] on td "1" at bounding box center [504, 181] width 83 height 75
click at [481, 174] on input "1" at bounding box center [504, 171] width 59 height 31
type input "500"
click at [478, 200] on tr "Farahan Jyoti Manager Nihal Pooja Prachi Raman Raman 2 Reception Sameer SUNNY y…" at bounding box center [469, 181] width 761 height 75
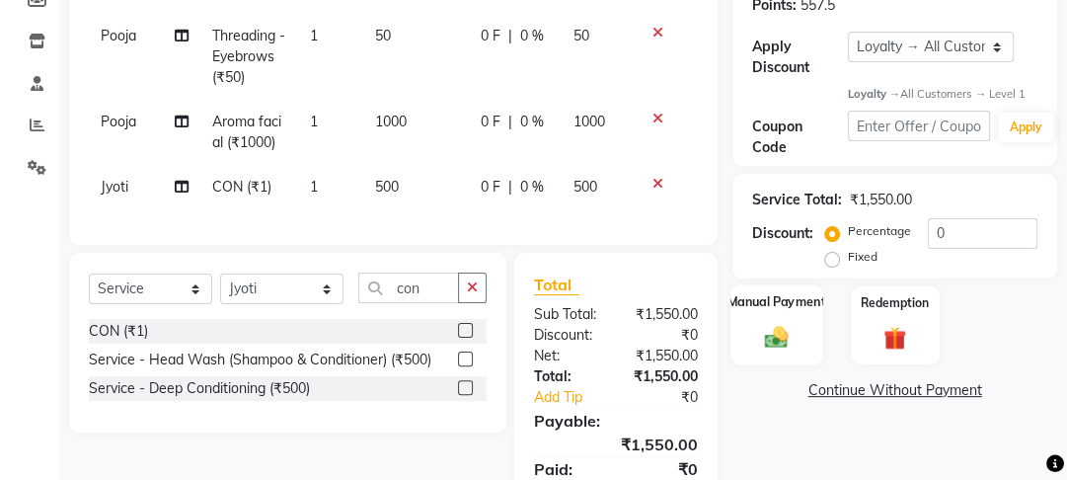
click at [792, 300] on label "Manual Payment" at bounding box center [776, 302] width 99 height 19
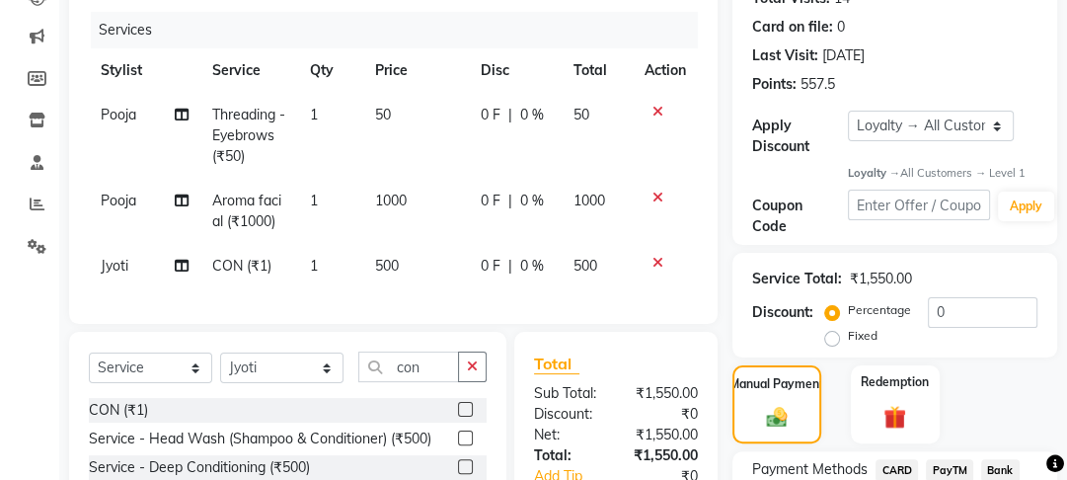
scroll to position [399, 0]
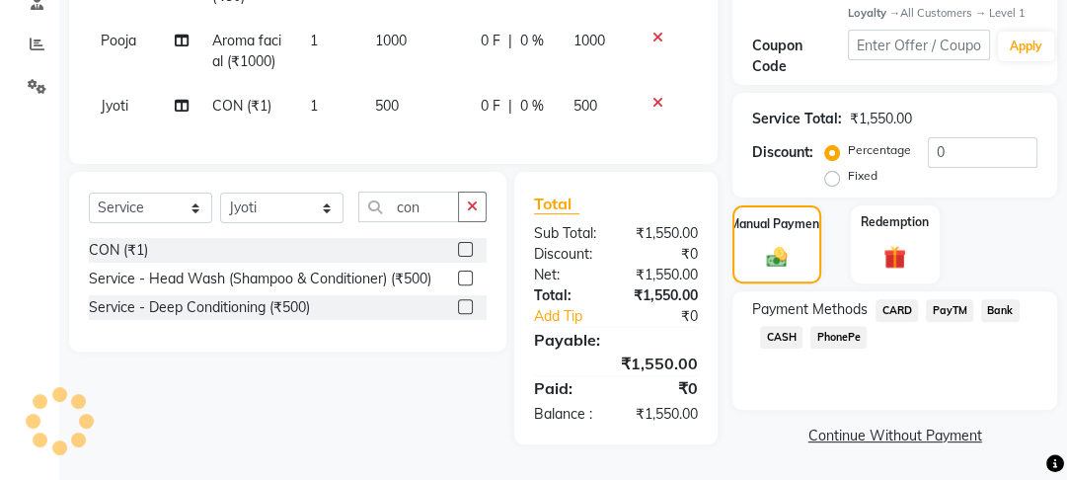
click at [785, 332] on span "CASH" at bounding box center [781, 337] width 42 height 23
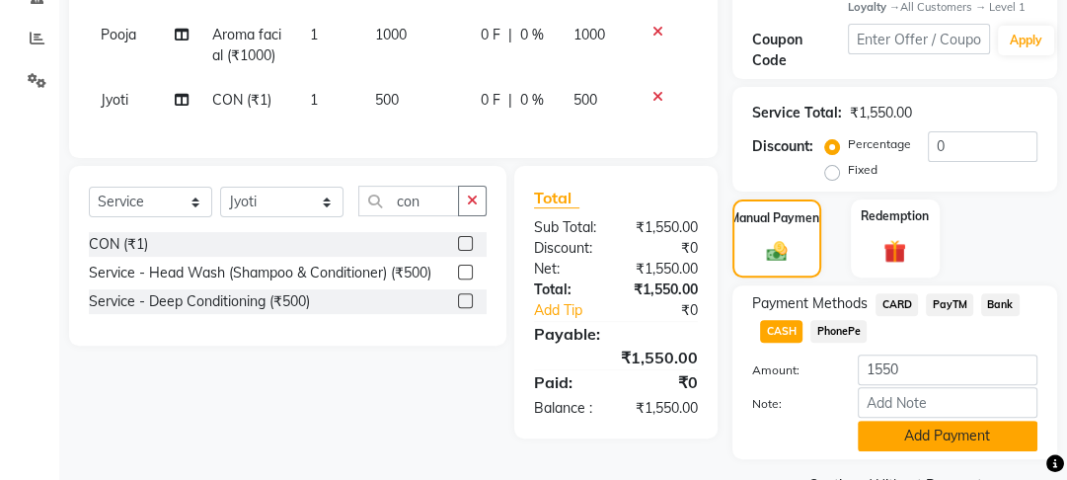
click at [865, 439] on button "Add Payment" at bounding box center [948, 435] width 180 height 31
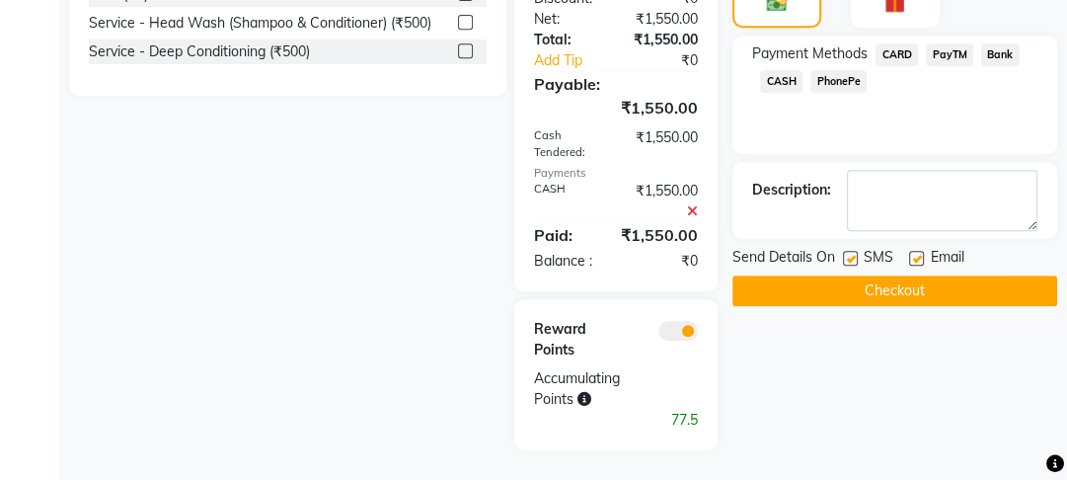
scroll to position [661, 0]
click at [914, 252] on div at bounding box center [915, 261] width 13 height 21
click at [837, 247] on div "Send Details On SMS Email" at bounding box center [894, 259] width 325 height 25
click at [853, 251] on label at bounding box center [850, 258] width 15 height 15
click at [853, 253] on input "checkbox" at bounding box center [849, 259] width 13 height 13
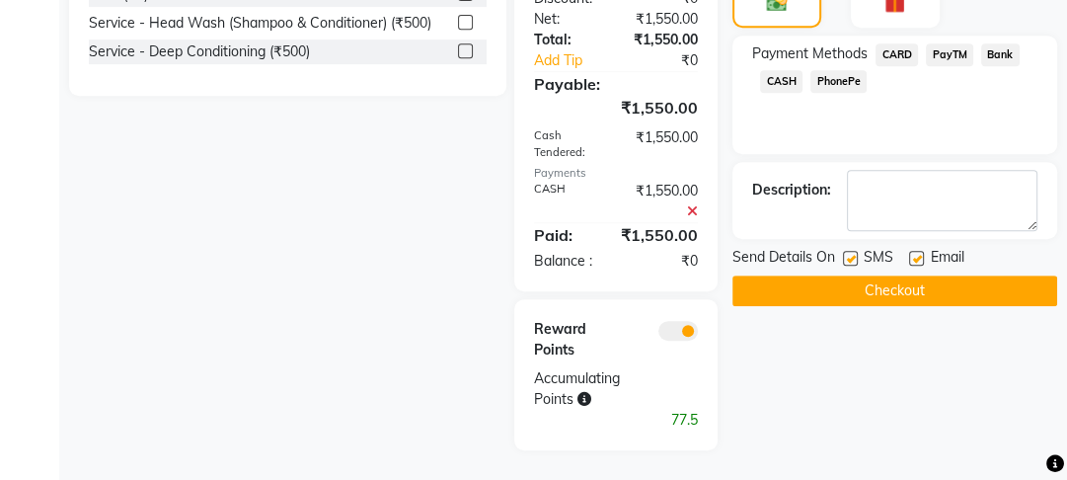
checkbox input "false"
drag, startPoint x: 916, startPoint y: 249, endPoint x: 896, endPoint y: 282, distance: 38.9
click at [916, 251] on div at bounding box center [915, 261] width 13 height 21
click at [896, 282] on button "Checkout" at bounding box center [894, 290] width 325 height 31
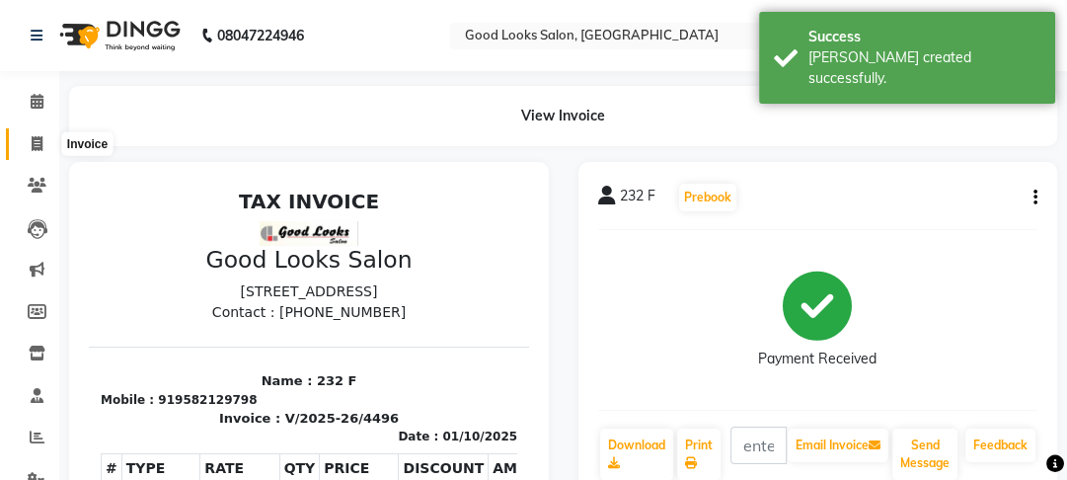
click at [24, 146] on span at bounding box center [37, 144] width 35 height 23
select select "service"
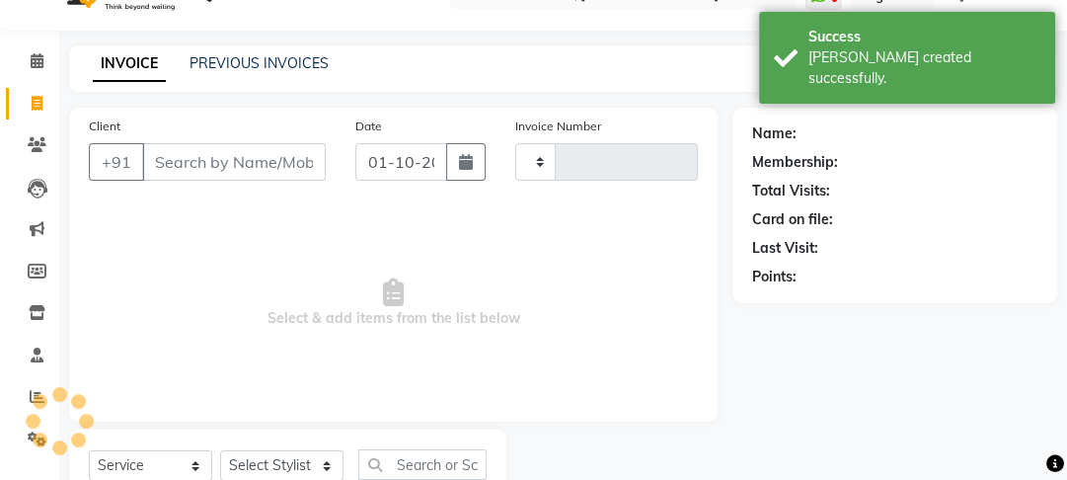
type input "4497"
select select "4230"
